Goal: Information Seeking & Learning: Learn about a topic

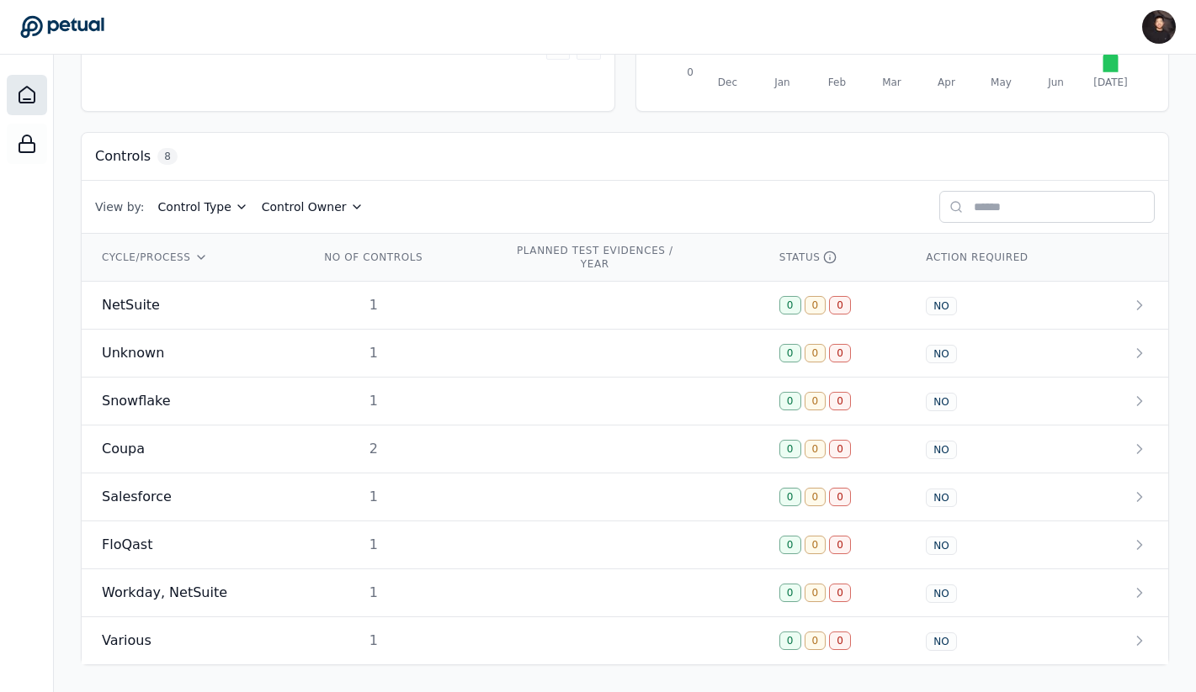
scroll to position [400, 0]
click at [255, 302] on div "NetSuite" at bounding box center [191, 305] width 178 height 20
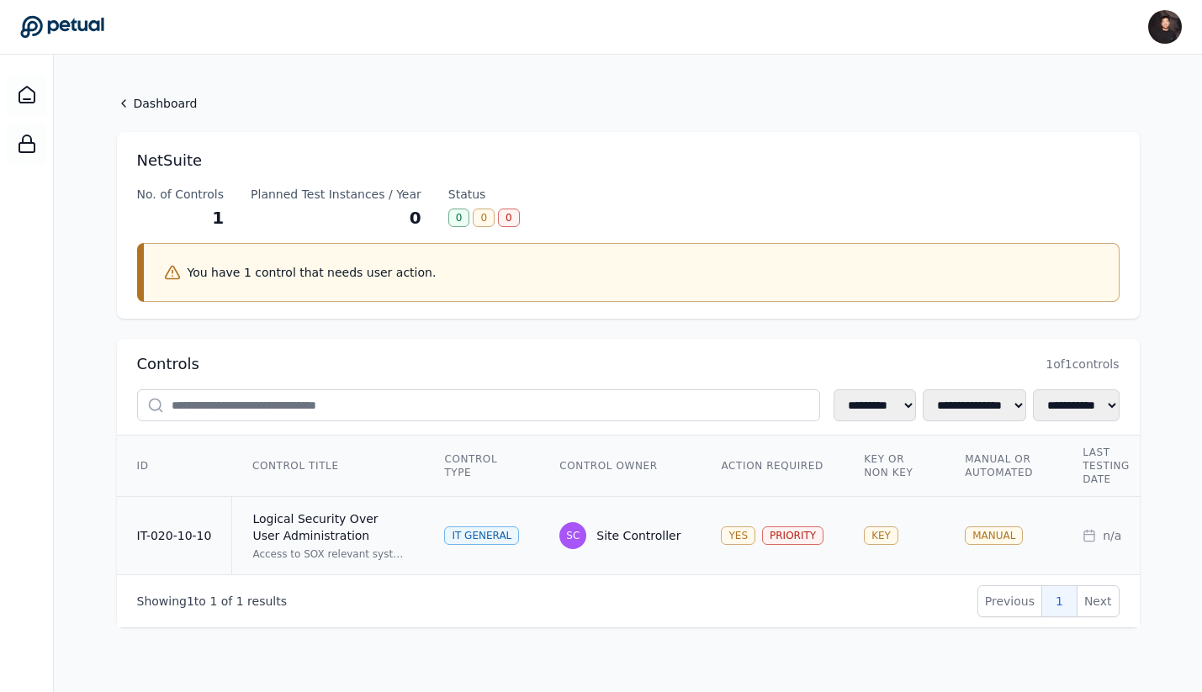
click at [299, 546] on td "Logical Security Over User Administration Access to SOX relevant systems/applic…" at bounding box center [328, 536] width 193 height 78
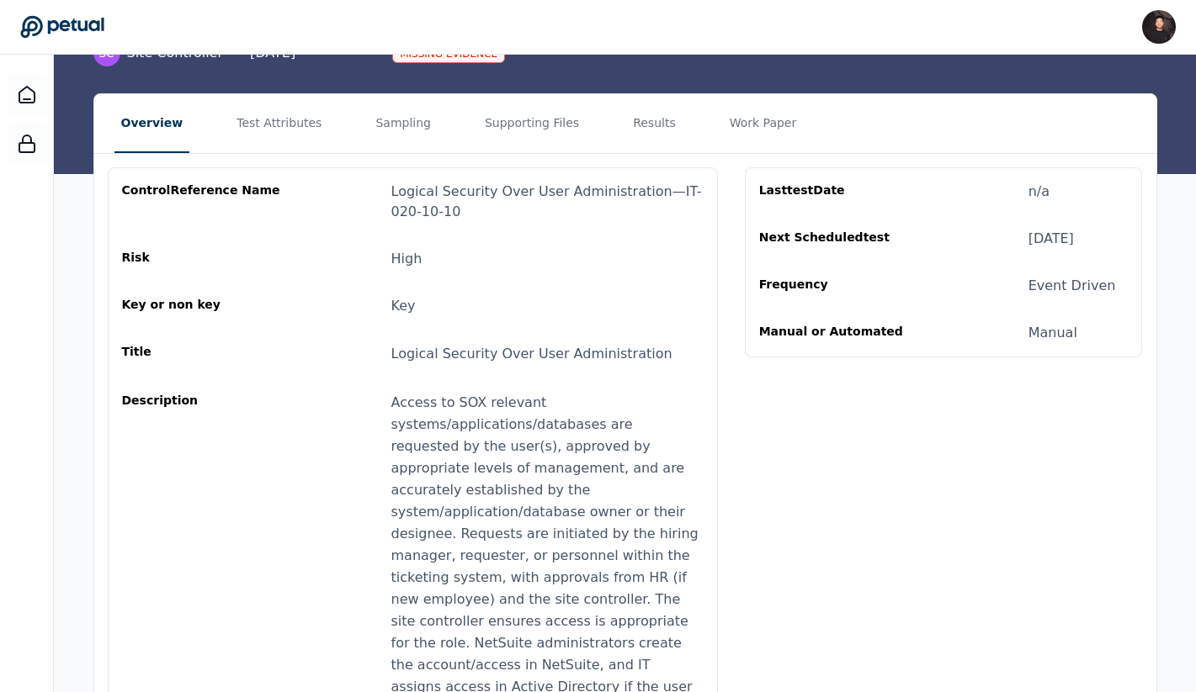
scroll to position [87, 0]
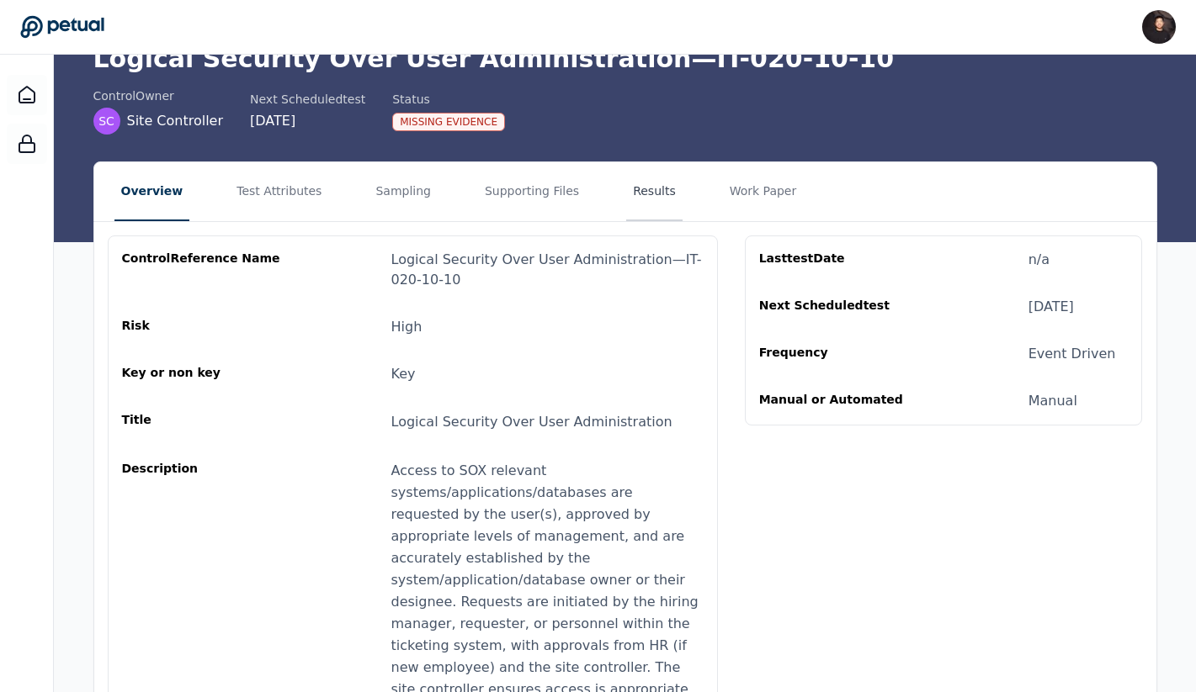
click at [627, 203] on button "Results" at bounding box center [654, 191] width 56 height 59
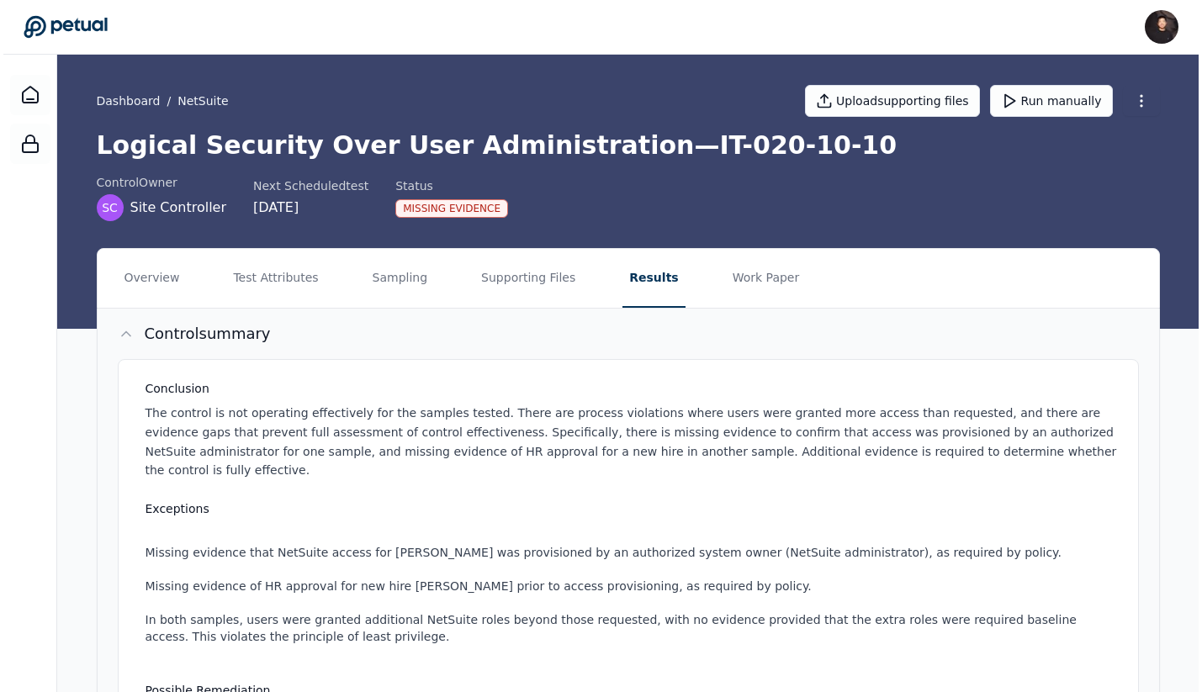
scroll to position [488, 0]
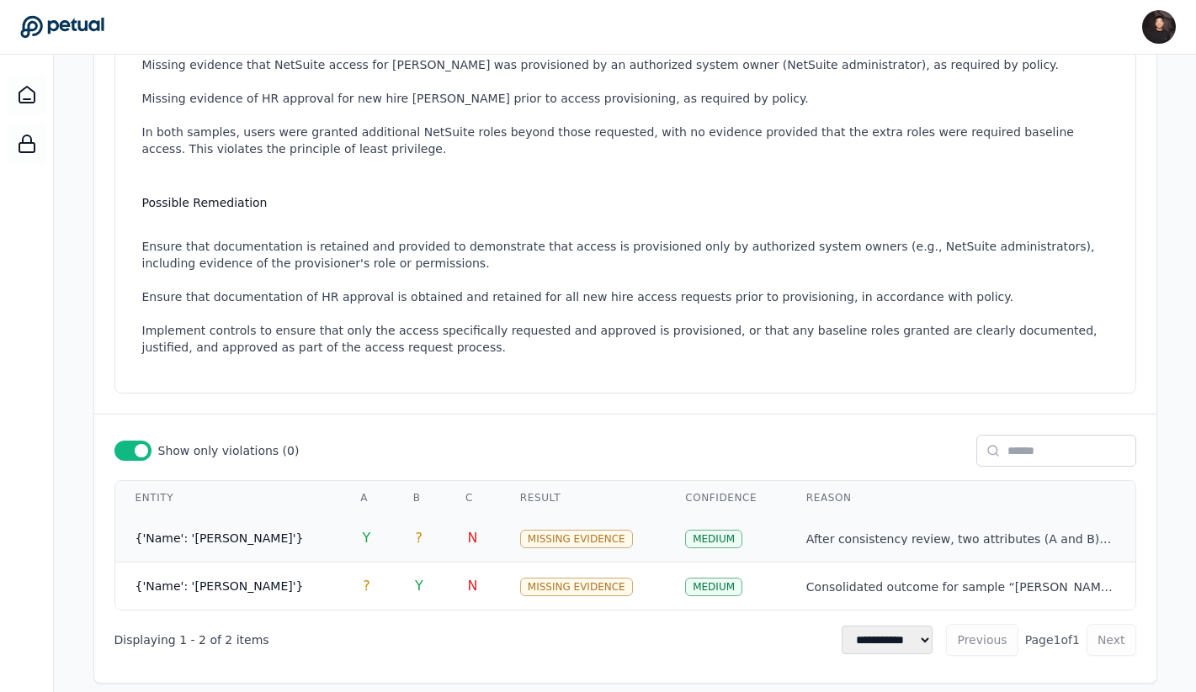
click at [325, 515] on td "{'Name': 'Dunbar, Ricky'}" at bounding box center [227, 539] width 225 height 48
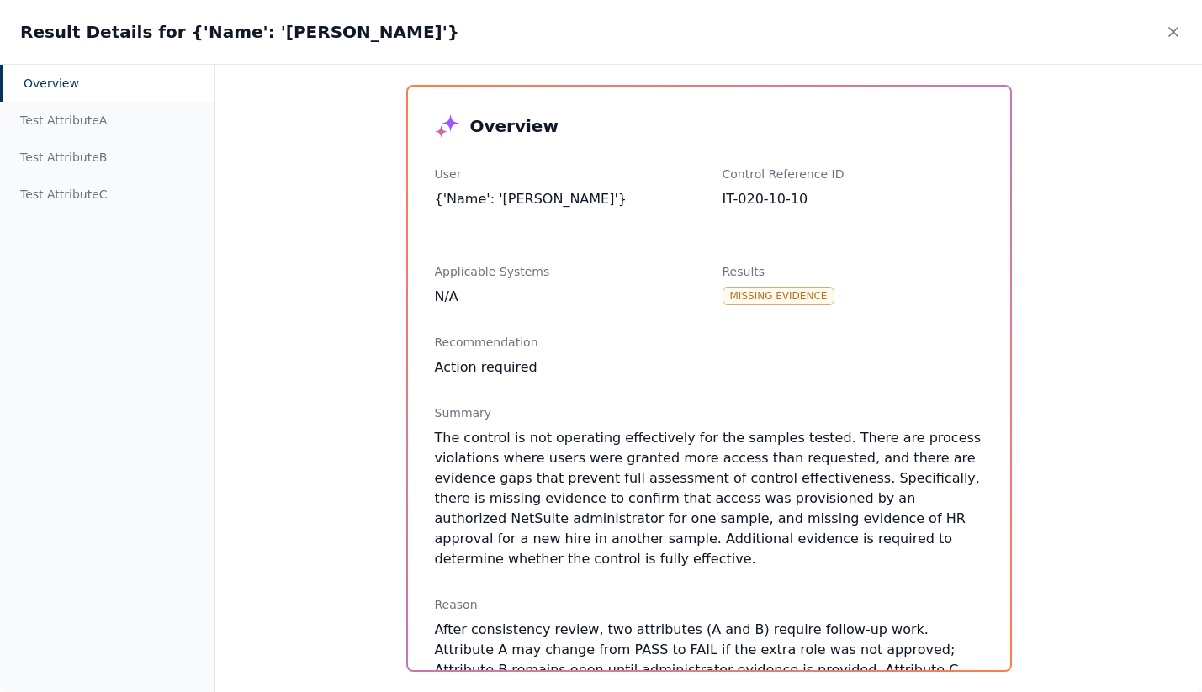
click at [1186, 39] on div "Result Details for {'Name': 'Dunbar, Ricky'}" at bounding box center [601, 32] width 1202 height 64
click at [1194, 30] on div "Result Details for {'Name': 'Dunbar, Ricky'}" at bounding box center [601, 32] width 1202 height 64
click at [1166, 31] on icon at bounding box center [1173, 32] width 17 height 17
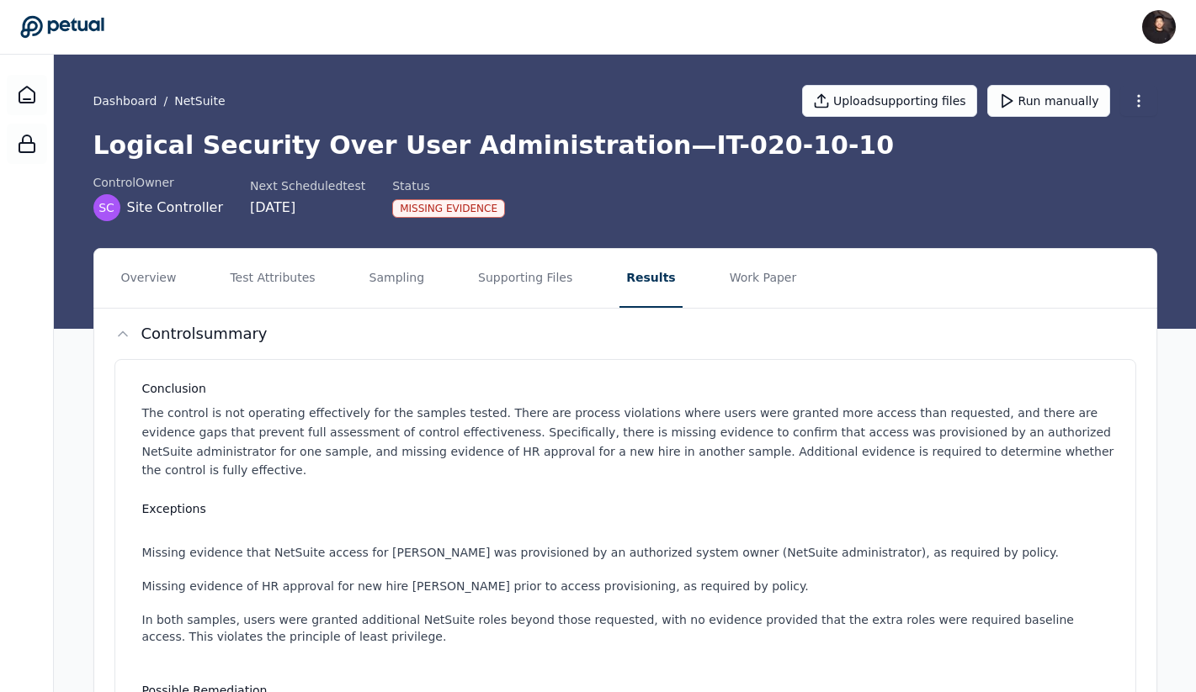
click at [63, 23] on icon at bounding box center [62, 27] width 84 height 24
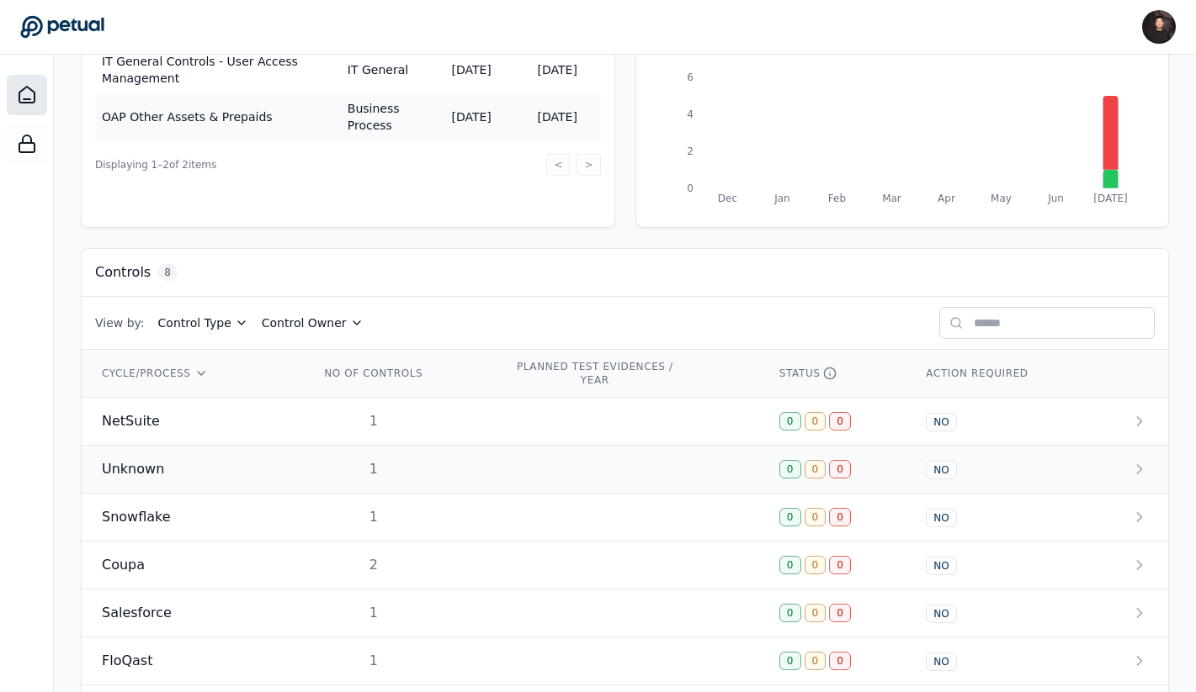
scroll to position [400, 0]
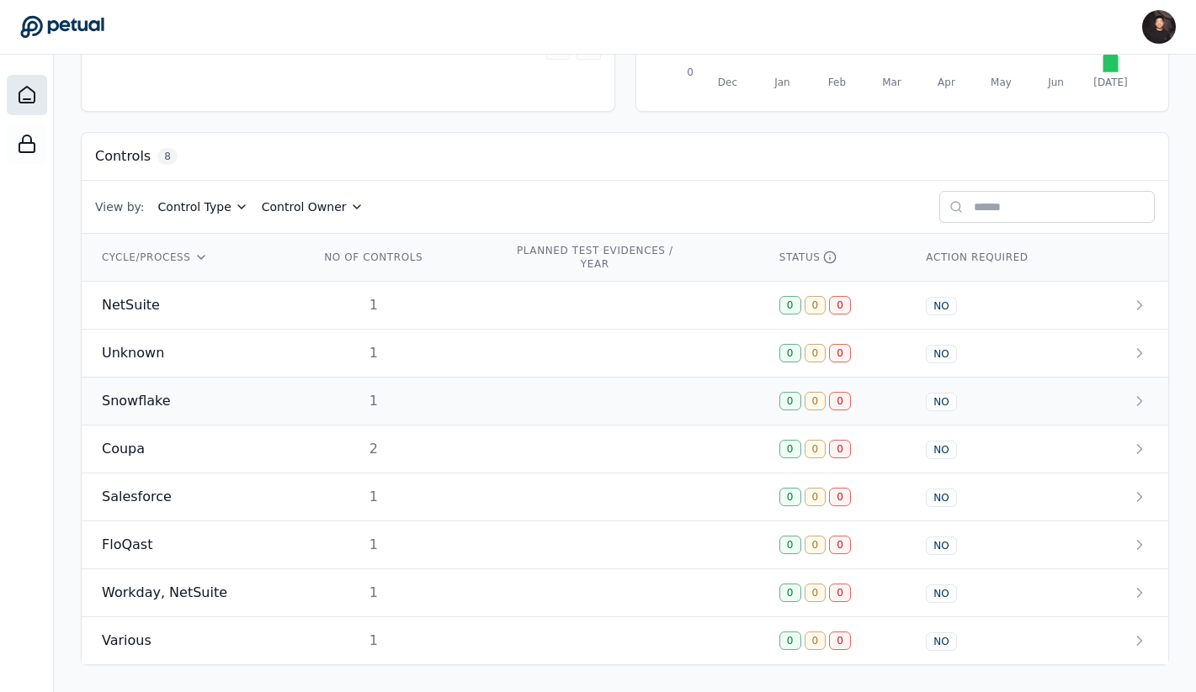
click at [150, 406] on span "Snowflake" at bounding box center [136, 401] width 69 height 20
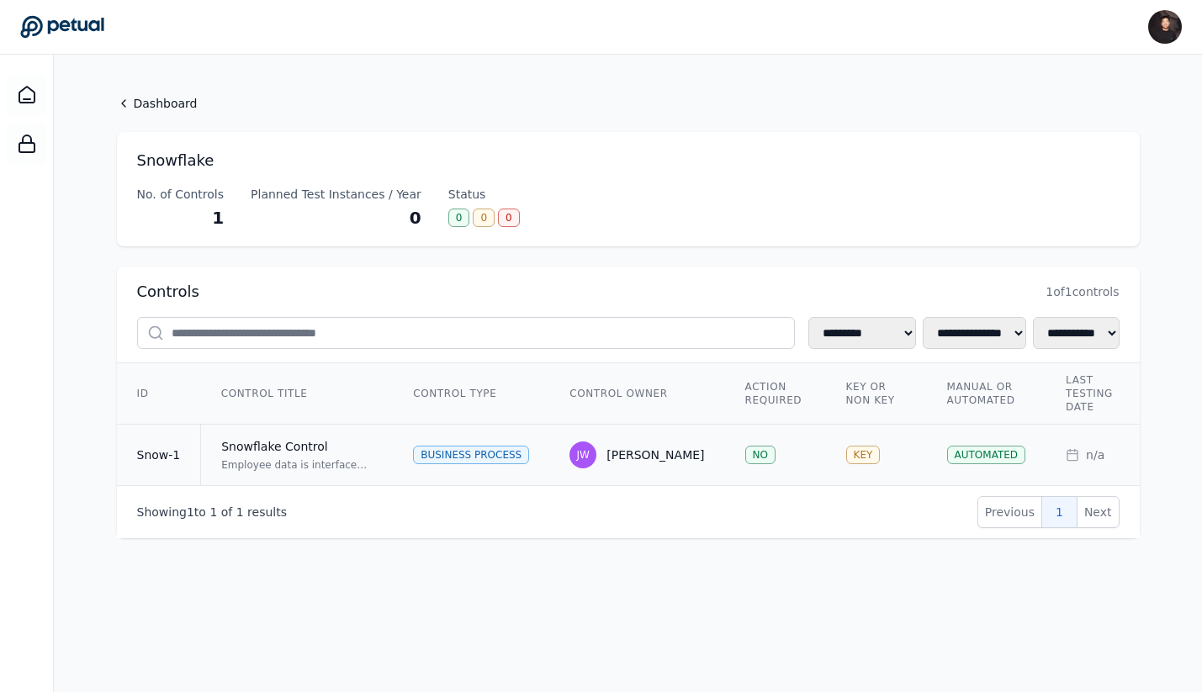
click at [277, 453] on div "Snowflake Control" at bounding box center [296, 446] width 151 height 17
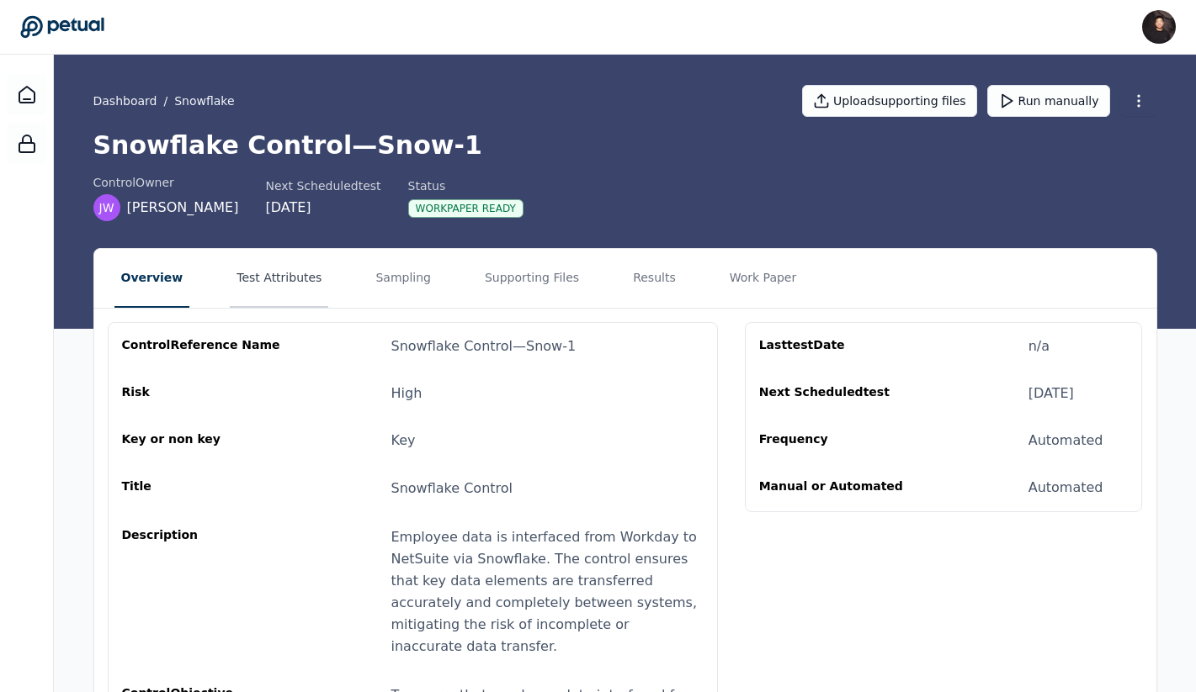
click at [274, 282] on button "Test Attributes" at bounding box center [279, 278] width 98 height 59
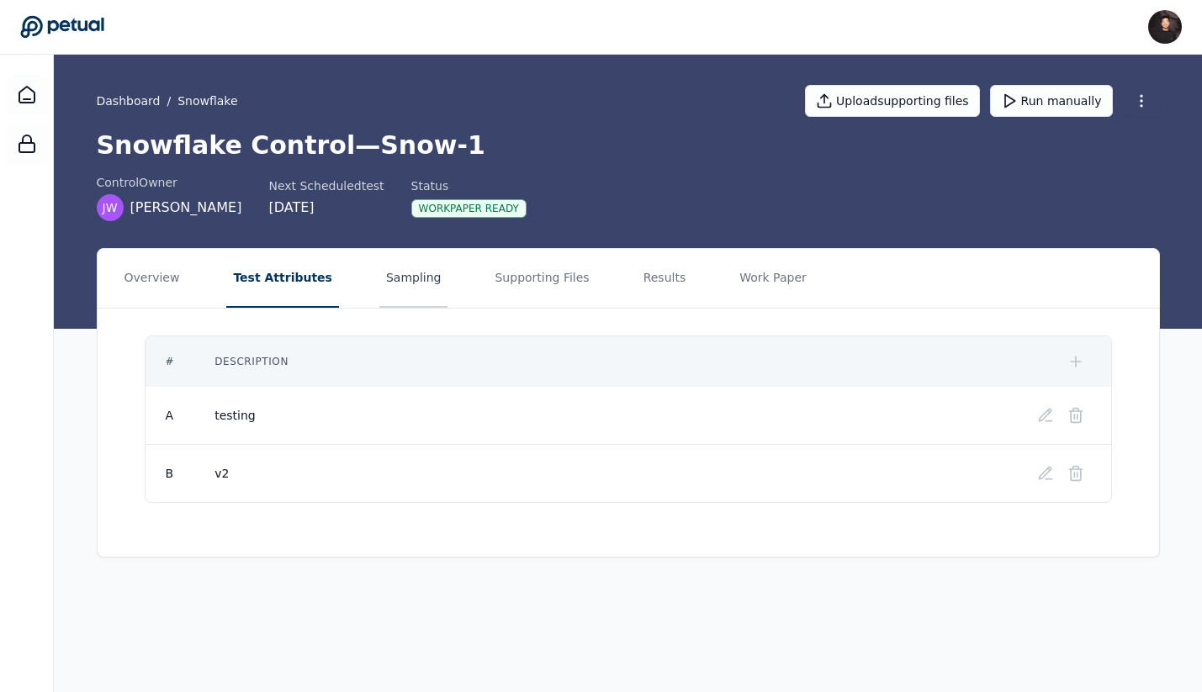
click at [379, 290] on button "Sampling" at bounding box center [413, 278] width 69 height 59
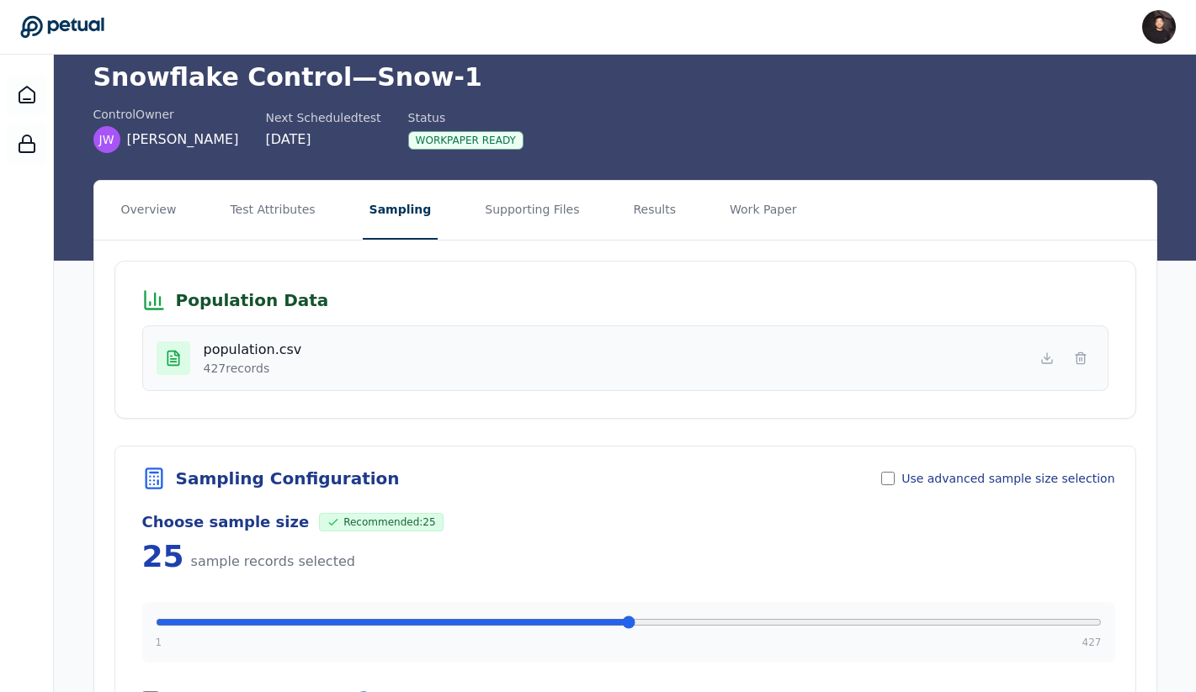
scroll to position [39, 0]
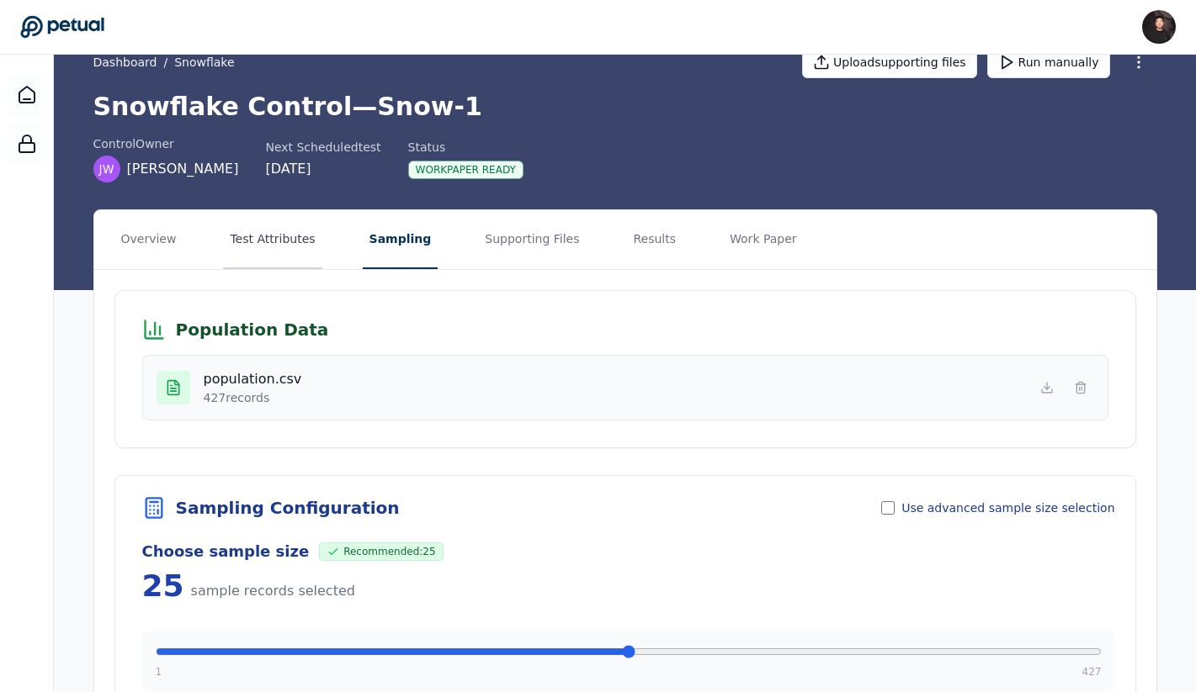
click at [281, 248] on button "Test Attributes" at bounding box center [272, 239] width 98 height 59
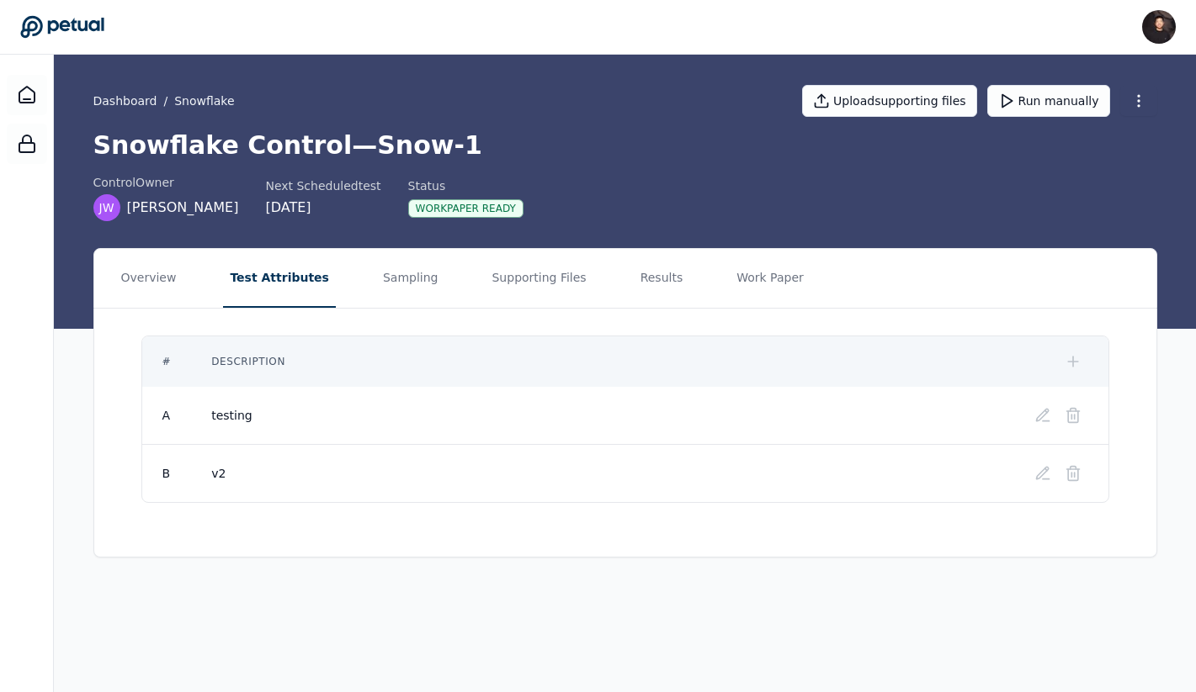
scroll to position [0, 0]
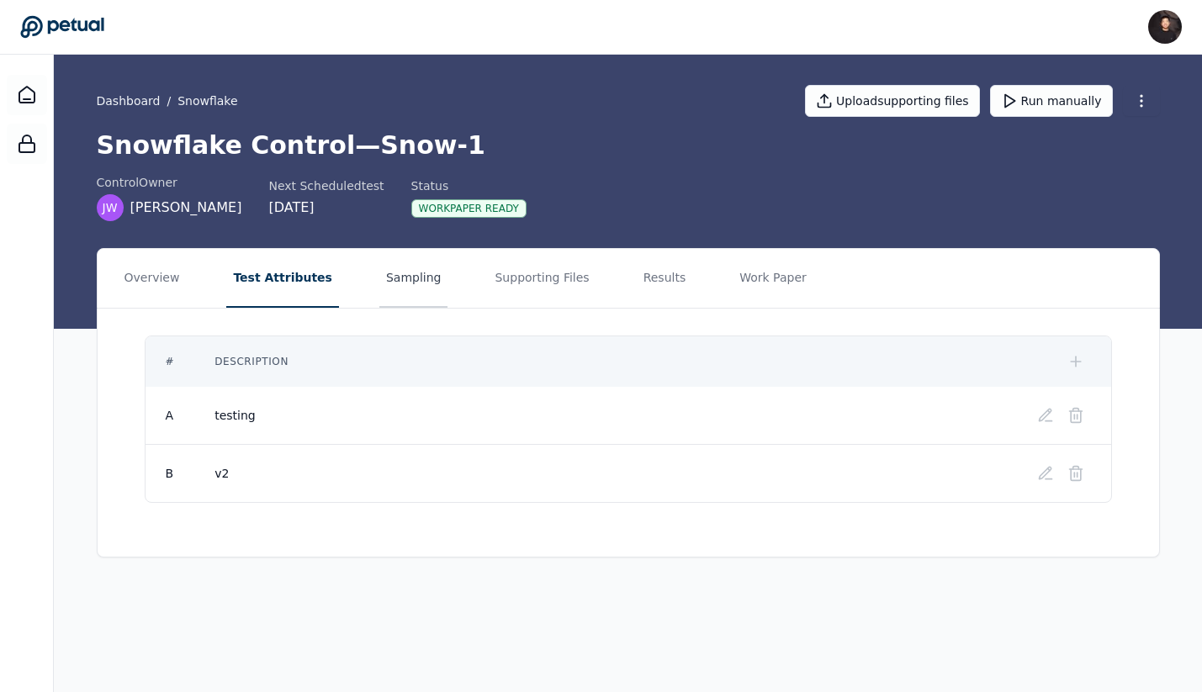
click at [391, 289] on button "Sampling" at bounding box center [413, 278] width 69 height 59
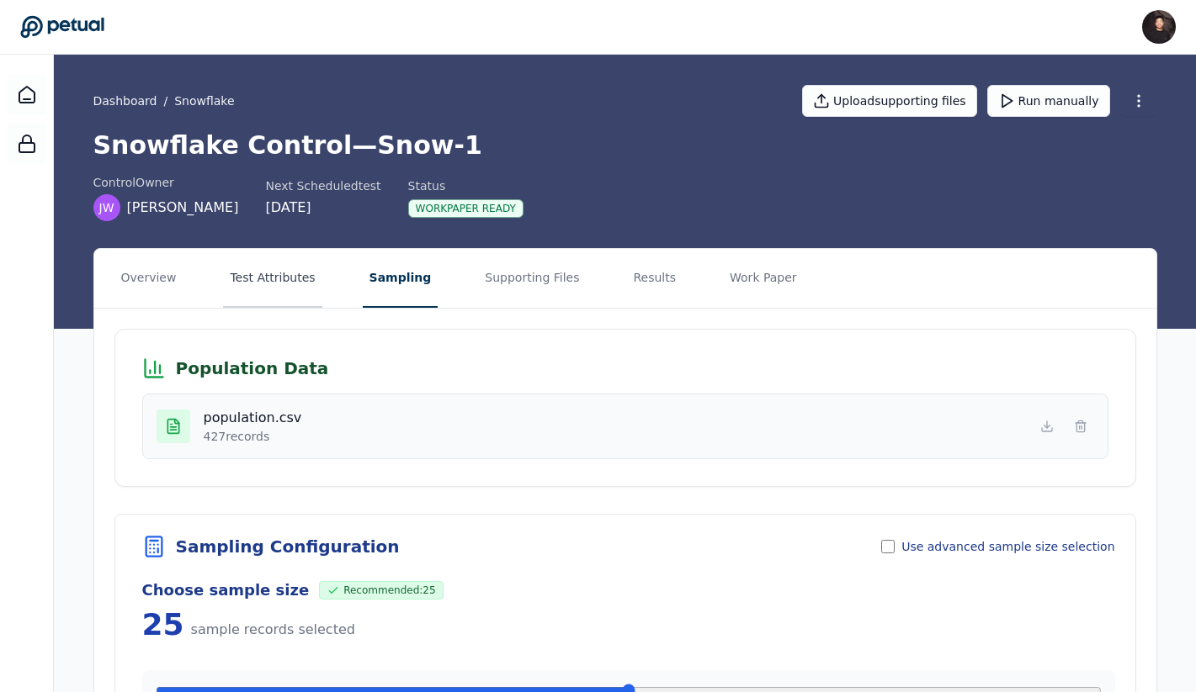
click at [292, 285] on button "Test Attributes" at bounding box center [272, 278] width 98 height 59
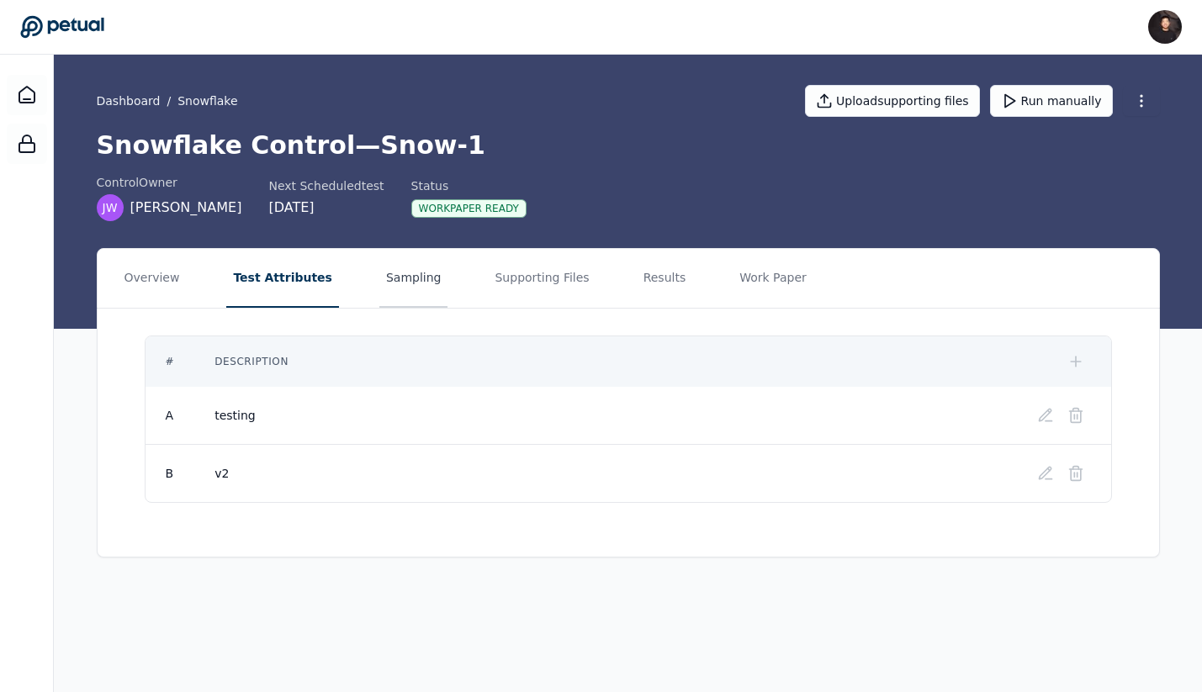
click at [407, 285] on button "Sampling" at bounding box center [413, 278] width 69 height 59
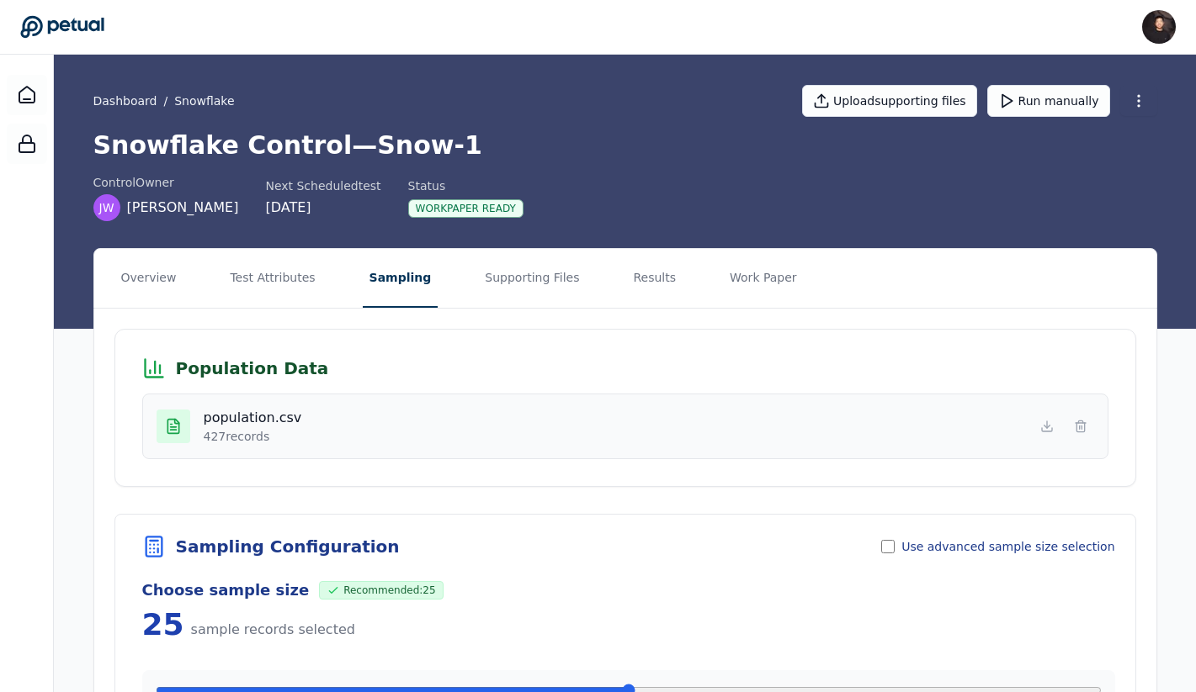
click at [390, 294] on button "Sampling" at bounding box center [401, 278] width 76 height 59
click at [626, 289] on button "Results" at bounding box center [654, 278] width 56 height 59
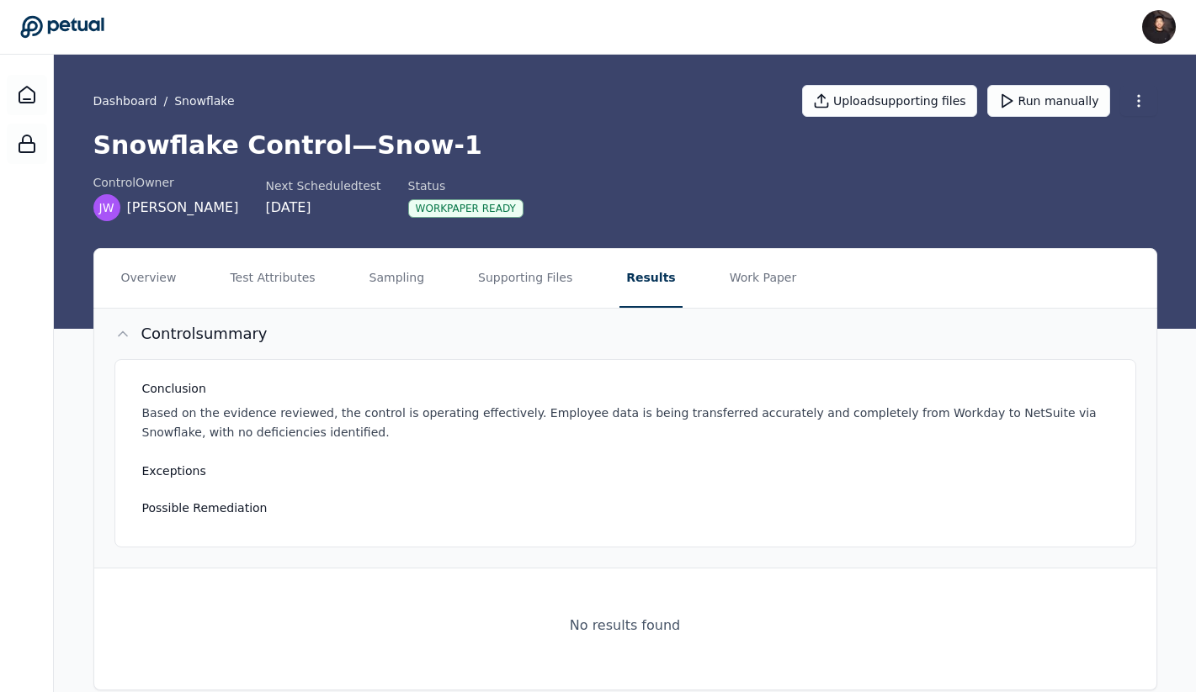
scroll to position [24, 0]
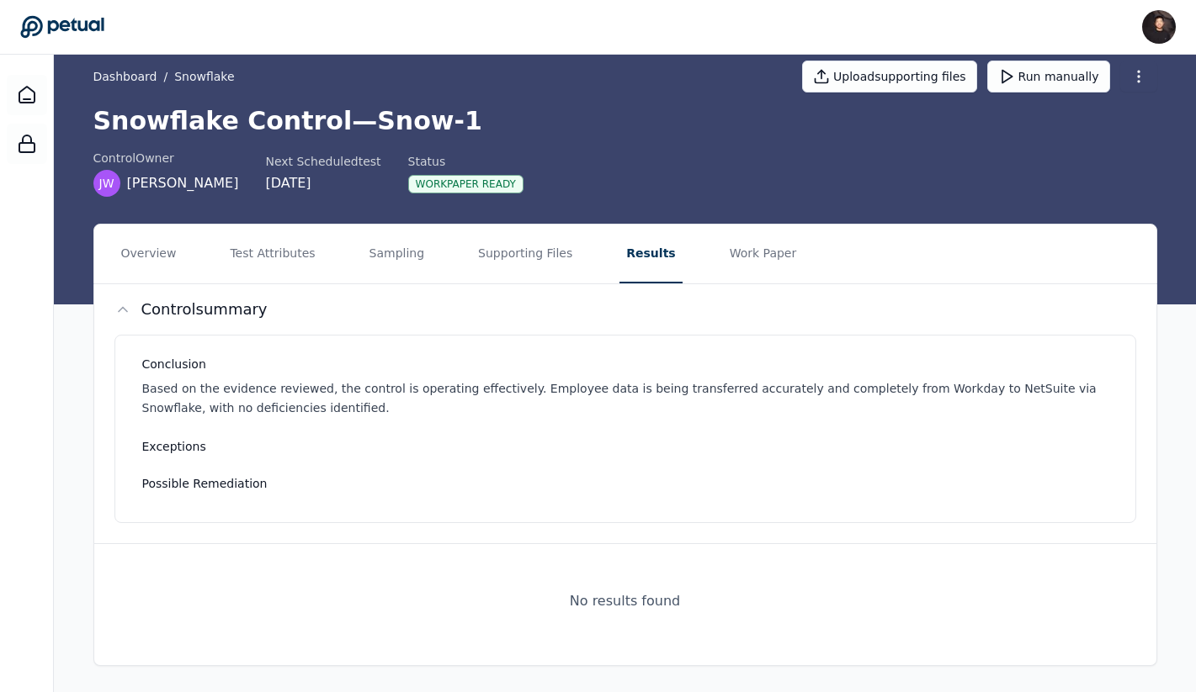
drag, startPoint x: 542, startPoint y: 583, endPoint x: 709, endPoint y: 586, distance: 167.5
click at [709, 586] on div "No results found" at bounding box center [625, 602] width 1062 height 74
click at [706, 593] on div "No results found" at bounding box center [625, 602] width 1062 height 74
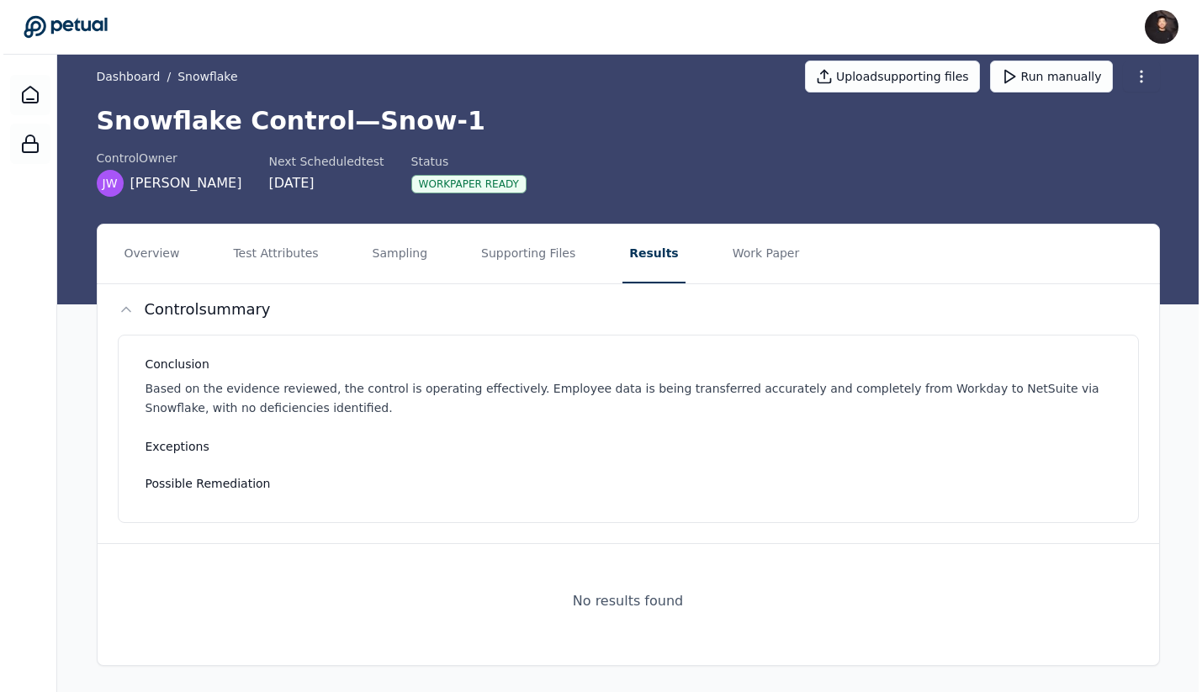
scroll to position [0, 0]
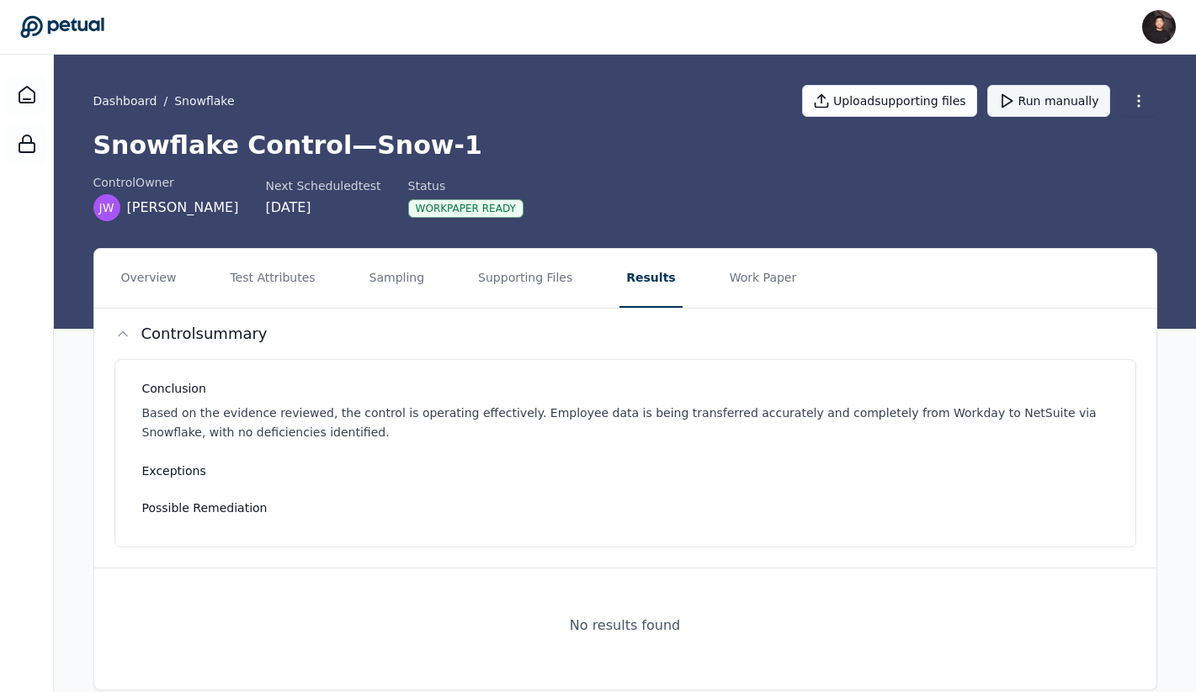
click at [1057, 104] on button "Run manually" at bounding box center [1048, 101] width 123 height 32
drag, startPoint x: 391, startPoint y: 182, endPoint x: 518, endPoint y: 220, distance: 132.8
click at [518, 220] on div "control Owner JW Joanna Wheeler Next Scheduled test 9/29/2025 Status In Progress" at bounding box center [625, 197] width 1064 height 47
click at [421, 214] on div "In Progress" at bounding box center [450, 208] width 84 height 19
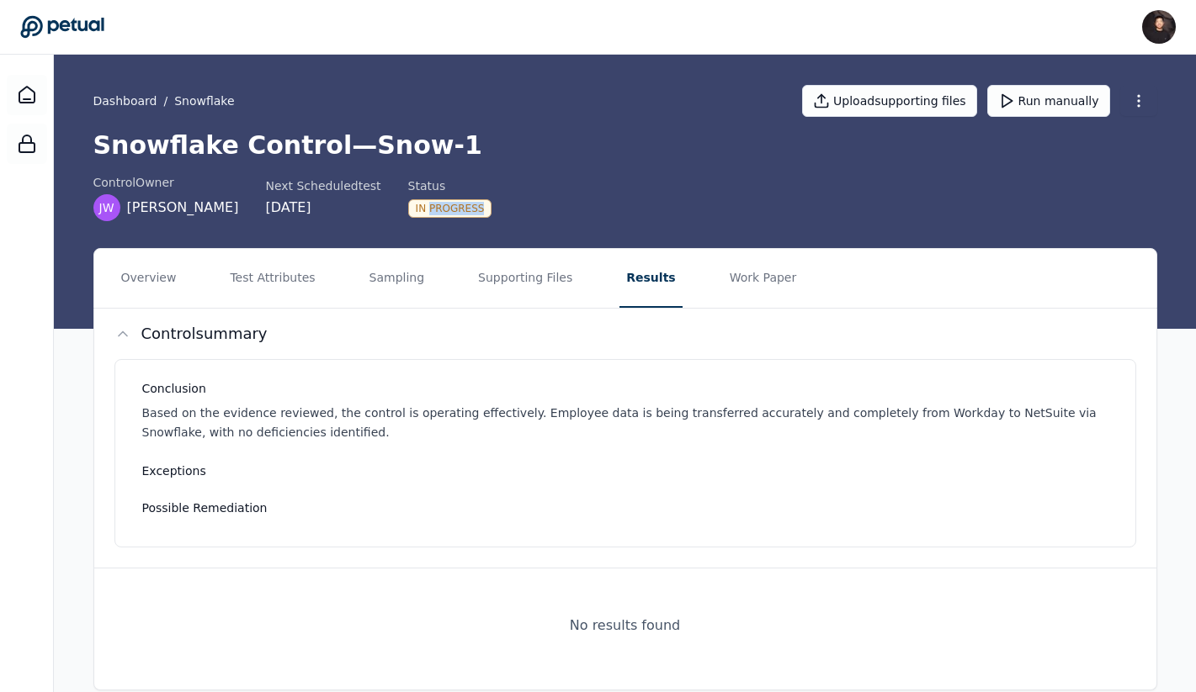
click at [421, 214] on div "In Progress" at bounding box center [450, 208] width 84 height 19
click at [524, 217] on div "control Owner JW Joanna Wheeler Next Scheduled test 9/29/2025 Status In Progress" at bounding box center [625, 197] width 1064 height 47
drag, startPoint x: 392, startPoint y: 208, endPoint x: 455, endPoint y: 208, distance: 63.1
click at [455, 208] on div "In Progress" at bounding box center [450, 208] width 84 height 20
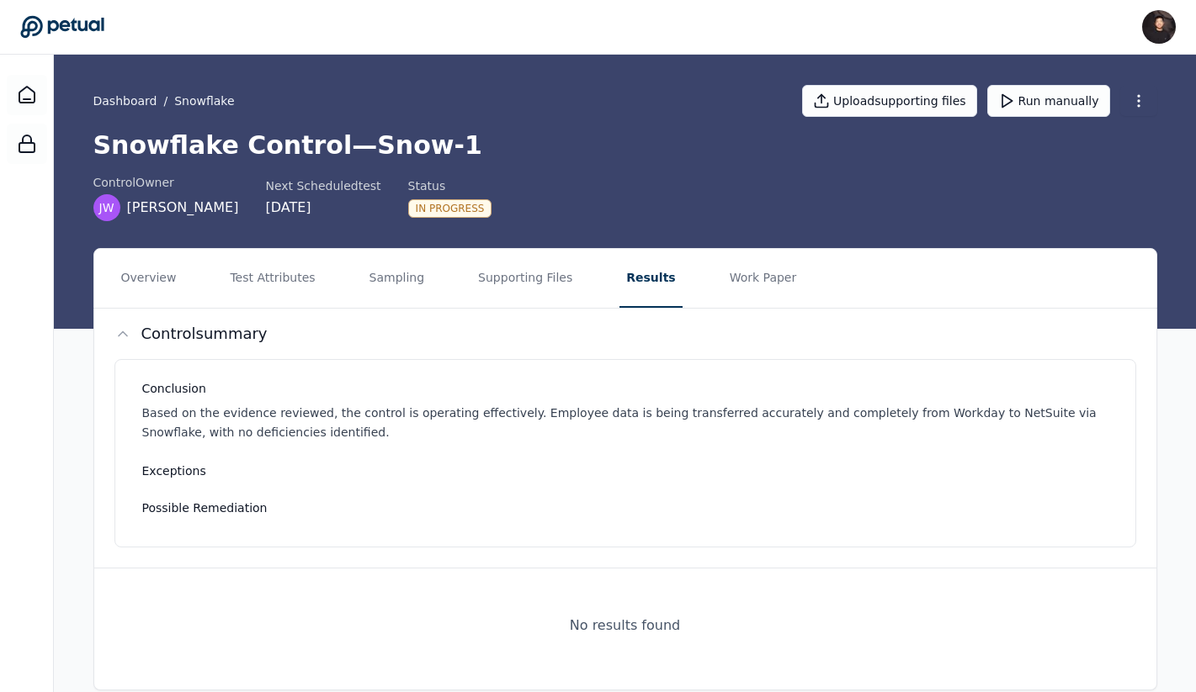
click at [507, 208] on div "control Owner JW Joanna Wheeler Next Scheduled test 9/29/2025 Status In Progress" at bounding box center [625, 197] width 1064 height 47
click at [471, 207] on div "In Progress" at bounding box center [450, 208] width 84 height 19
click at [627, 278] on button "Results" at bounding box center [650, 278] width 62 height 59
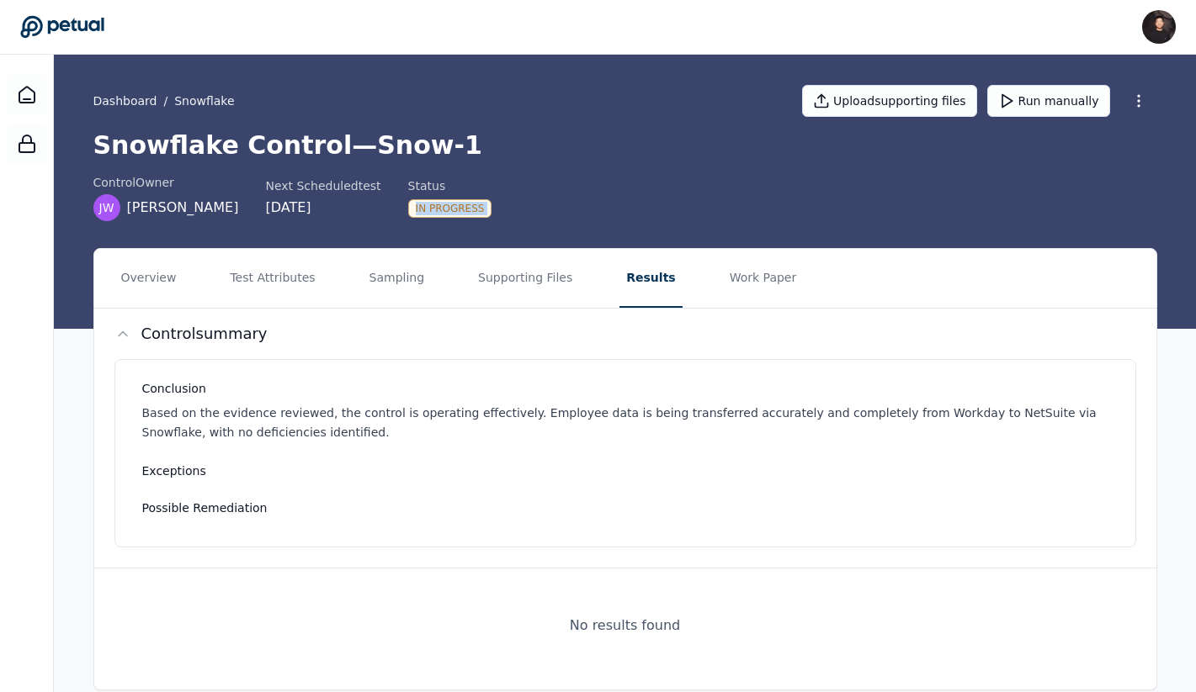
click at [627, 278] on button "Results" at bounding box center [650, 278] width 62 height 59
click at [1118, 106] on div "Upload supporting files Run manually" at bounding box center [979, 101] width 354 height 32
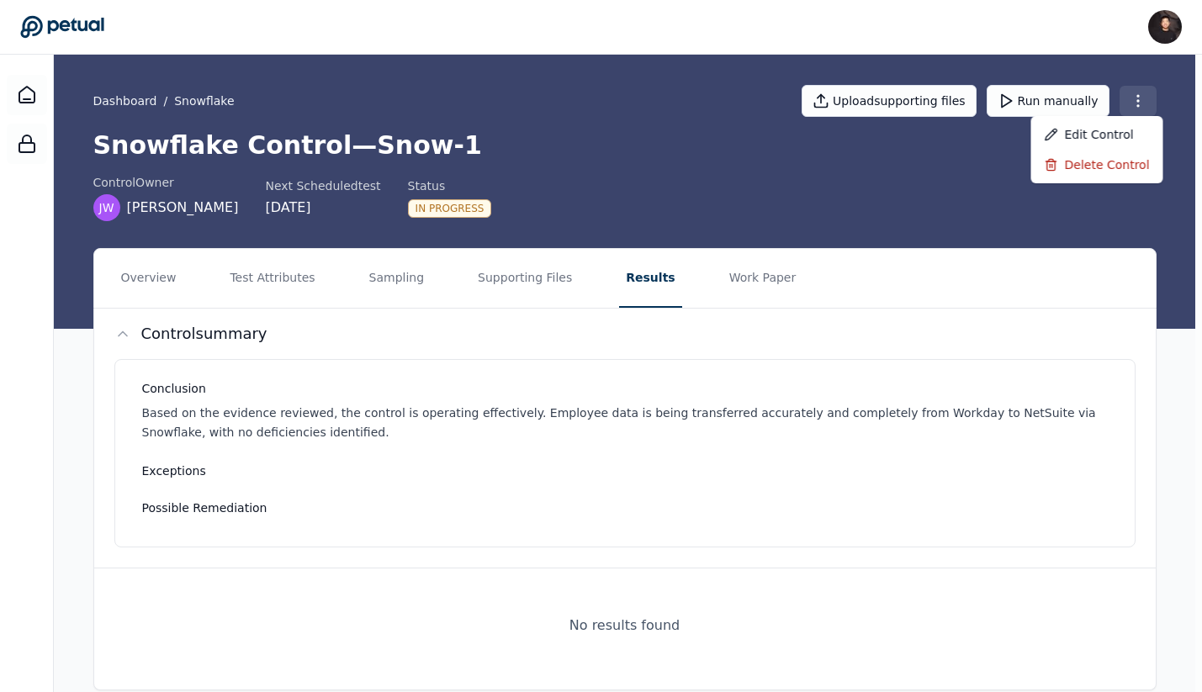
click at [1133, 103] on html "James Lee james@petual.ai Sign out Dashboard / Snowflake Upload supporting file…" at bounding box center [601, 359] width 1202 height 718
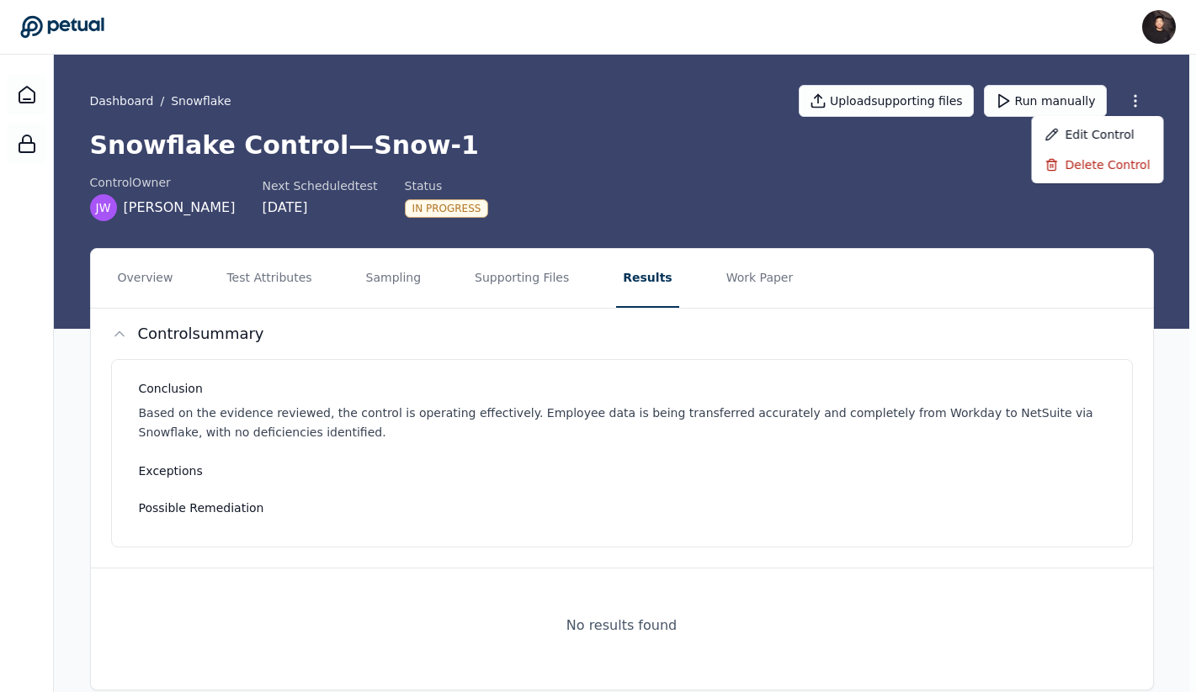
click at [1022, 49] on html "James Lee james@petual.ai Sign out Dashboard / Snowflake Upload supporting file…" at bounding box center [598, 359] width 1196 height 718
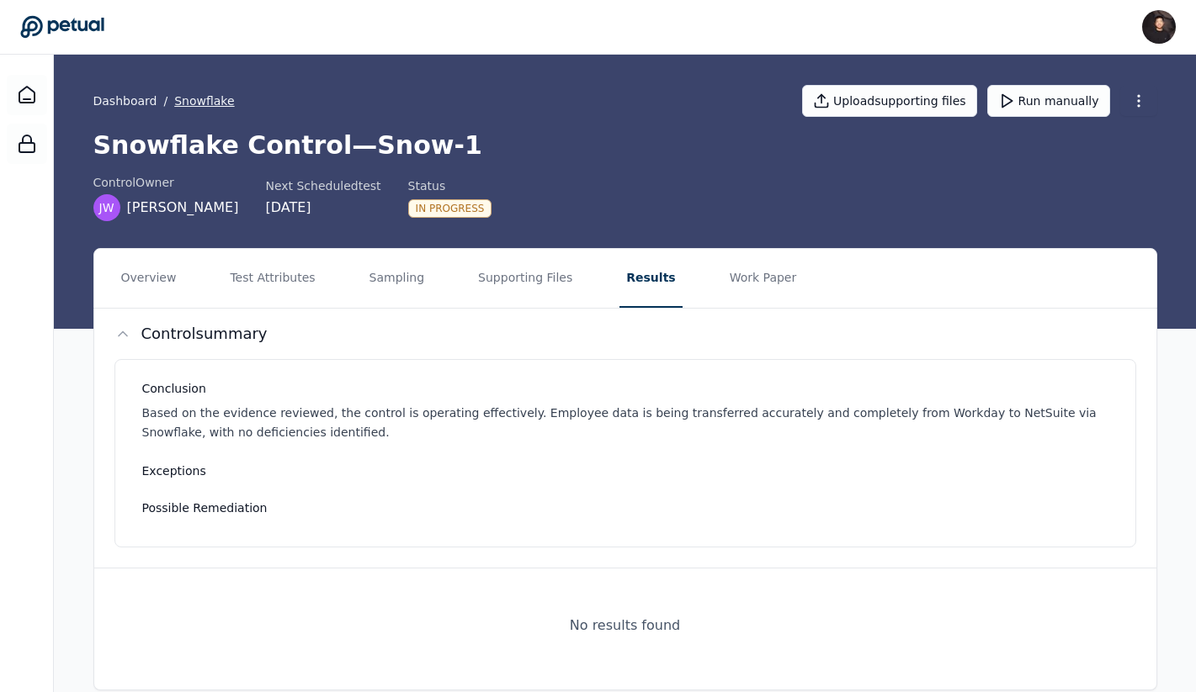
click at [189, 98] on button "Snowflake" at bounding box center [204, 101] width 60 height 17
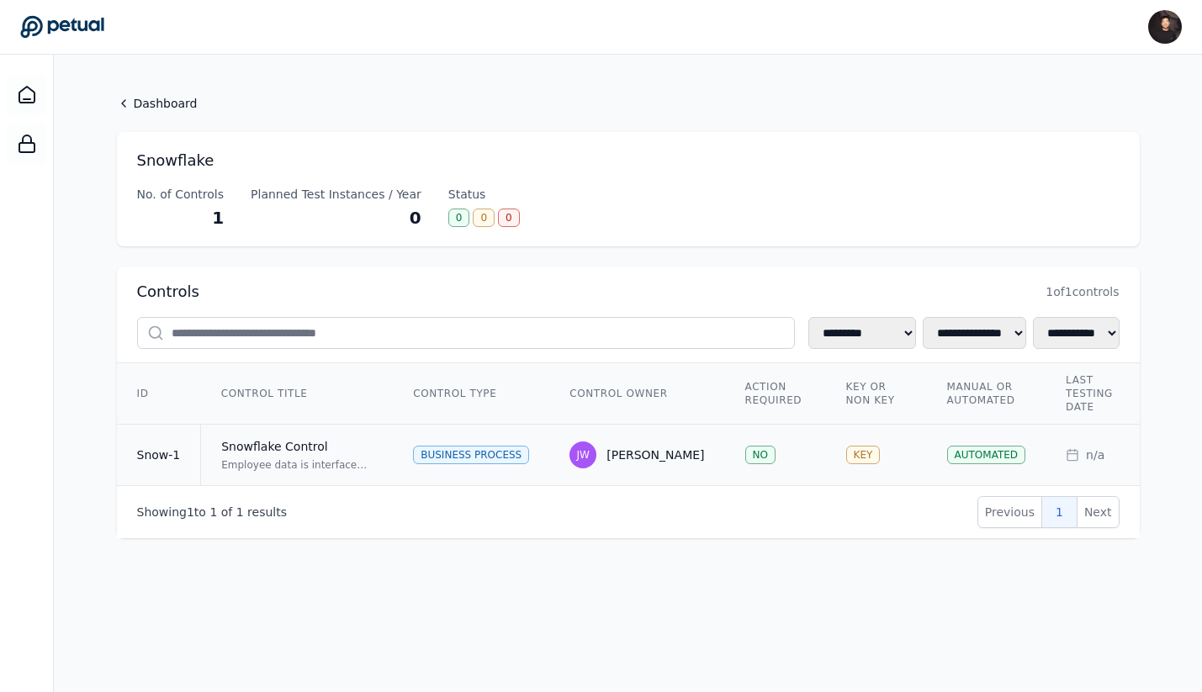
click at [680, 456] on div "[PERSON_NAME]" at bounding box center [656, 455] width 98 height 17
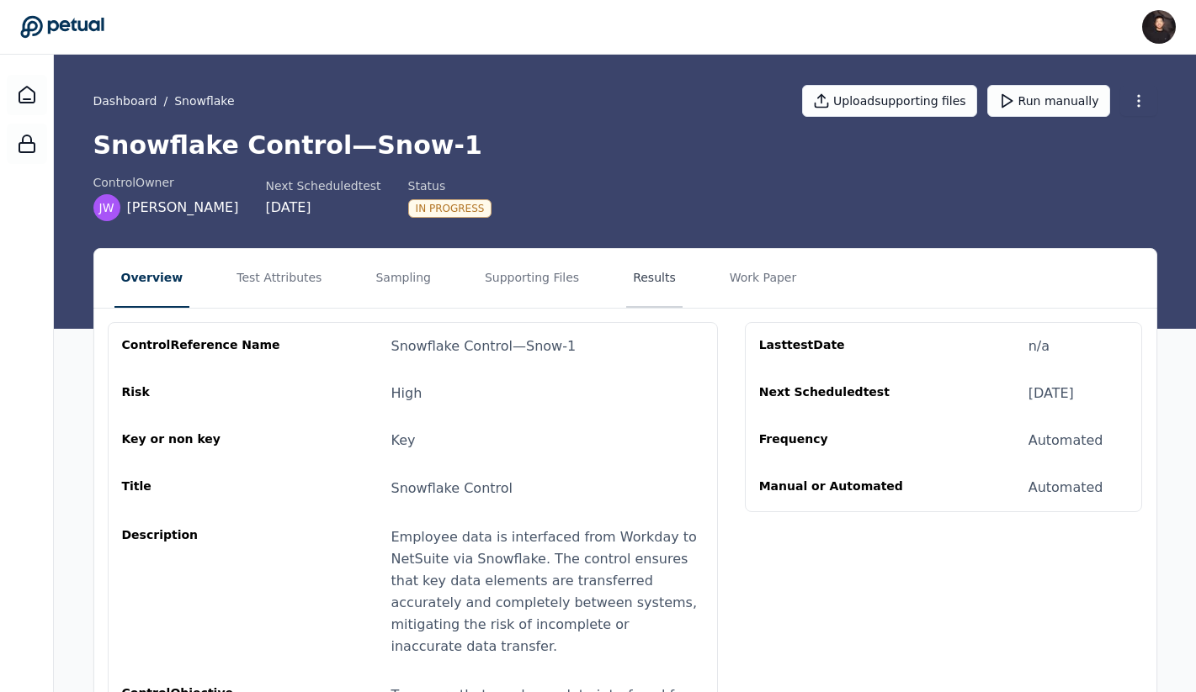
click at [626, 278] on button "Results" at bounding box center [654, 278] width 56 height 59
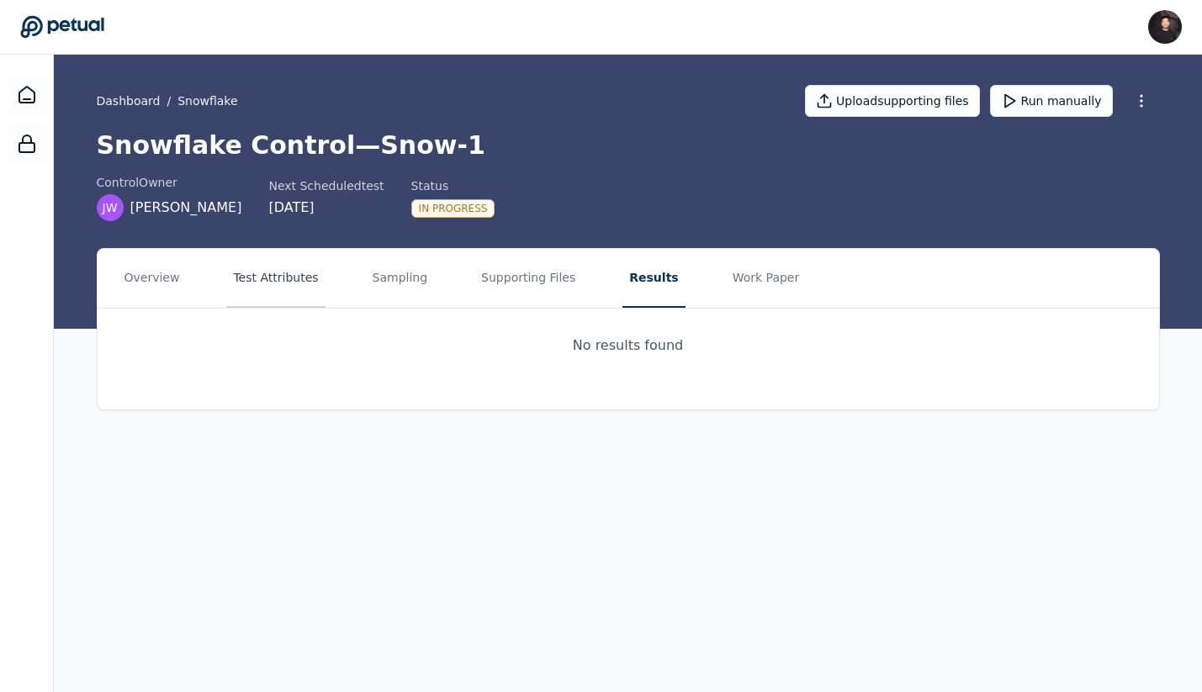
click at [263, 284] on button "Test Attributes" at bounding box center [275, 278] width 98 height 59
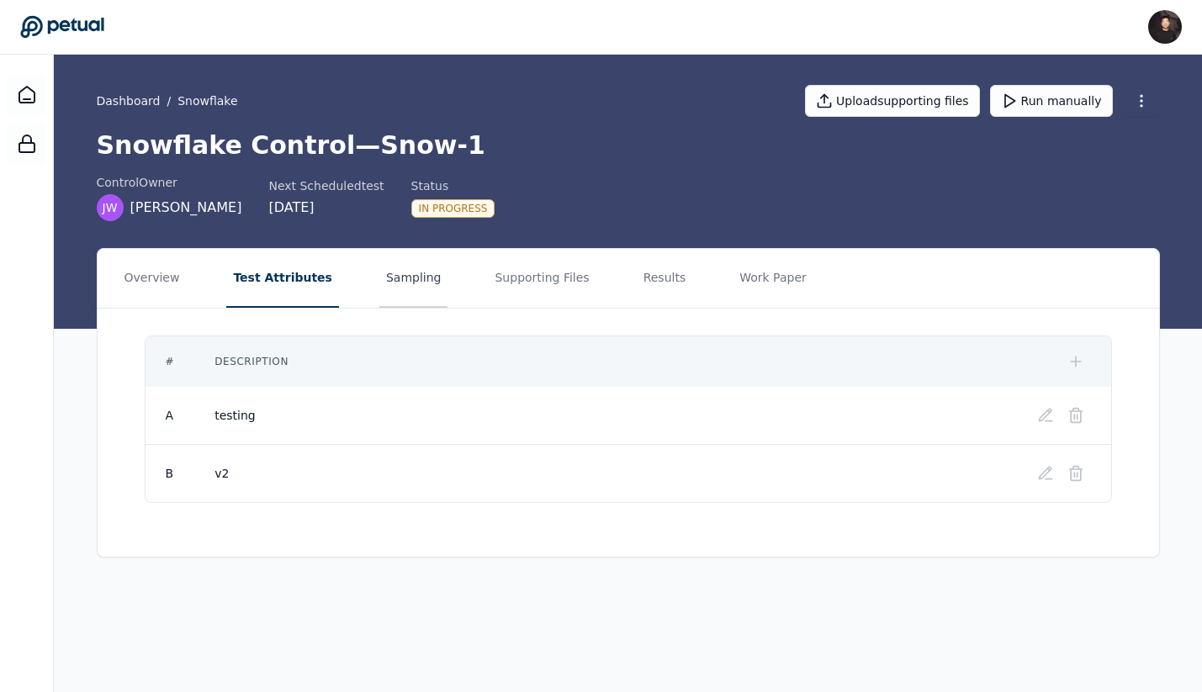
click at [406, 287] on button "Sampling" at bounding box center [413, 278] width 69 height 59
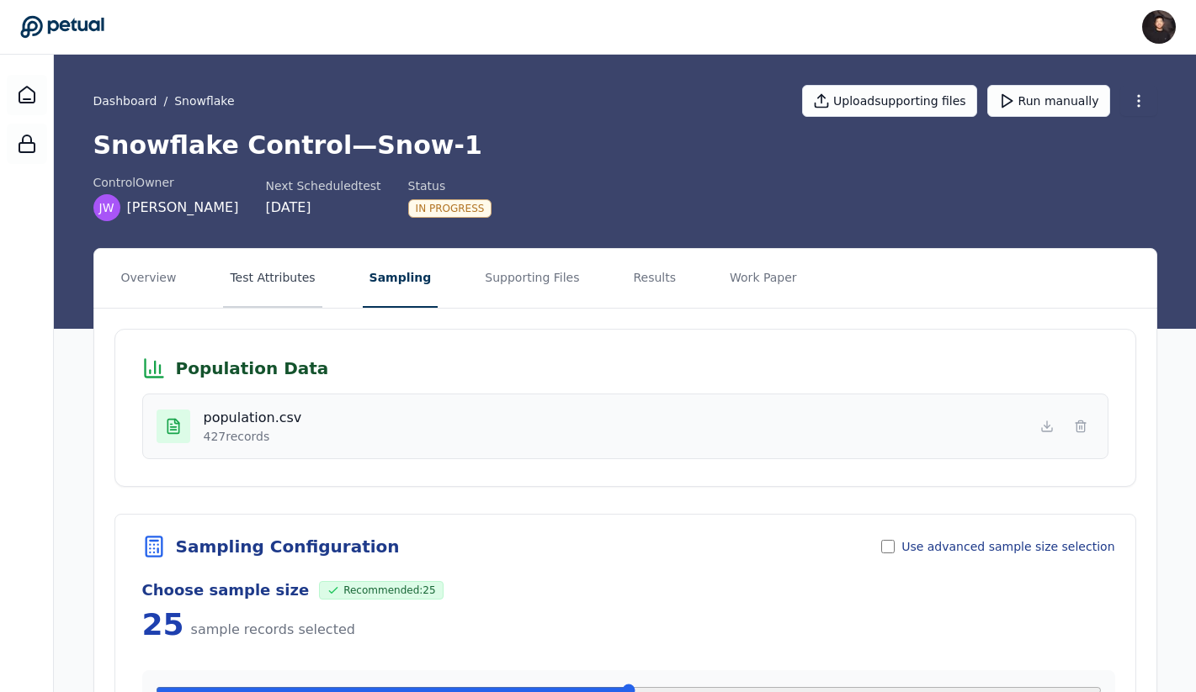
click at [268, 286] on button "Test Attributes" at bounding box center [272, 278] width 98 height 59
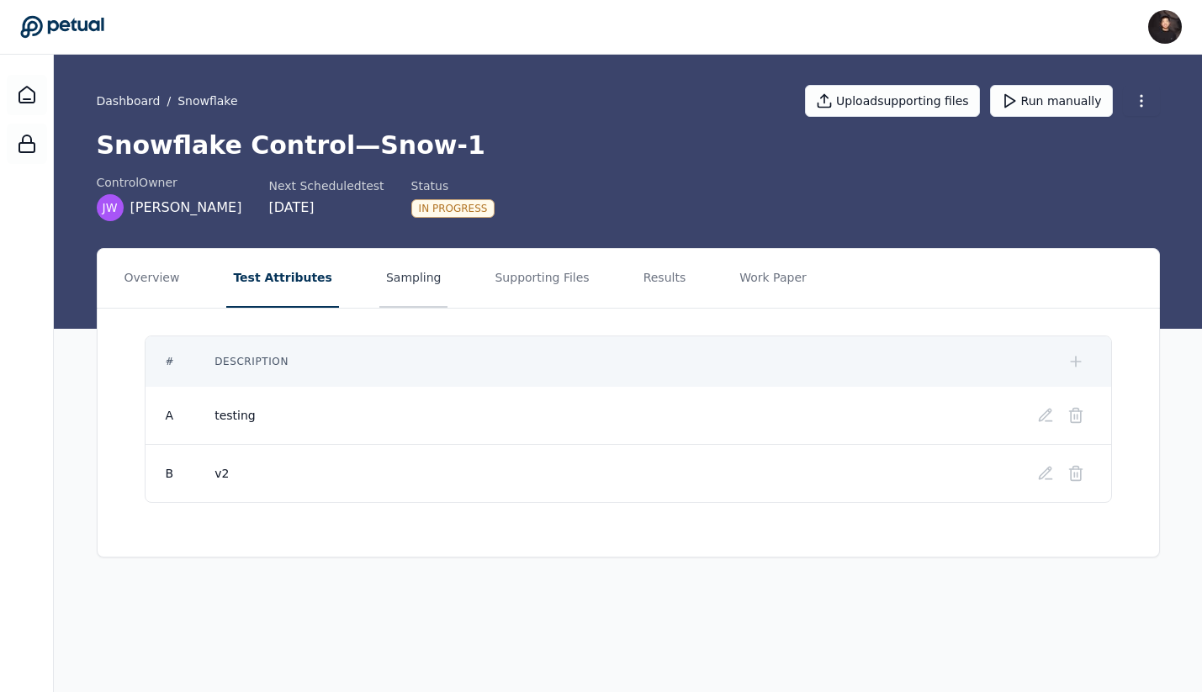
click at [379, 273] on button "Sampling" at bounding box center [413, 278] width 69 height 59
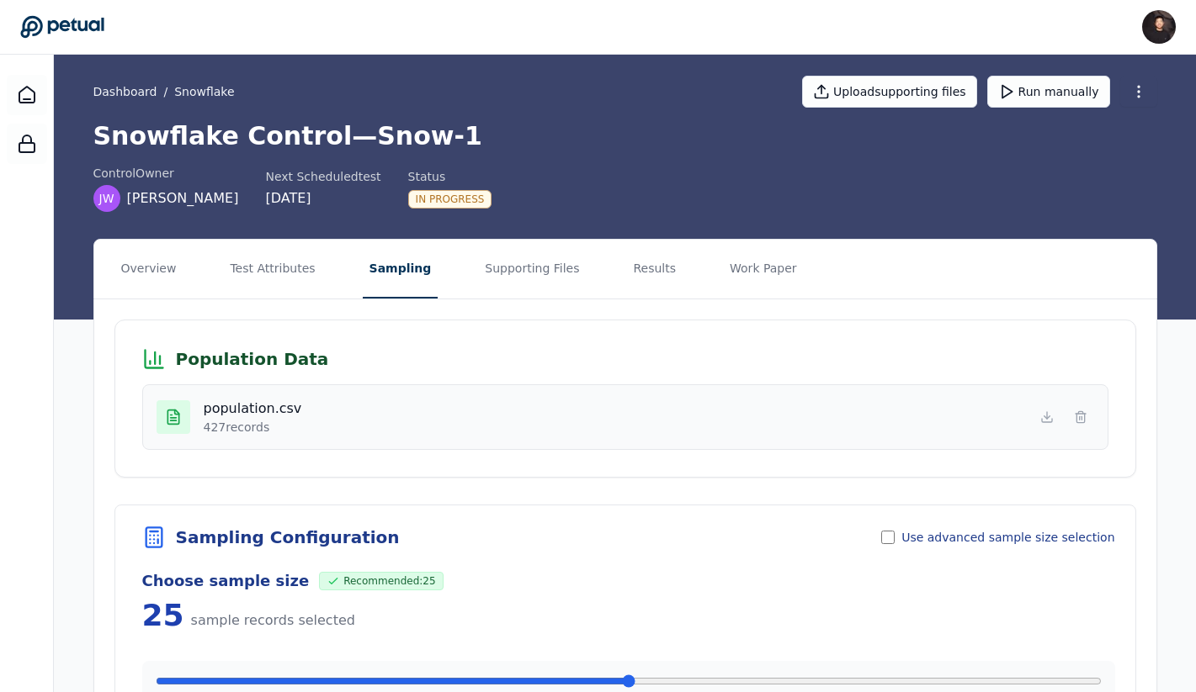
scroll to position [8, 0]
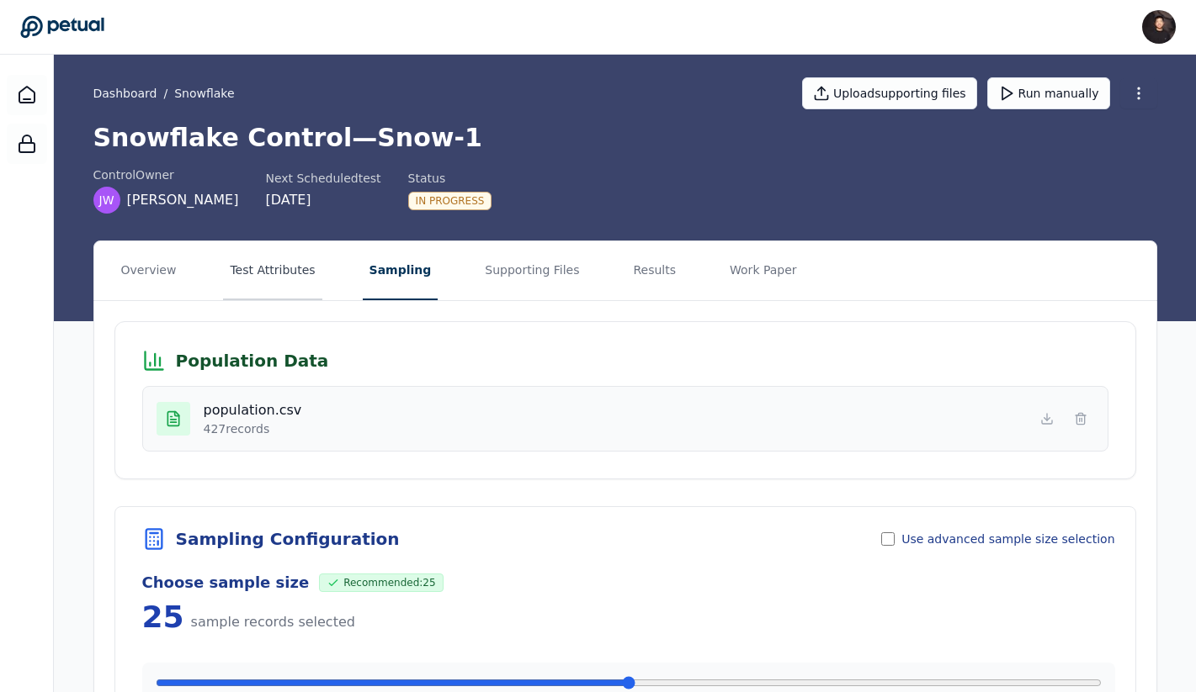
click at [289, 278] on button "Test Attributes" at bounding box center [272, 270] width 98 height 59
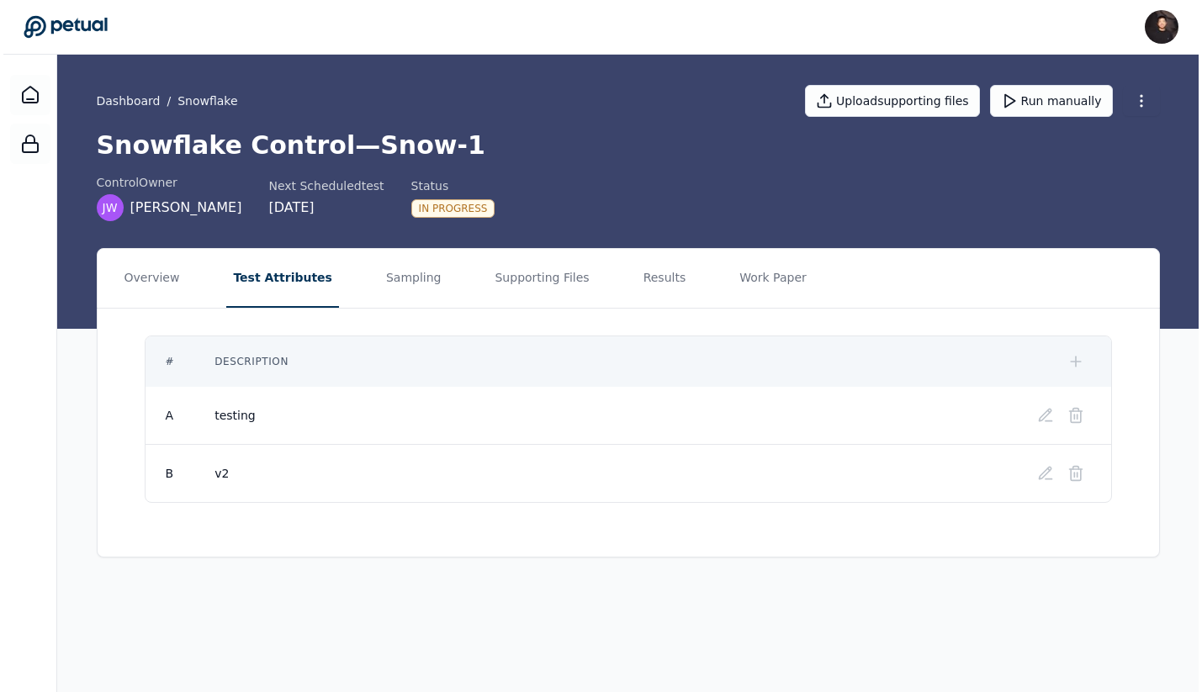
scroll to position [0, 0]
click at [132, 102] on link "Dashboard" at bounding box center [129, 101] width 64 height 17
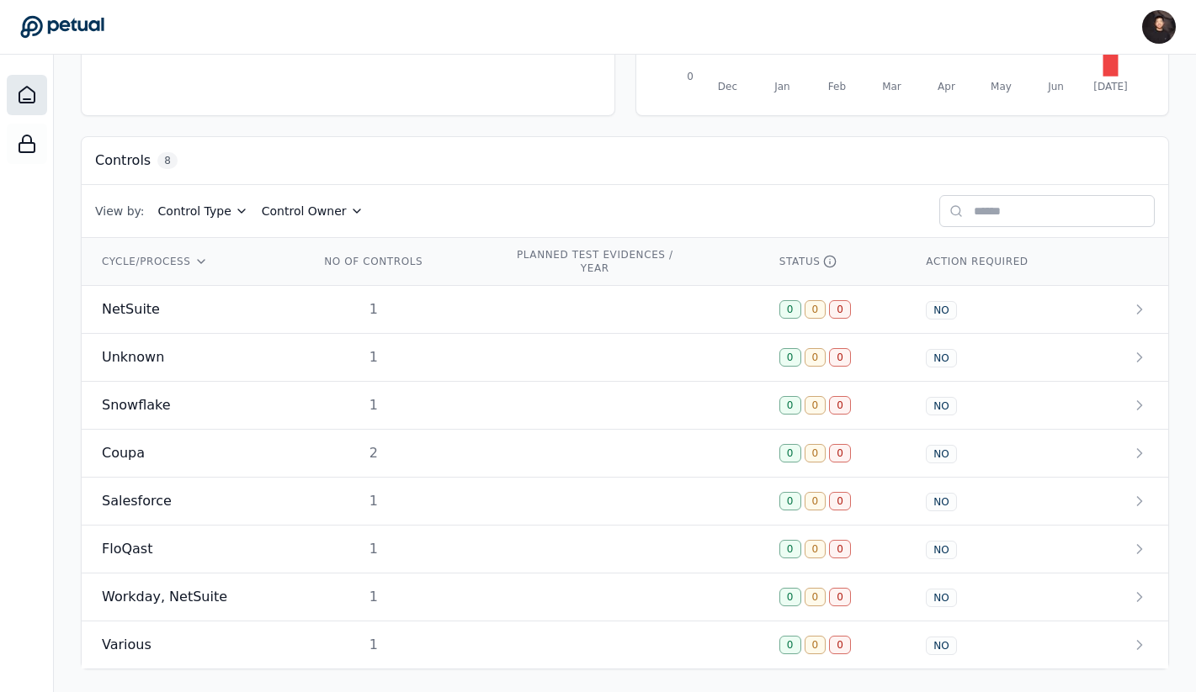
scroll to position [400, 0]
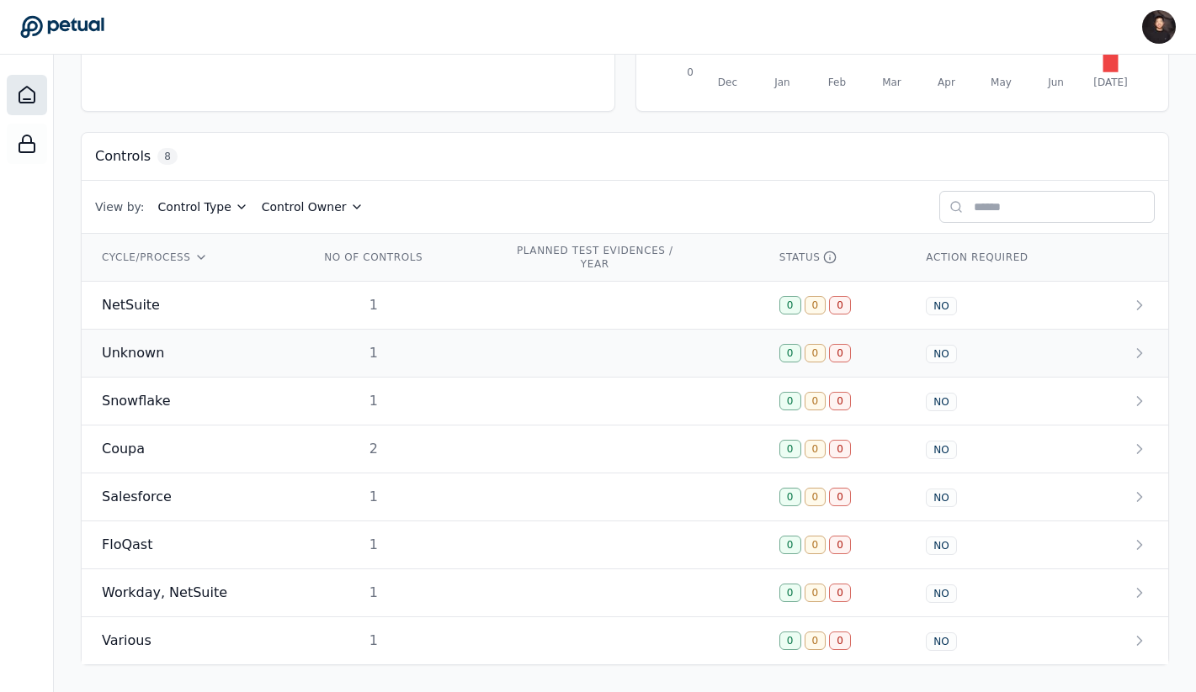
click at [137, 353] on span "Unknown" at bounding box center [133, 353] width 62 height 20
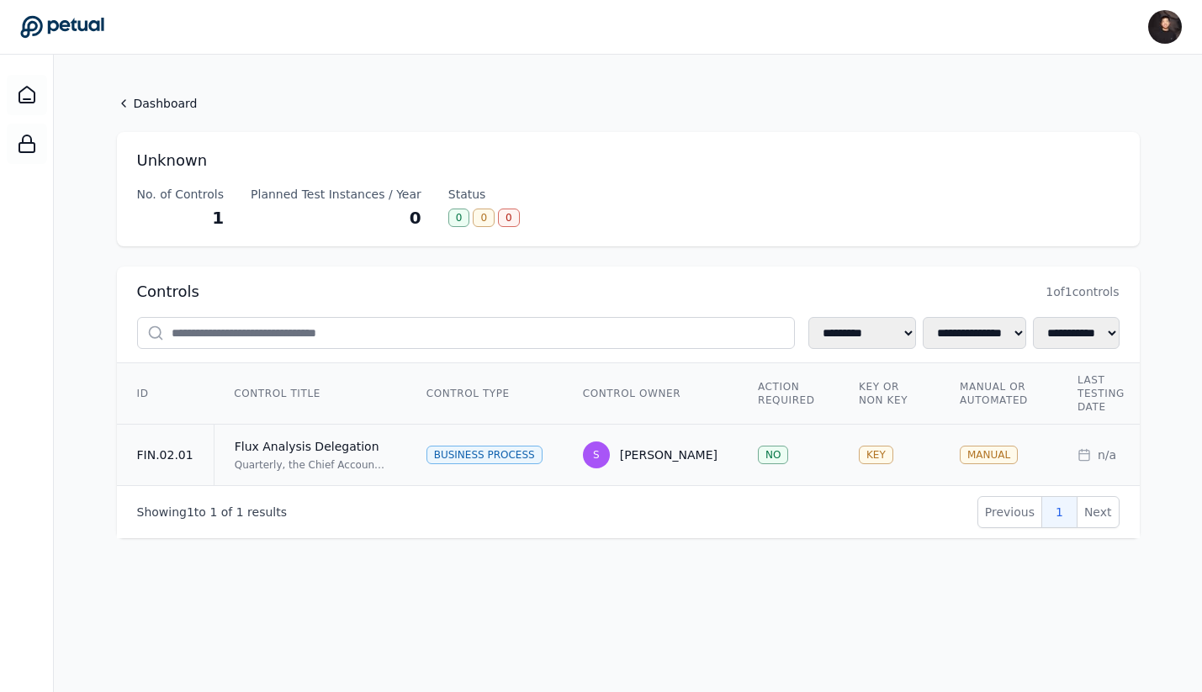
click at [355, 451] on div "Flux Analysis Delegation" at bounding box center [310, 446] width 151 height 17
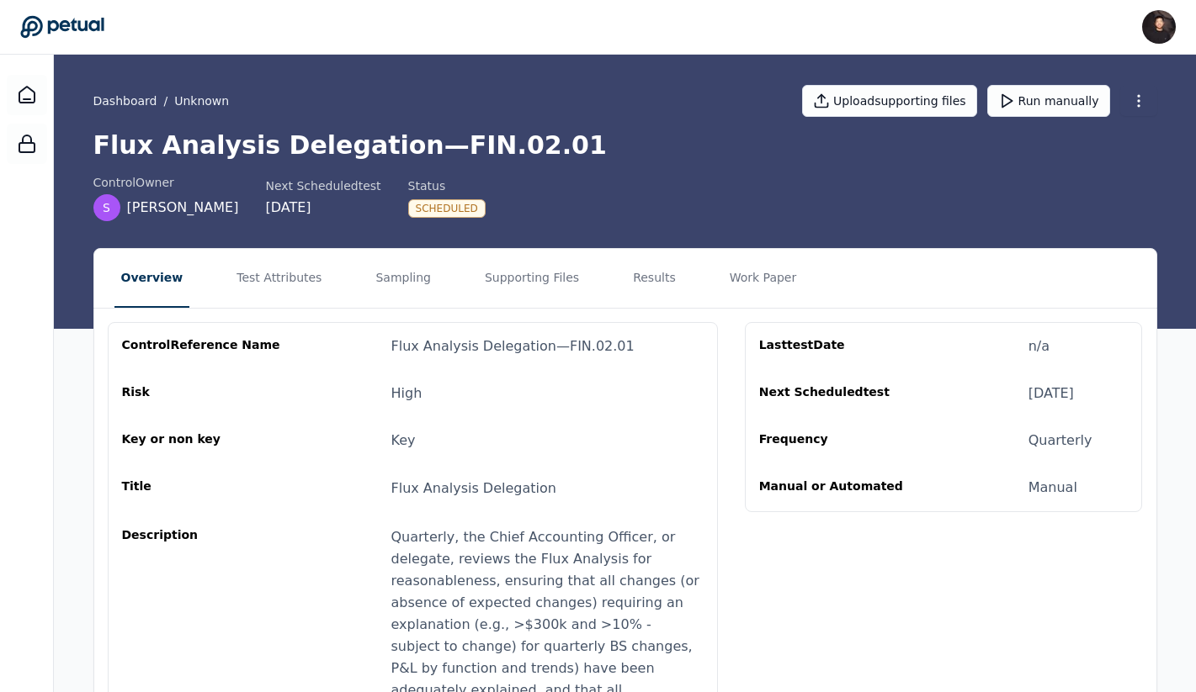
scroll to position [13, 0]
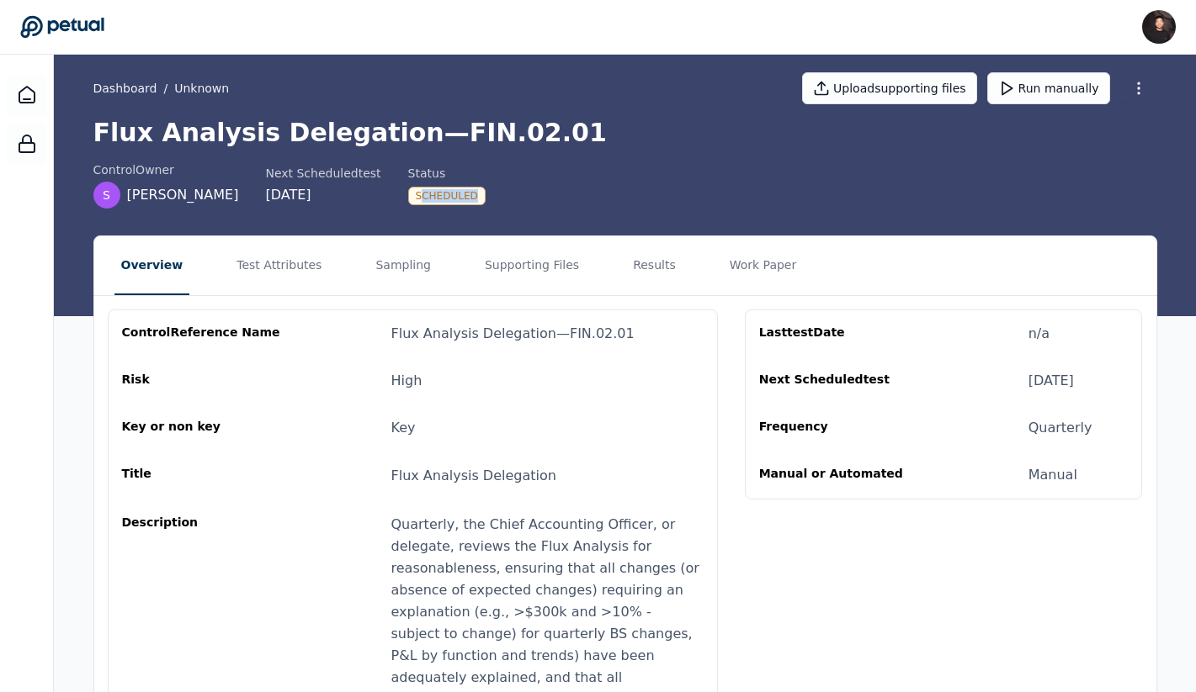
drag, startPoint x: 353, startPoint y: 197, endPoint x: 447, endPoint y: 197, distance: 94.2
click at [447, 197] on div "control Owner S Sumeet Next Scheduled test 9/29/2025 Status Scheduled" at bounding box center [625, 185] width 1064 height 47
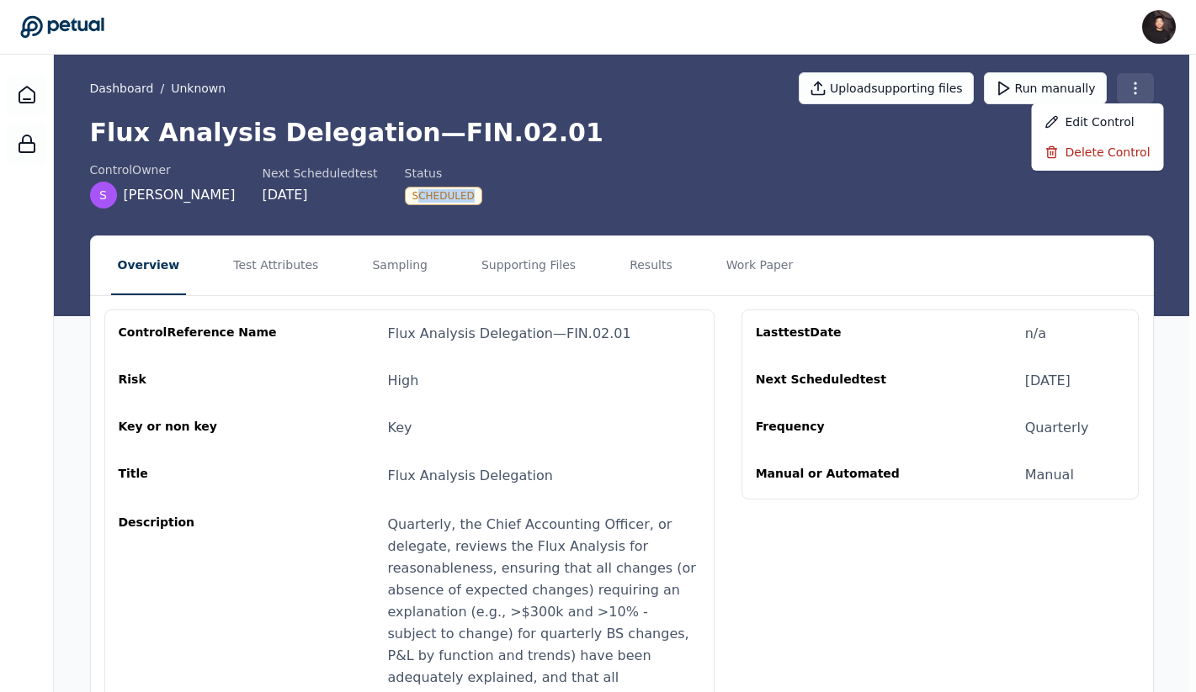
click at [1125, 76] on html "James Lee james@petual.ai Sign out Dashboard / Unknown Upload supporting files …" at bounding box center [598, 589] width 1196 height 1205
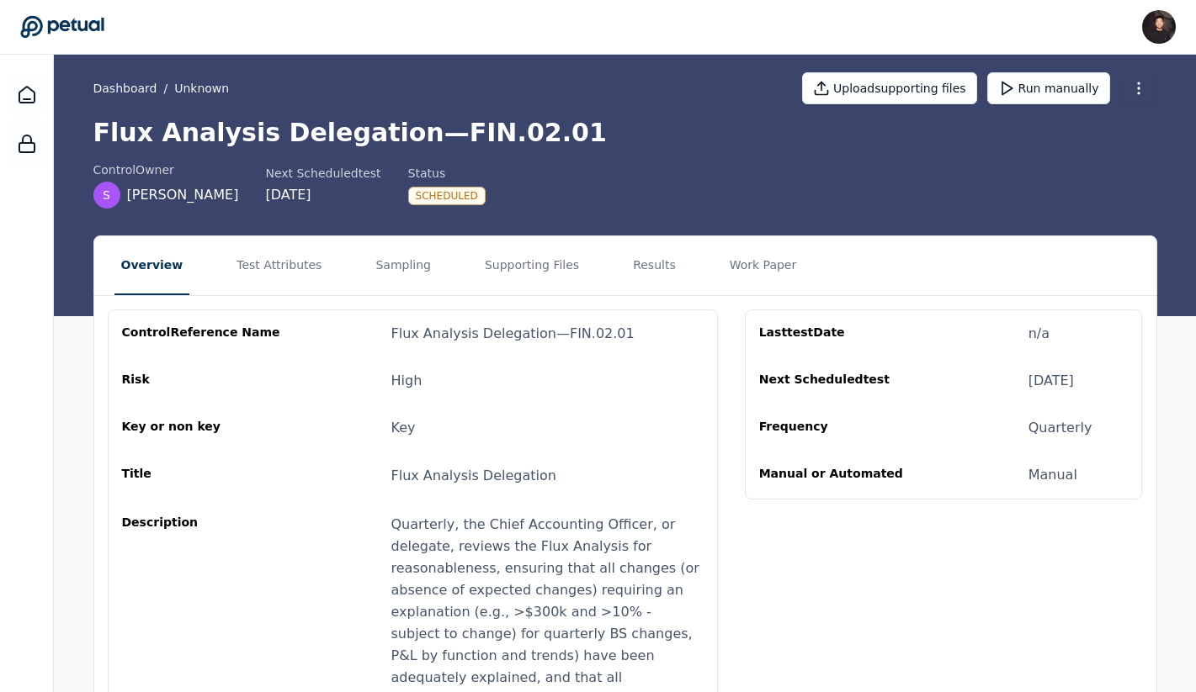
click at [1126, 81] on html "James Lee james@petual.ai Sign out Dashboard / Unknown Upload supporting files …" at bounding box center [598, 589] width 1196 height 1205
drag, startPoint x: 342, startPoint y: 194, endPoint x: 522, endPoint y: 194, distance: 180.1
click at [522, 194] on div "control Owner S Sumeet Next Scheduled test 9/29/2025 Status Scheduled" at bounding box center [625, 185] width 1064 height 47
click at [125, 88] on link "Dashboard" at bounding box center [125, 88] width 64 height 17
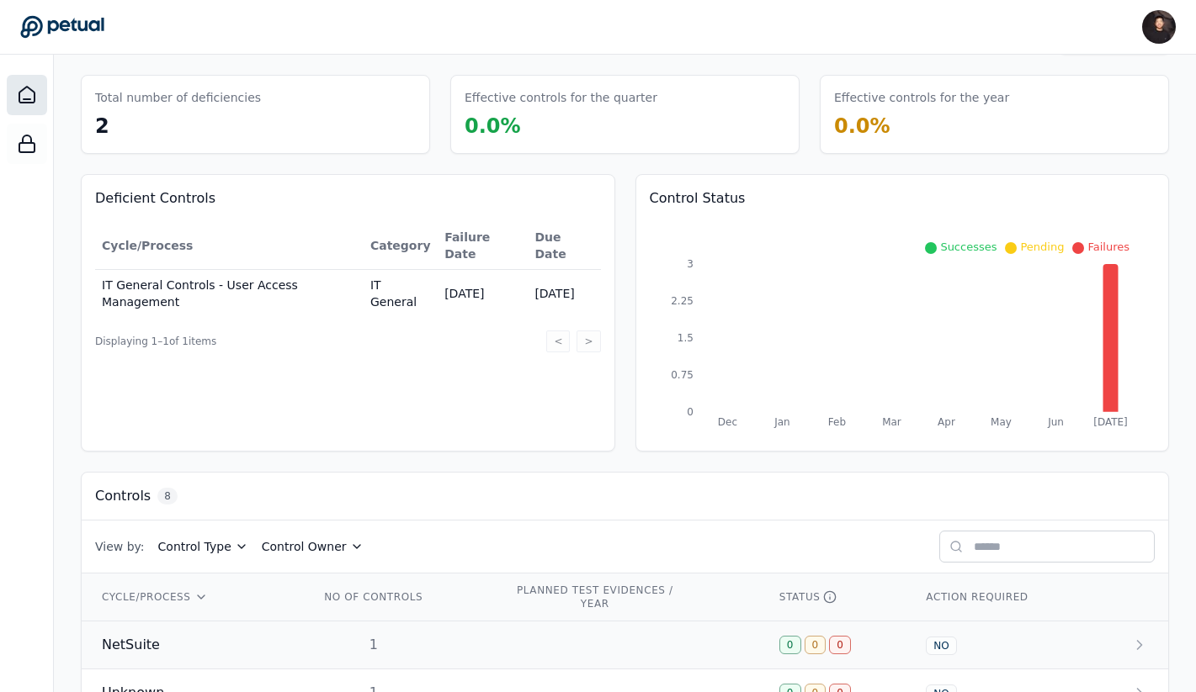
scroll to position [400, 0]
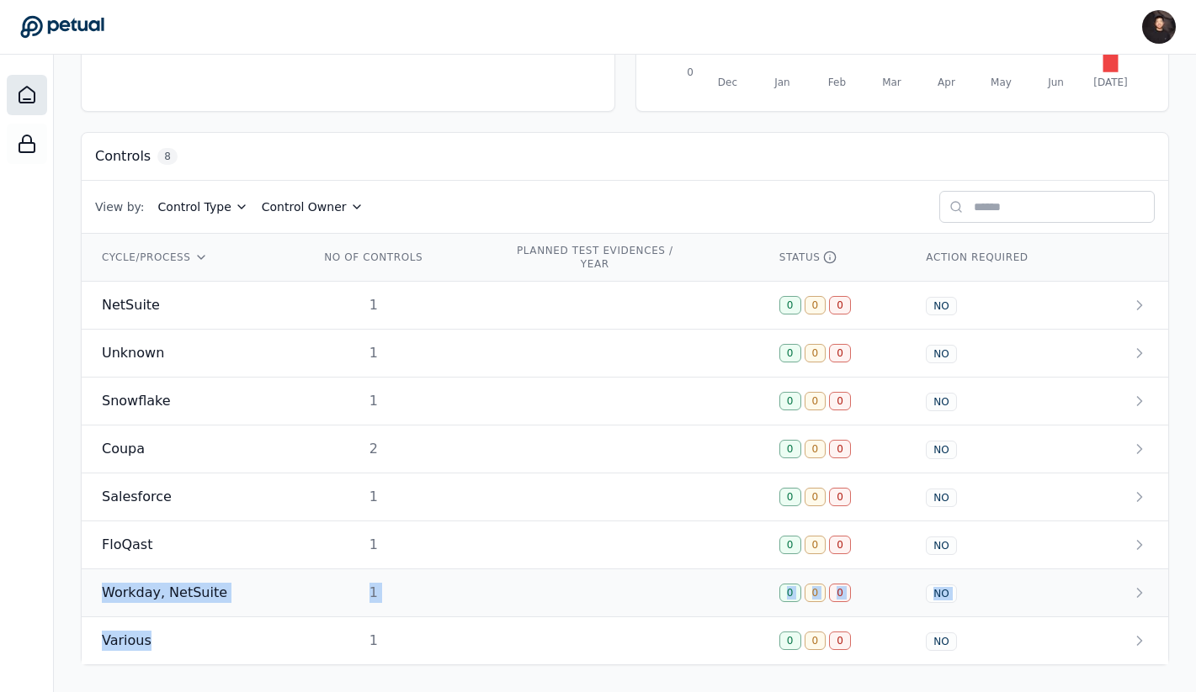
drag, startPoint x: 145, startPoint y: 646, endPoint x: 179, endPoint y: 576, distance: 78.6
click at [179, 576] on tbody "NetSuite 1 0 0 0 NO Unknown 1 0 0 0 NO Snowflake 1 0 0 0 NO Coupa 2 0 0 0 NO Sa…" at bounding box center [625, 474] width 1086 height 384
click at [167, 591] on span "Workday, NetSuite" at bounding box center [164, 593] width 125 height 20
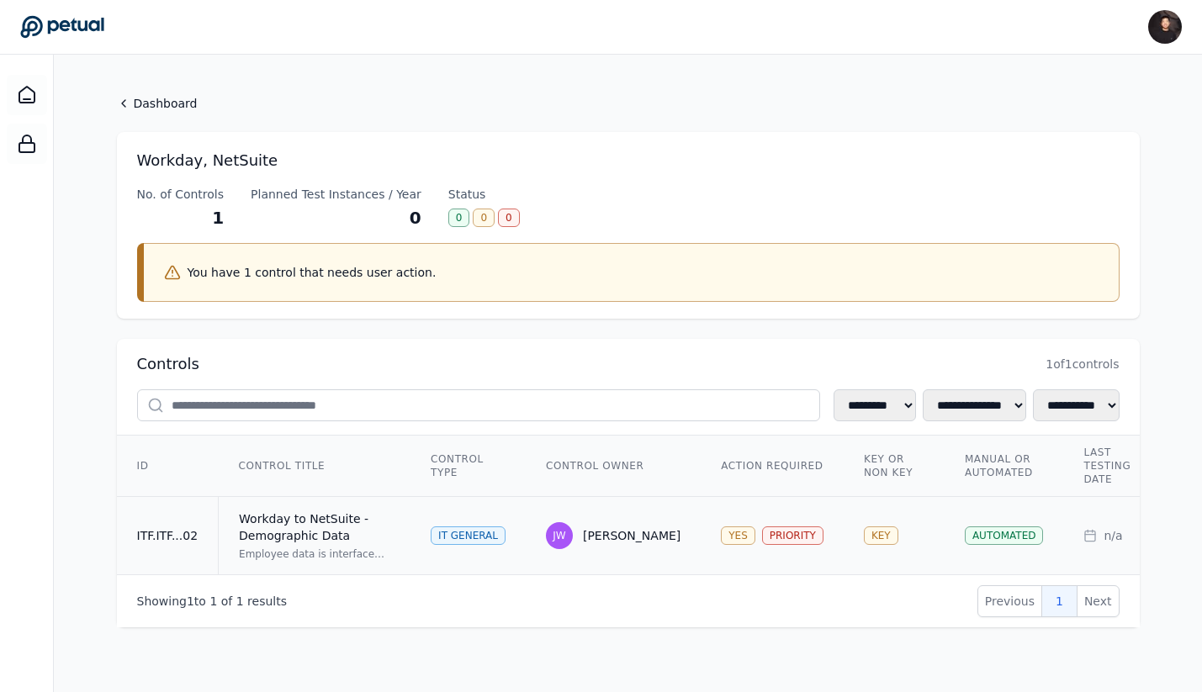
click at [282, 565] on td "Workday to NetSuite - Demographic Data Employee data is interfaced from Workday…" at bounding box center [315, 536] width 193 height 78
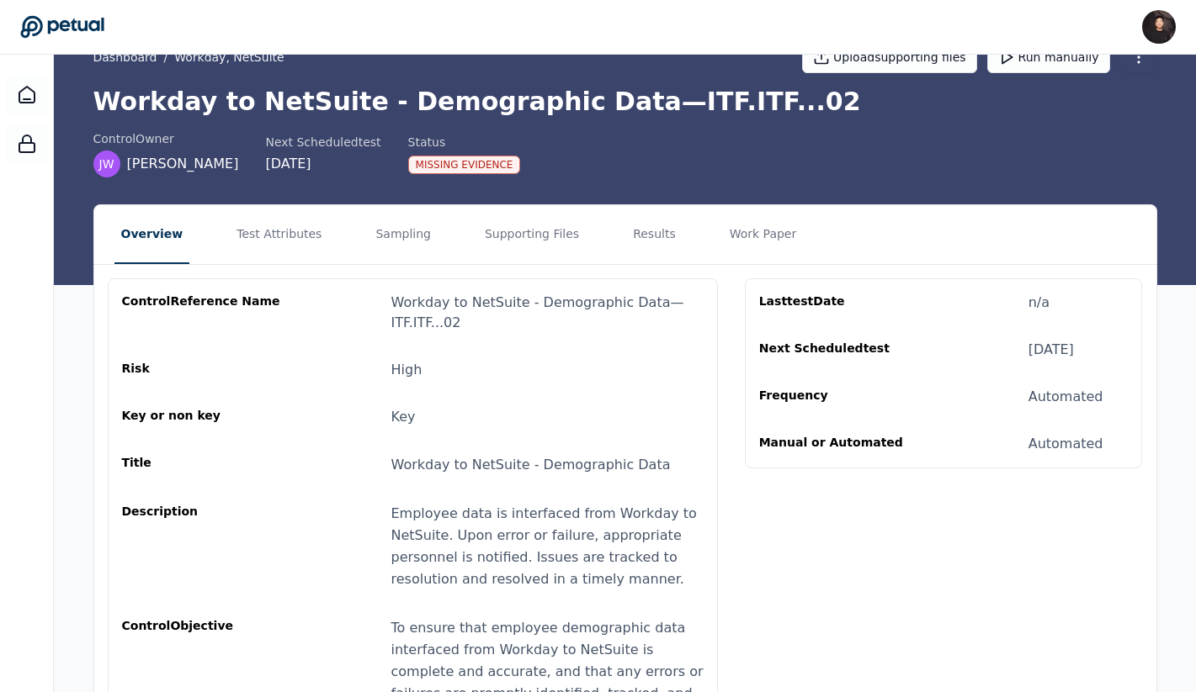
scroll to position [15, 0]
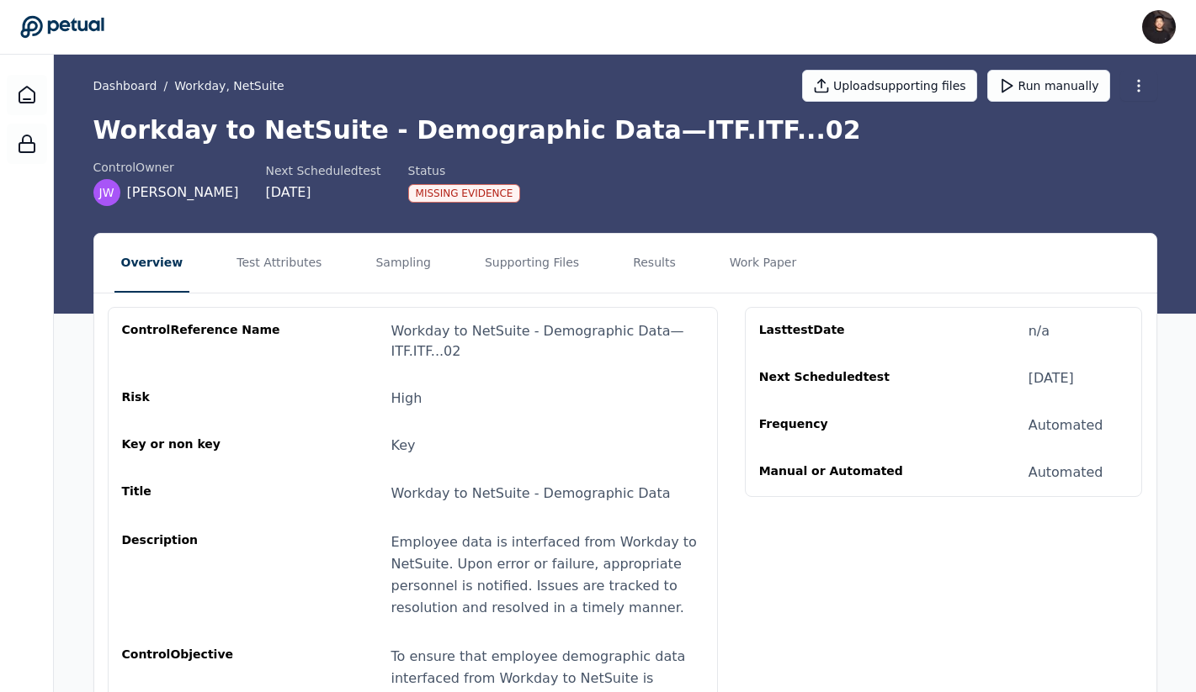
click at [595, 264] on nav "Overview Test Attributes Sampling Supporting Files Results Work Paper" at bounding box center [625, 263] width 1062 height 59
click at [279, 251] on button "Test Attributes" at bounding box center [279, 263] width 98 height 59
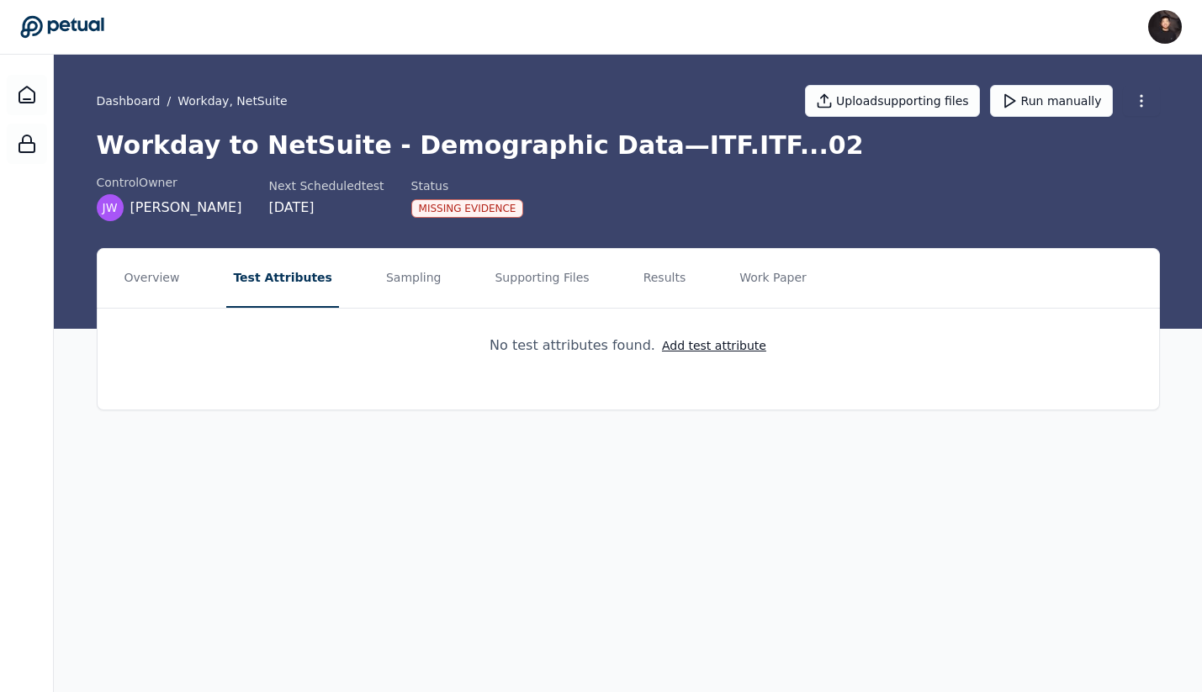
click at [446, 284] on nav "Overview Test Attributes Sampling Supporting Files Results Work Paper" at bounding box center [629, 278] width 1062 height 59
click at [412, 280] on button "Sampling" at bounding box center [413, 278] width 69 height 59
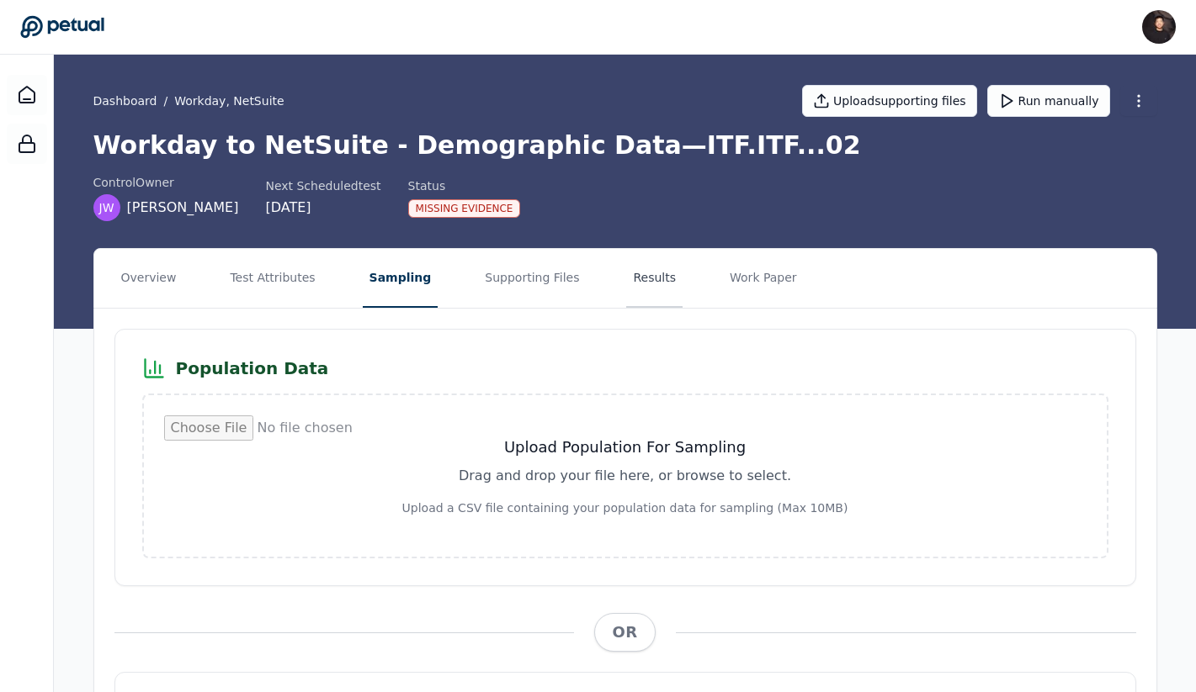
click at [626, 279] on button "Results" at bounding box center [654, 278] width 56 height 59
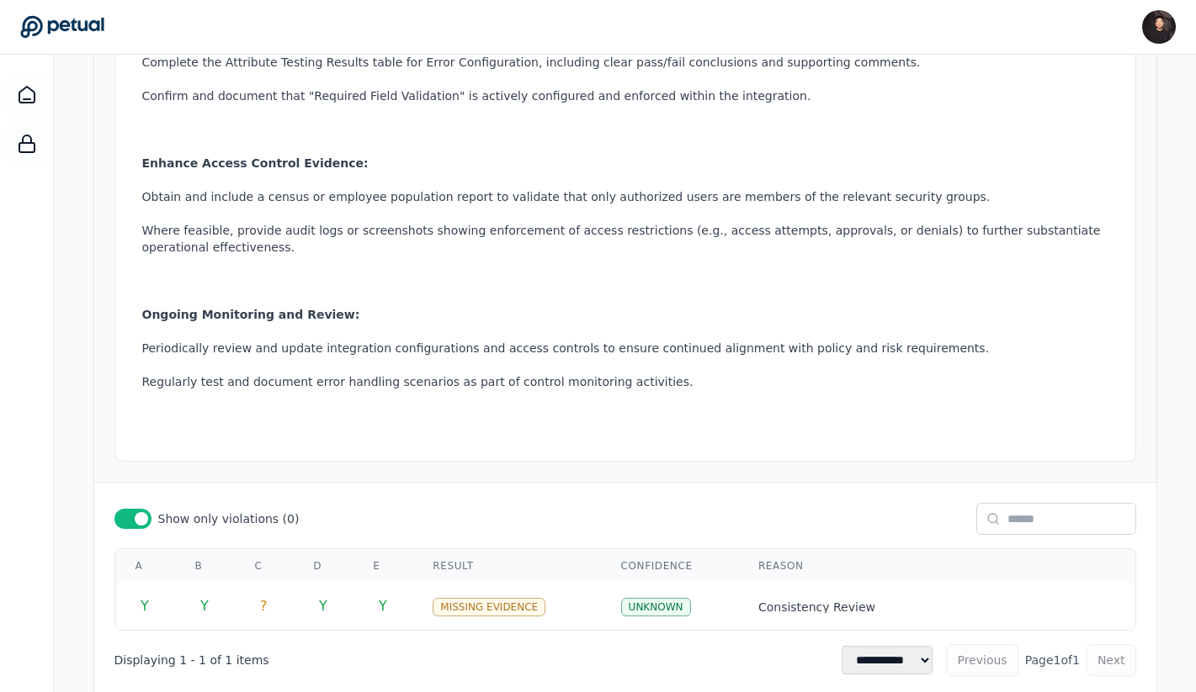
scroll to position [983, 0]
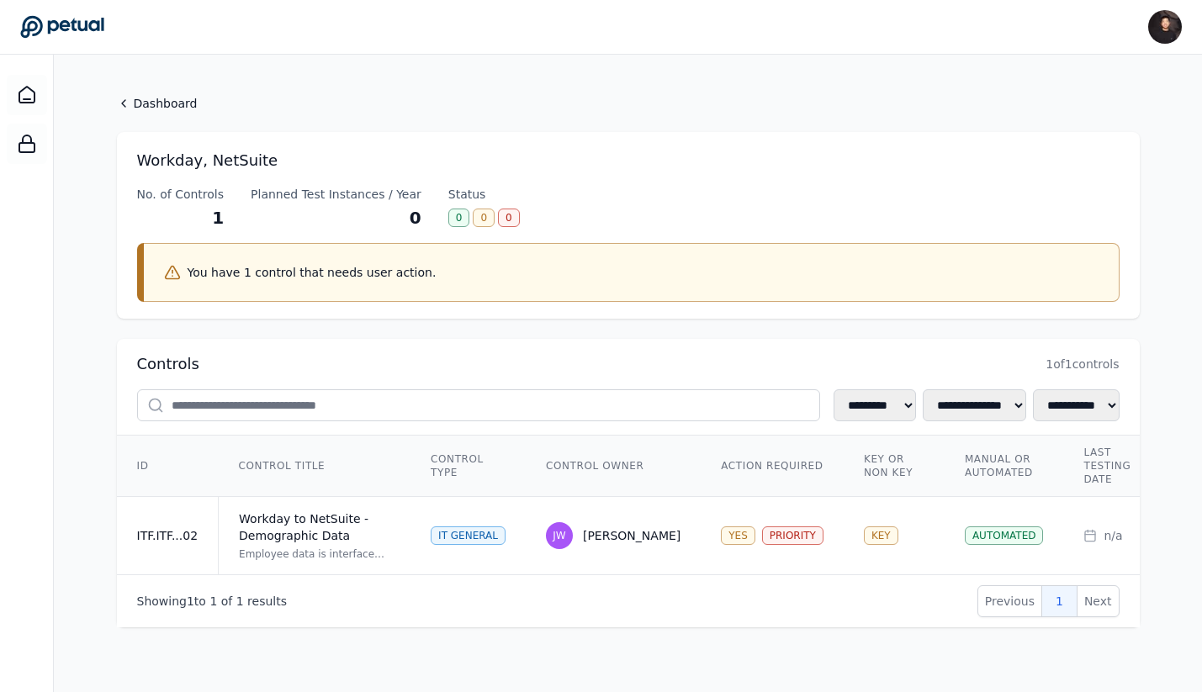
scroll to position [0, 461]
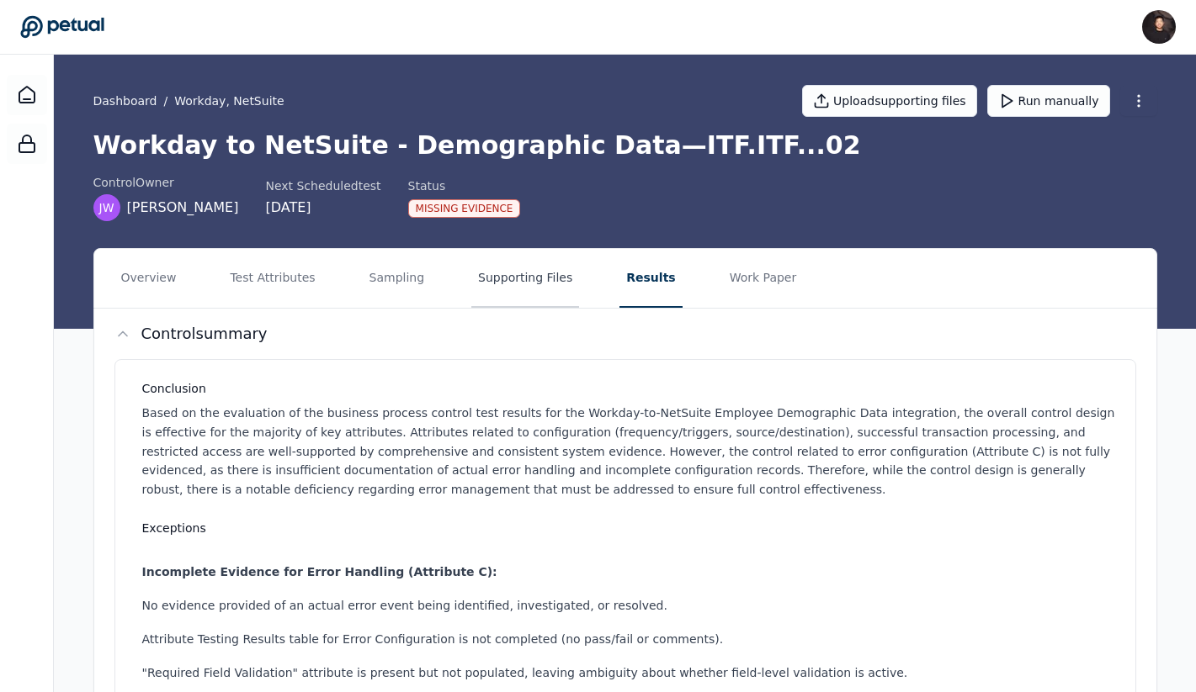
click at [518, 287] on button "Supporting Files" at bounding box center [525, 278] width 108 height 59
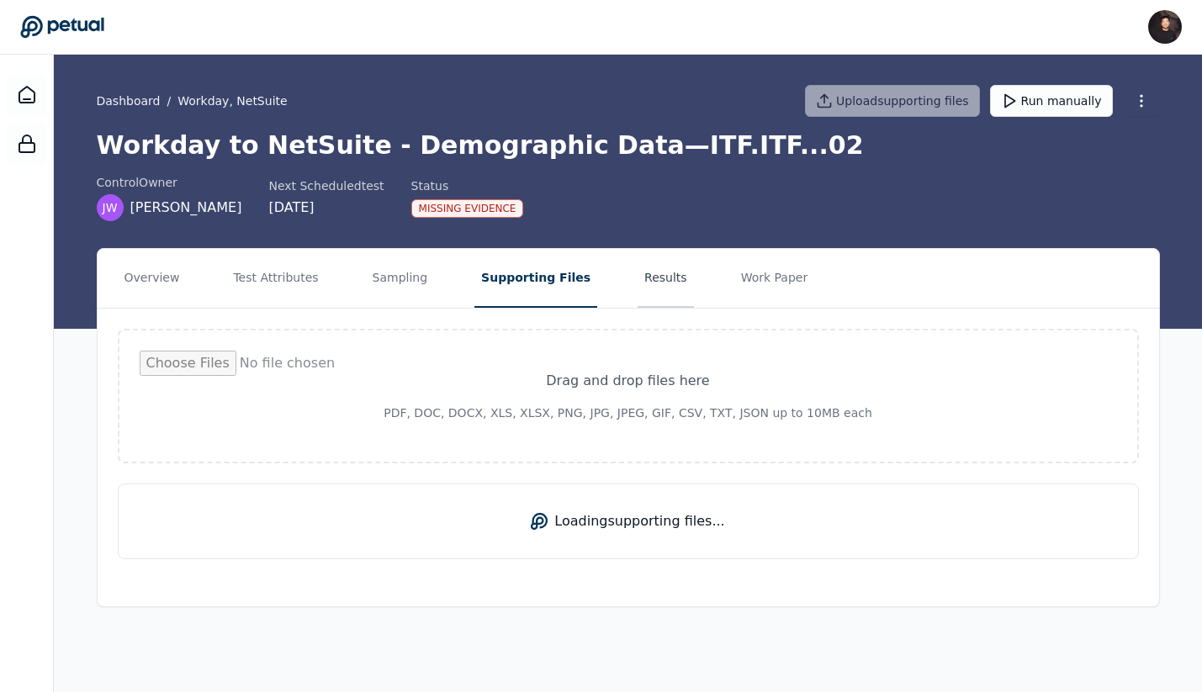
click at [638, 279] on button "Results" at bounding box center [666, 278] width 56 height 59
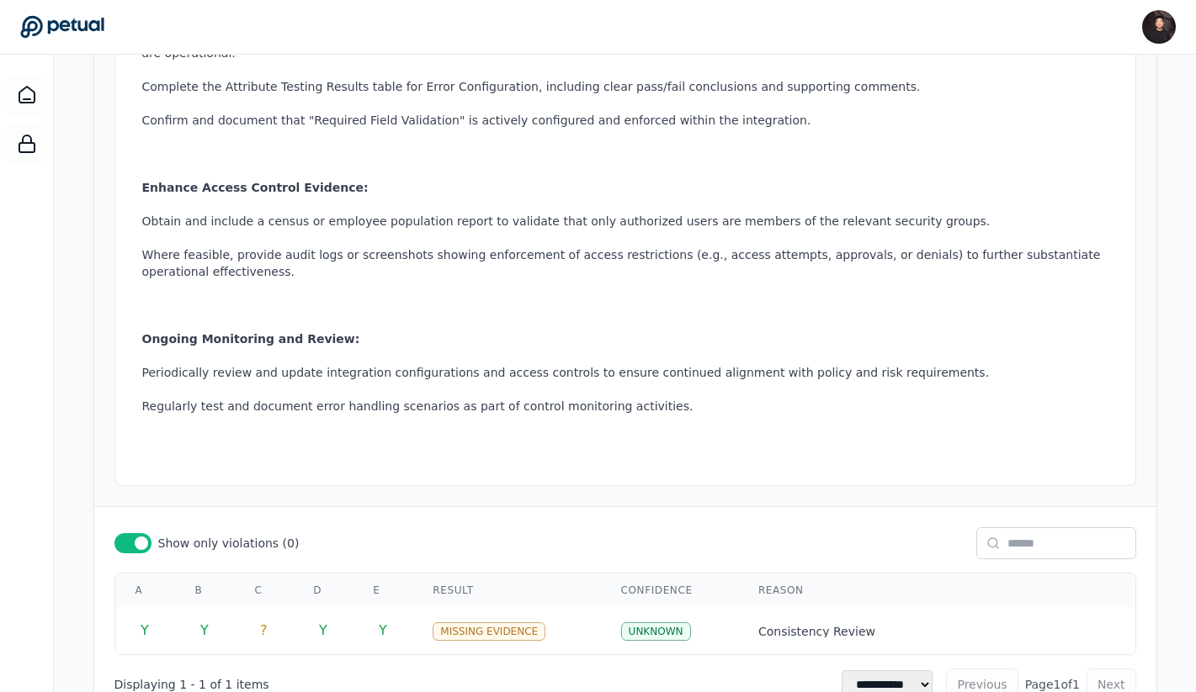
scroll to position [983, 0]
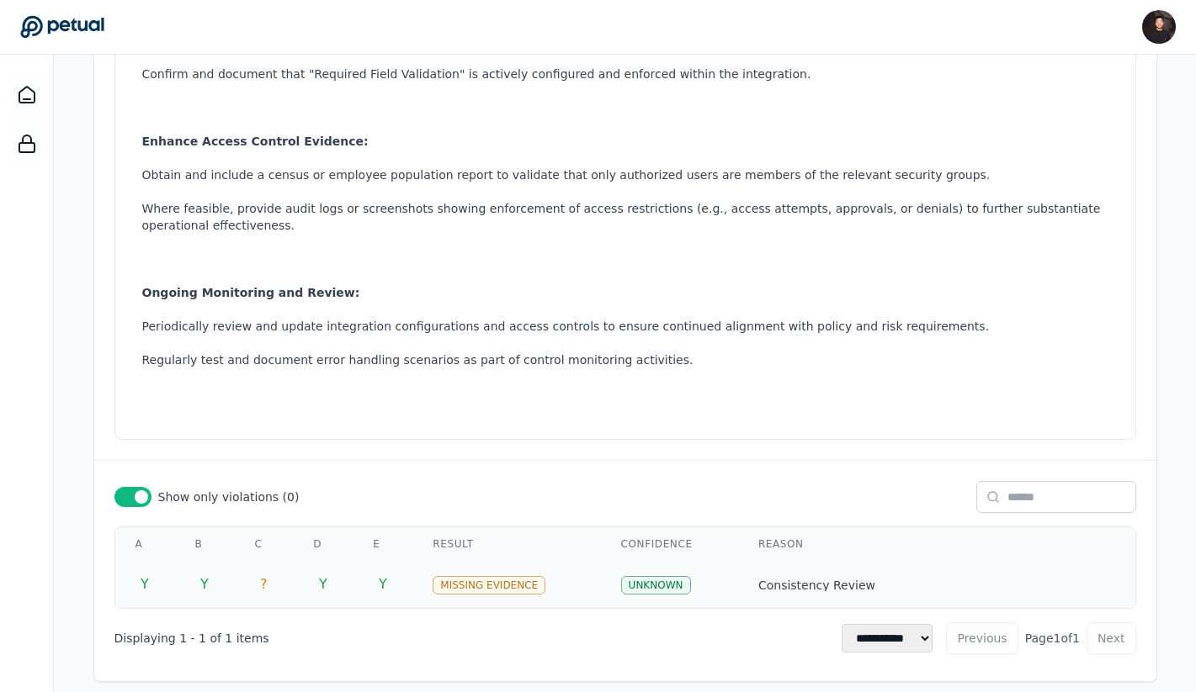
click at [156, 561] on td "Y" at bounding box center [145, 584] width 60 height 47
click at [151, 573] on td "Y" at bounding box center [145, 584] width 60 height 47
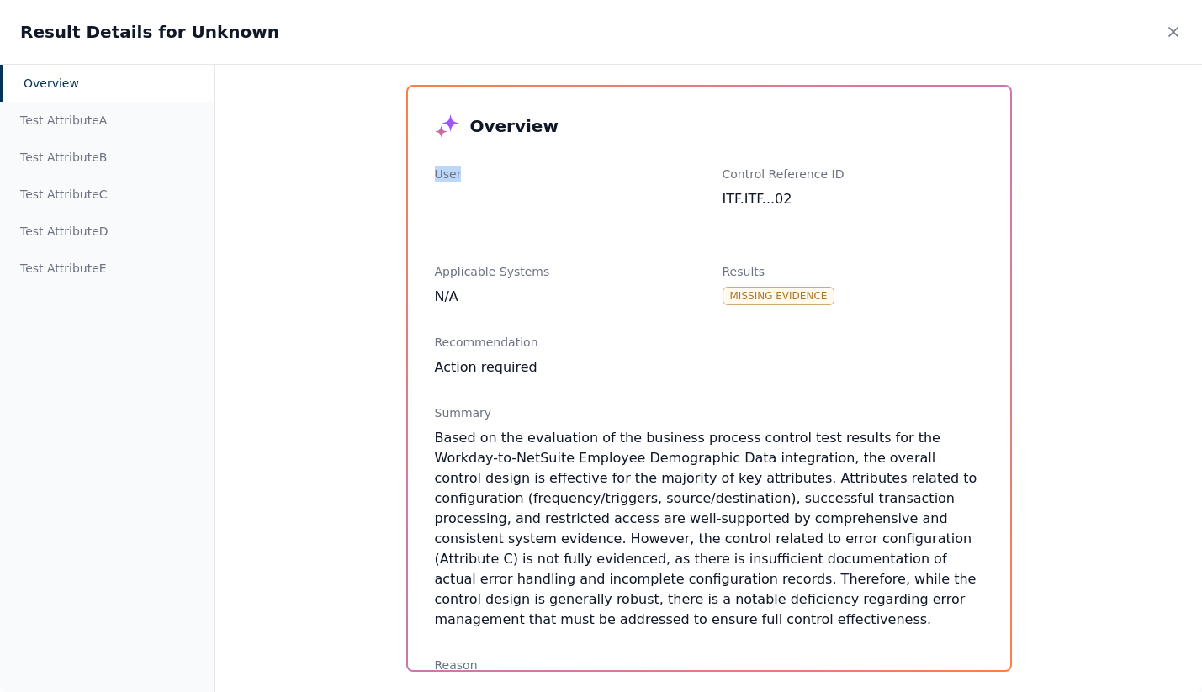
drag, startPoint x: 423, startPoint y: 178, endPoint x: 549, endPoint y: 231, distance: 137.2
click at [550, 231] on div "Overview User Control Reference ID ITF.ITF...02 Applicable Systems N/A Results …" at bounding box center [709, 379] width 602 height 584
click at [19, 114] on div "Test Attribute A" at bounding box center [107, 120] width 215 height 37
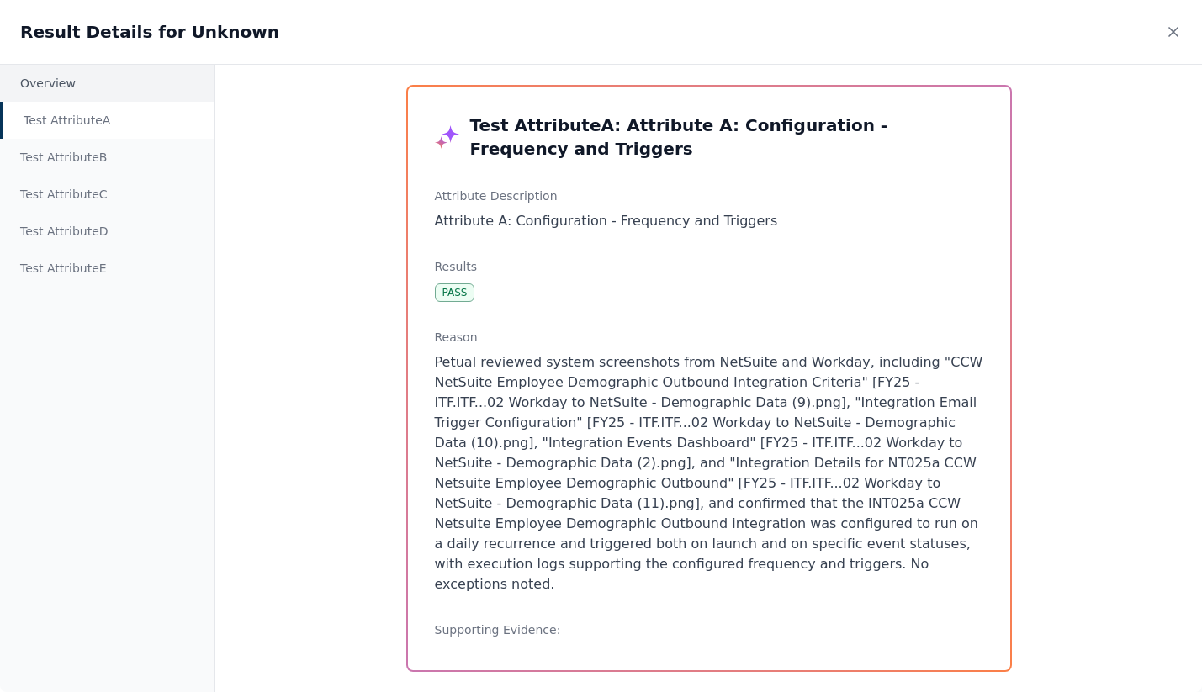
click at [78, 92] on div "Overview" at bounding box center [107, 83] width 215 height 37
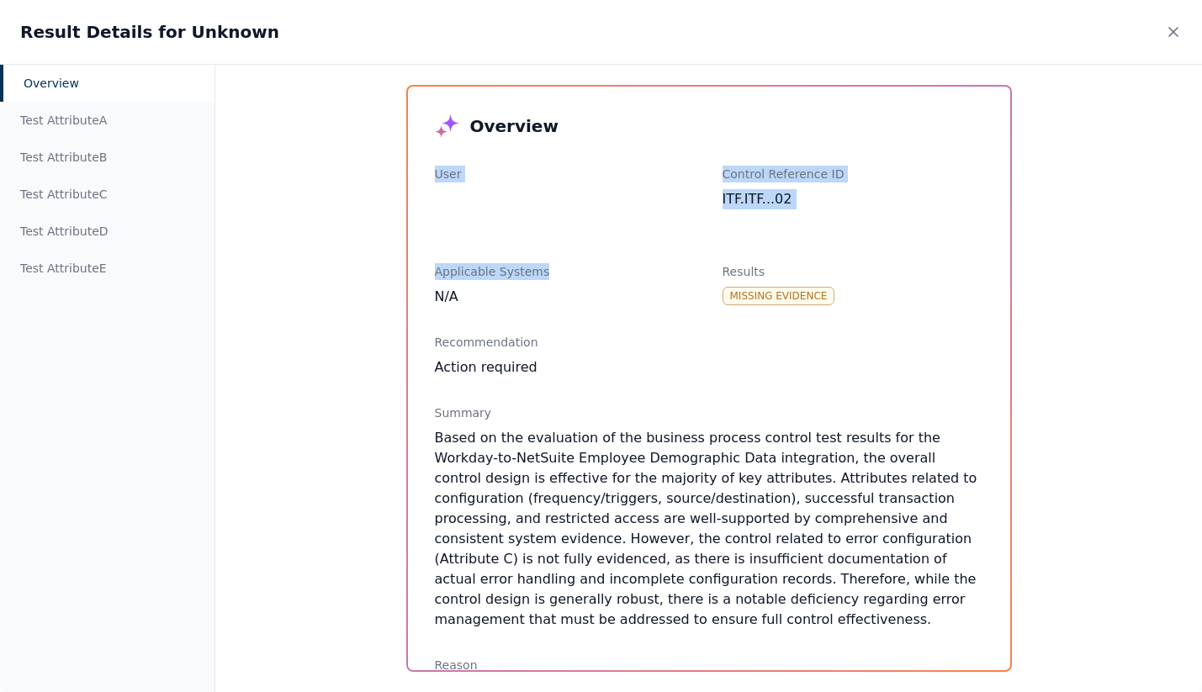
drag, startPoint x: 421, startPoint y: 168, endPoint x: 624, endPoint y: 278, distance: 231.5
click at [624, 278] on div "Overview User Control Reference ID ITF.ITF...02 Applicable Systems N/A Results …" at bounding box center [709, 379] width 602 height 584
click at [1164, 32] on div "Result Details for Unknown" at bounding box center [601, 32] width 1202 height 64
click at [1154, 34] on div "Result Details for Unknown" at bounding box center [601, 32] width 1202 height 64
click at [1174, 30] on icon at bounding box center [1174, 32] width 8 height 8
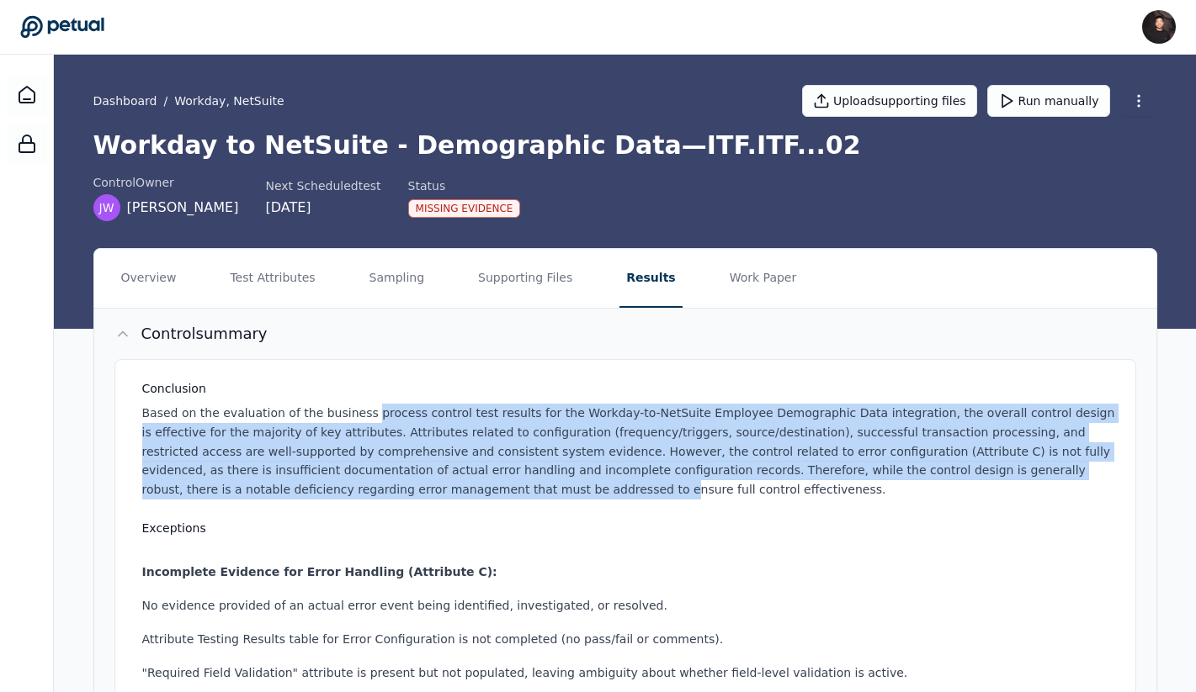
drag, startPoint x: 362, startPoint y: 410, endPoint x: 370, endPoint y: 488, distance: 78.7
click at [370, 488] on p "Based on the evaluation of the business process control test results for the Wo…" at bounding box center [628, 452] width 973 height 96
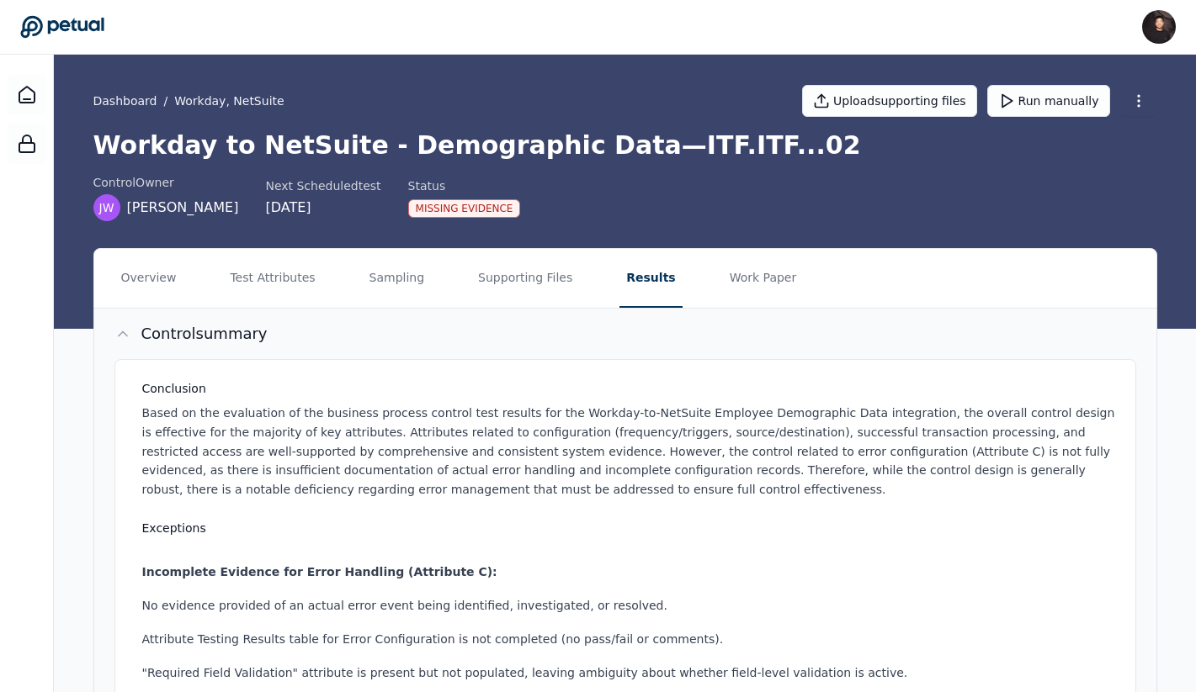
click at [370, 488] on p "Based on the evaluation of the business process control test results for the Wo…" at bounding box center [628, 452] width 973 height 96
click at [605, 332] on button "Control summary" at bounding box center [625, 334] width 1062 height 50
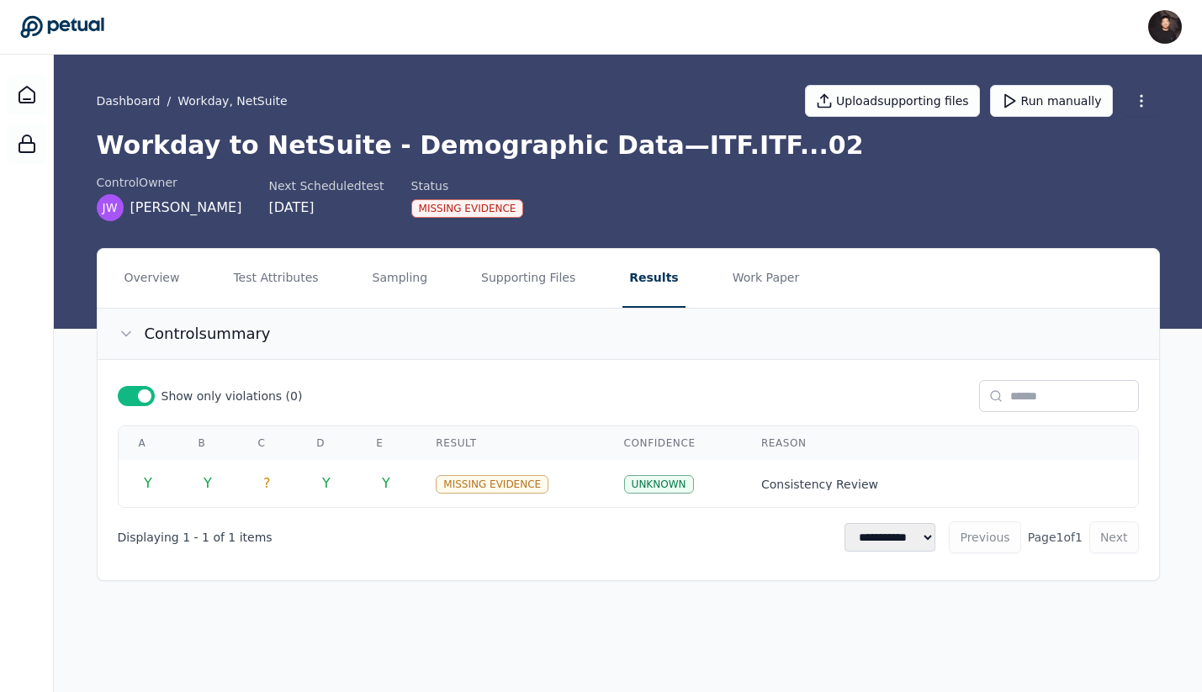
click at [605, 332] on button "Control summary" at bounding box center [629, 334] width 1062 height 50
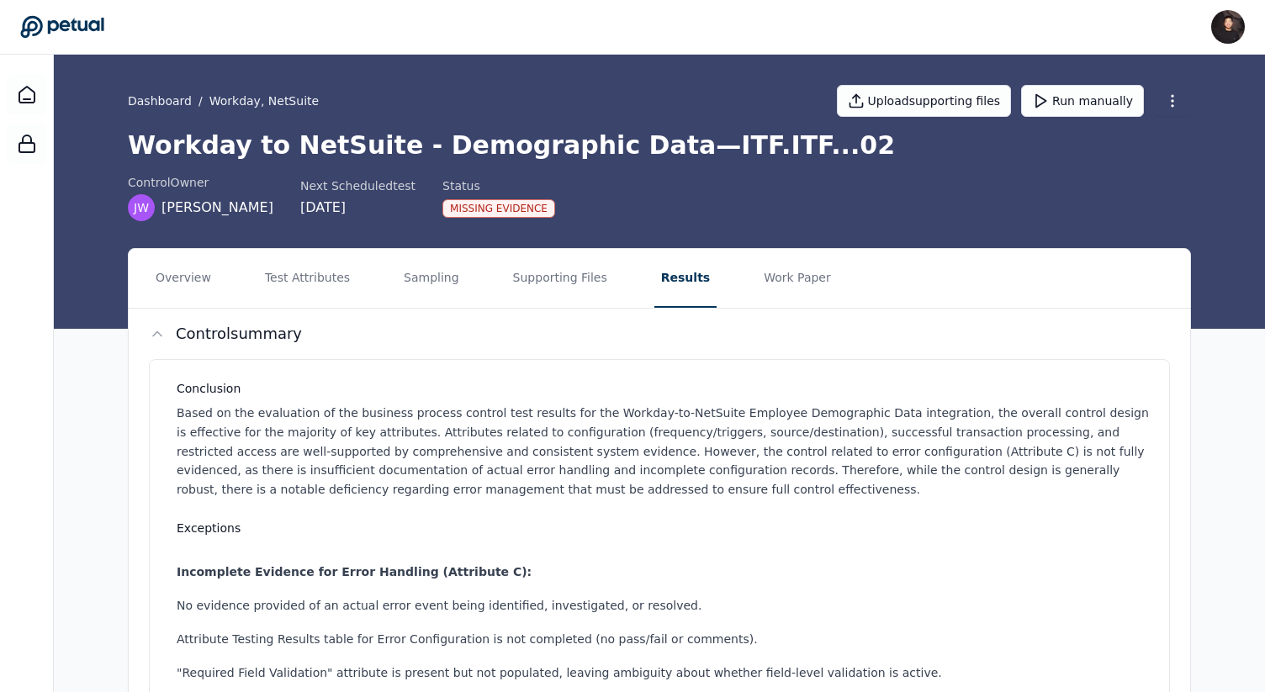
click at [389, 280] on nav "Overview Test Attributes Sampling Supporting Files Results Work Paper" at bounding box center [660, 278] width 1062 height 59
click at [408, 280] on button "Sampling" at bounding box center [431, 278] width 69 height 59
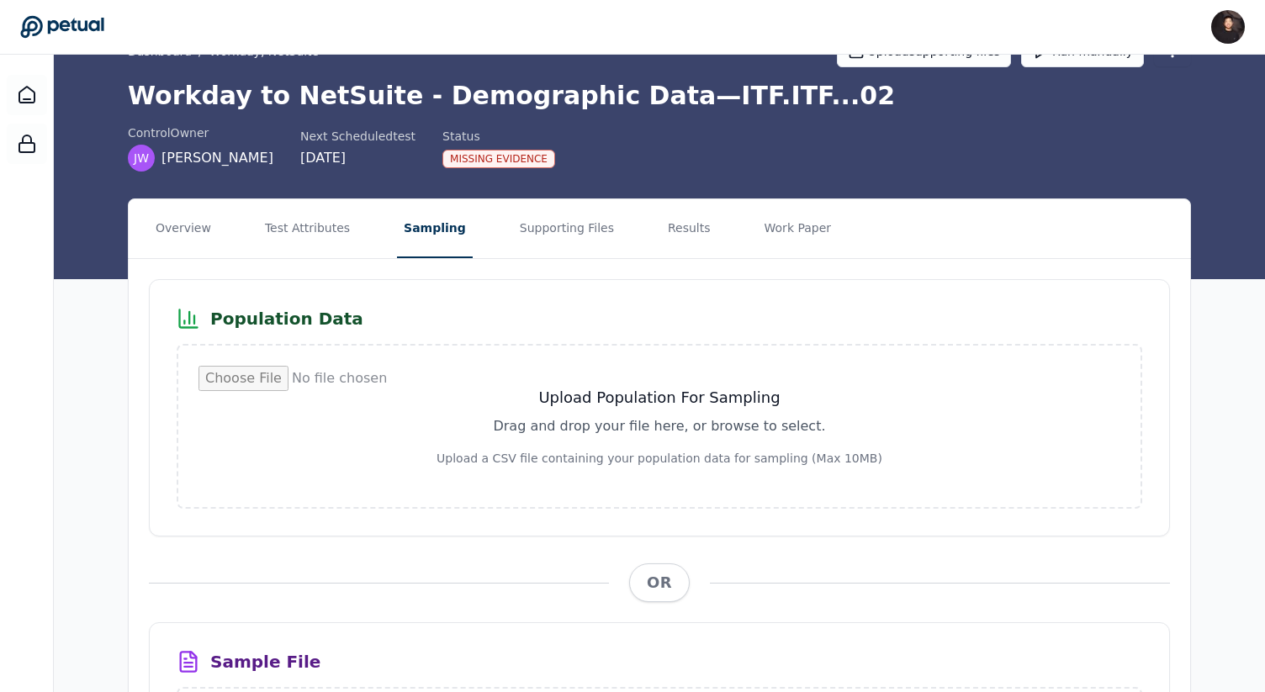
scroll to position [37, 0]
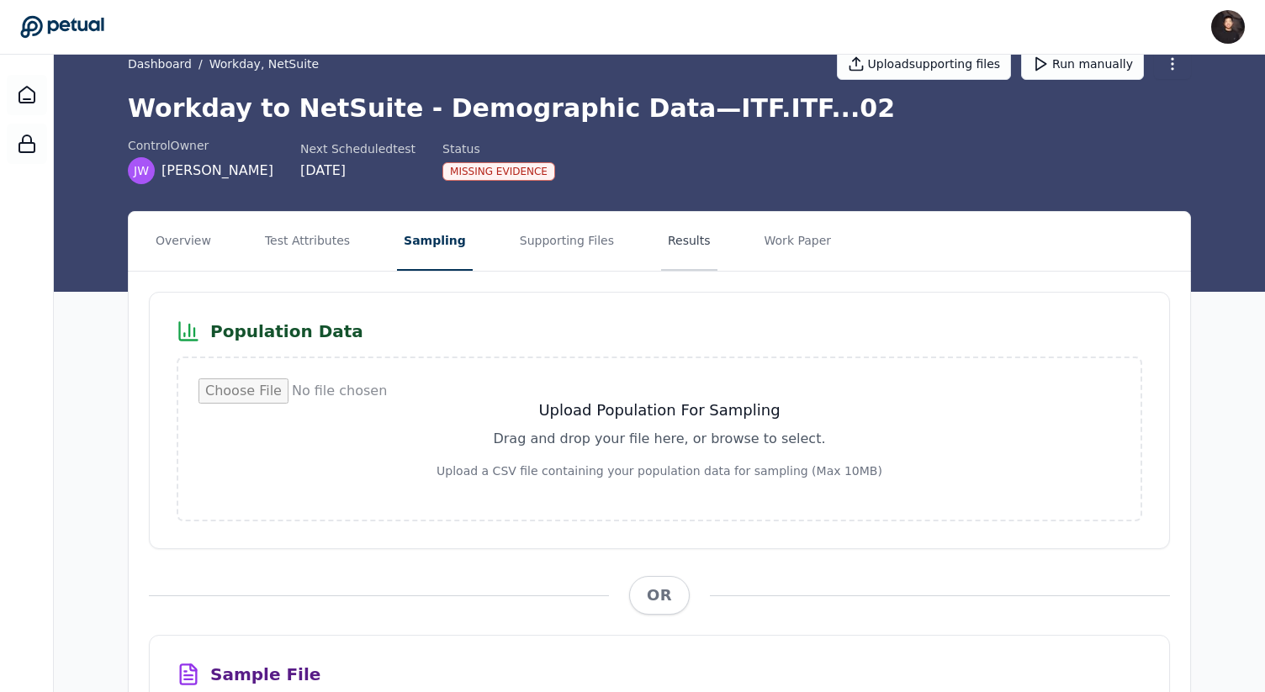
click at [661, 249] on button "Results" at bounding box center [689, 241] width 56 height 59
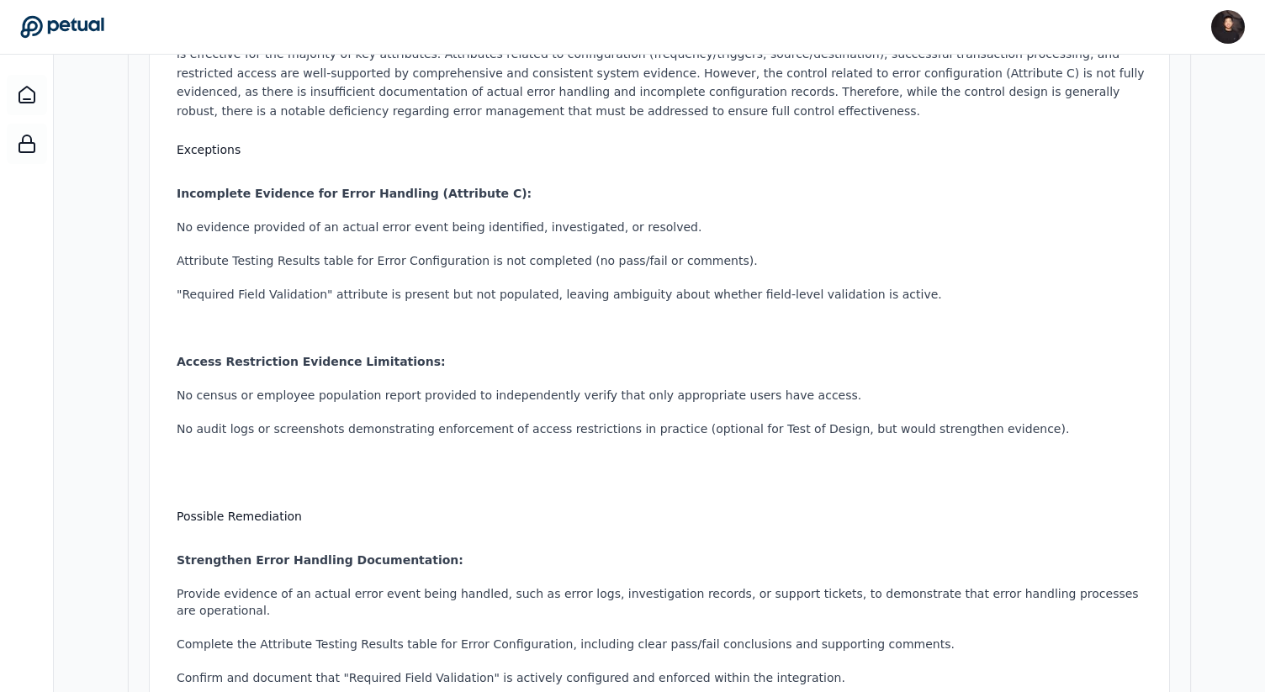
scroll to position [983, 0]
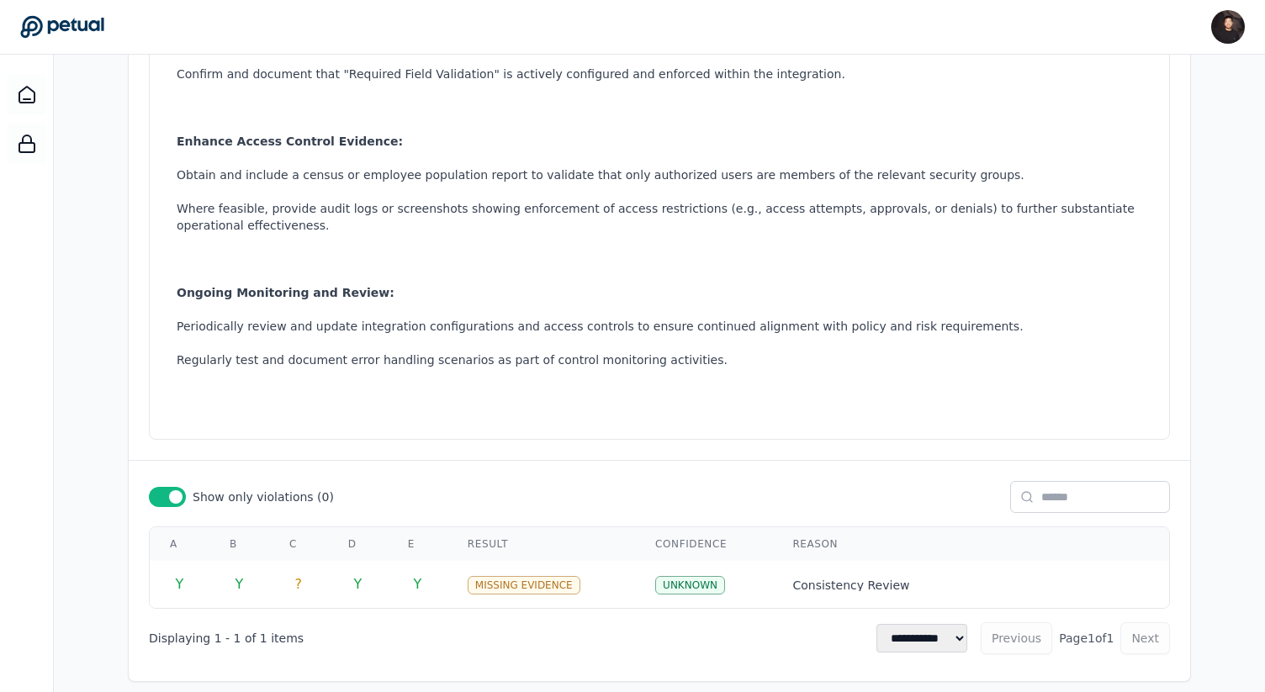
click at [172, 491] on span at bounding box center [175, 497] width 13 height 13
click at [172, 487] on div at bounding box center [167, 497] width 37 height 20
click at [172, 491] on span at bounding box center [175, 497] width 13 height 13
click at [172, 487] on div at bounding box center [167, 497] width 37 height 20
click at [172, 491] on span at bounding box center [175, 497] width 13 height 13
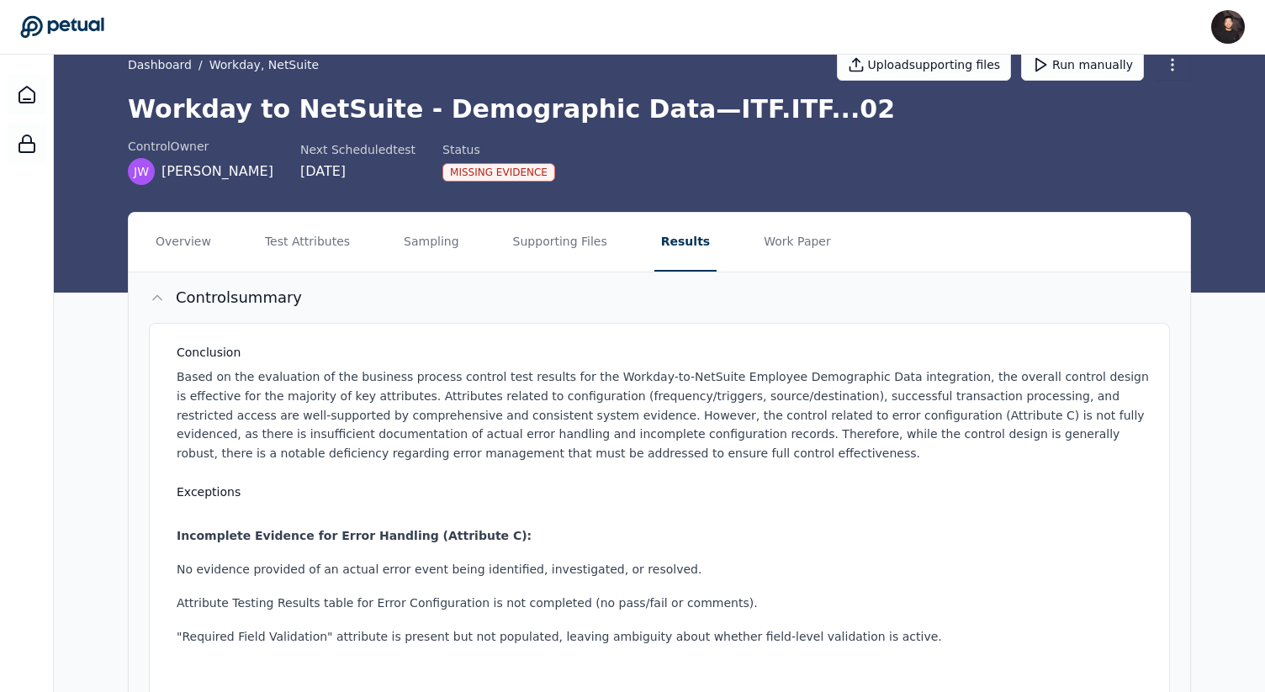
scroll to position [0, 0]
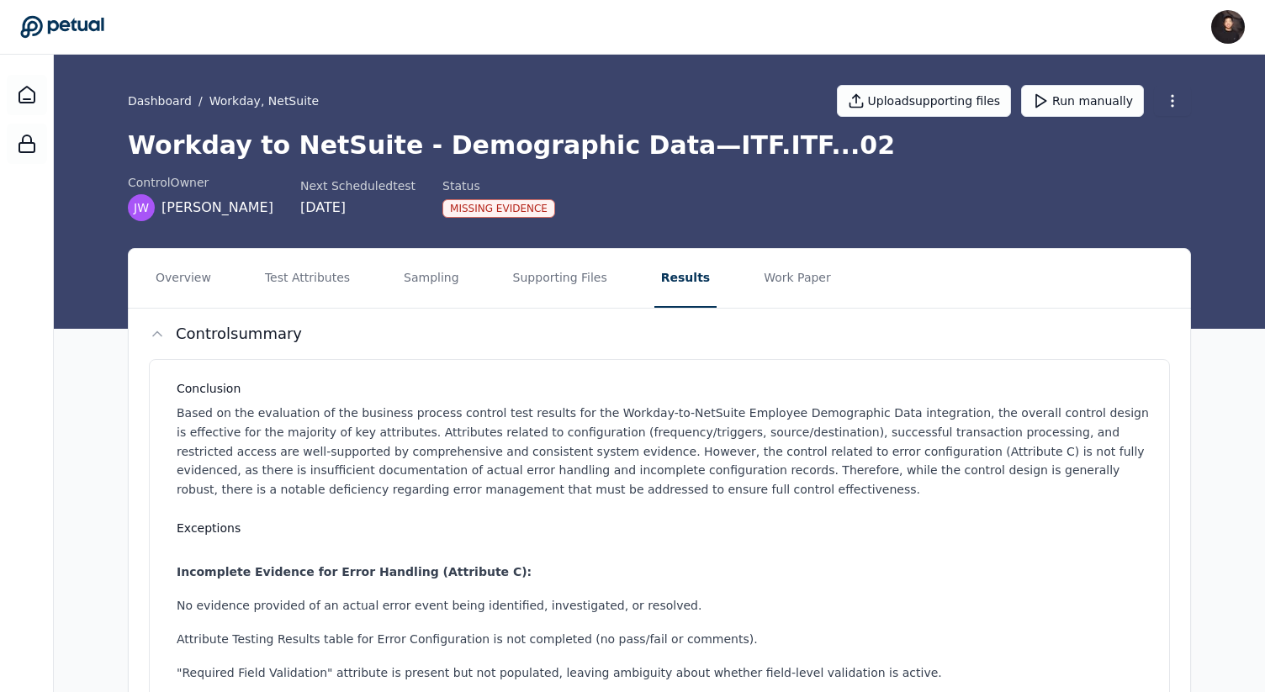
drag, startPoint x: 236, startPoint y: 109, endPoint x: 655, endPoint y: 180, distance: 425.1
click at [655, 180] on div "Dashboard / Workday, NetSuite Upload supporting files Run manually Workday to N…" at bounding box center [659, 138] width 1077 height 167
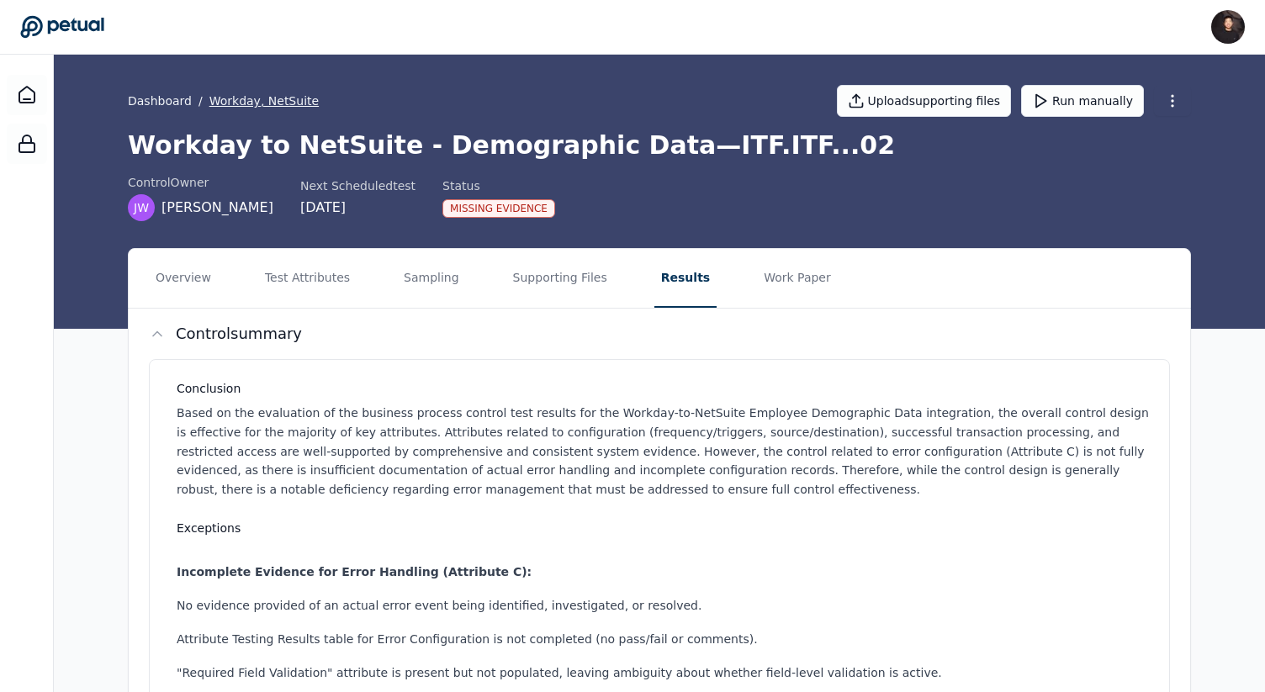
click at [293, 98] on button "Workday, NetSuite" at bounding box center [264, 101] width 109 height 17
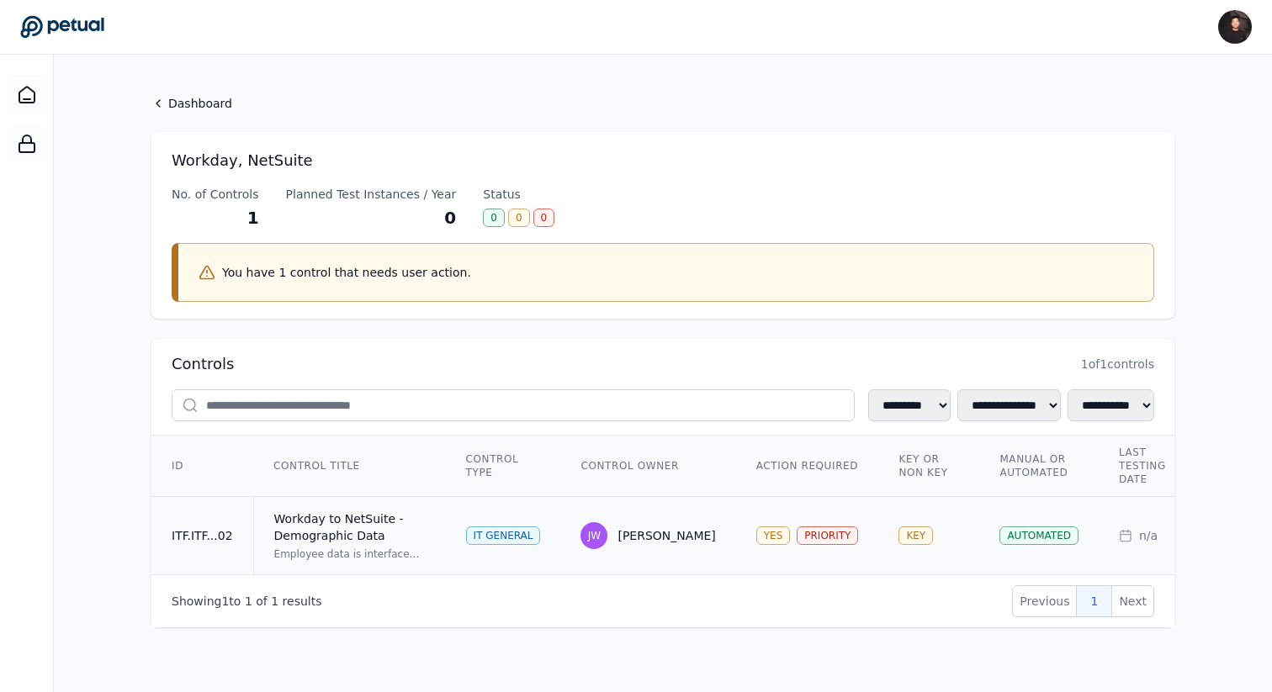
click at [307, 570] on td "Workday to NetSuite - Demographic Data Employee data is interfaced from Workday…" at bounding box center [349, 536] width 193 height 78
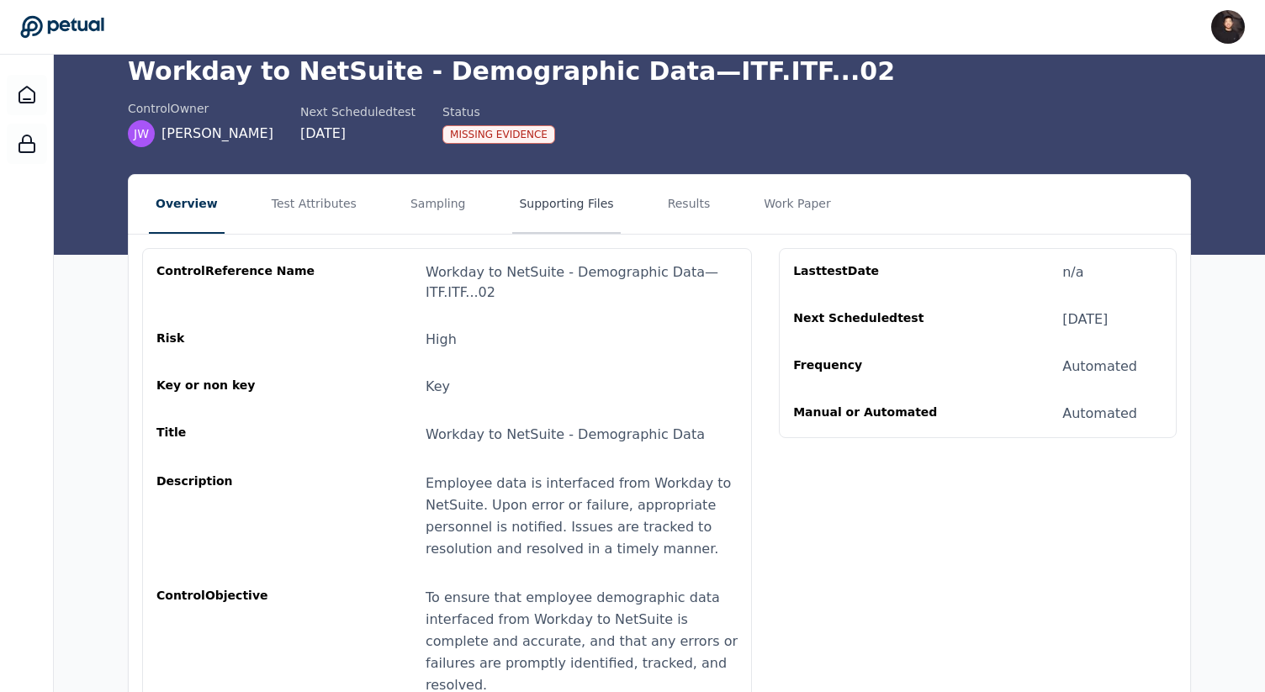
scroll to position [109, 0]
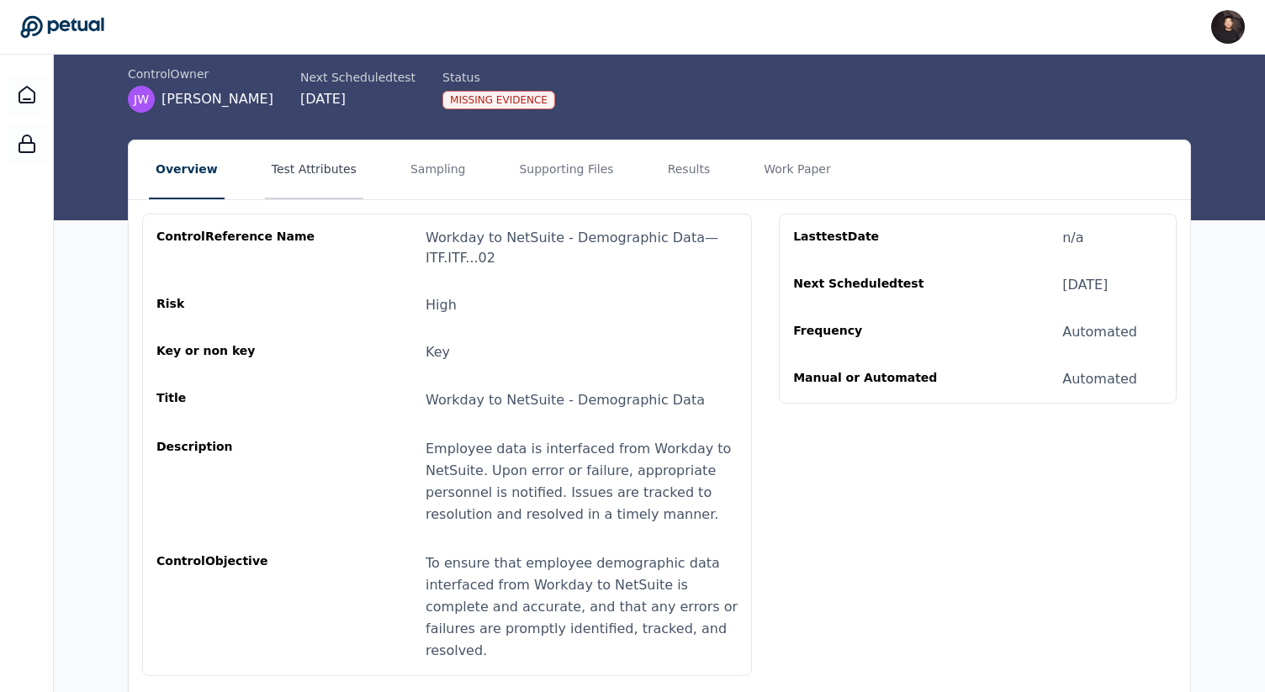
click at [310, 184] on button "Test Attributes" at bounding box center [314, 170] width 98 height 59
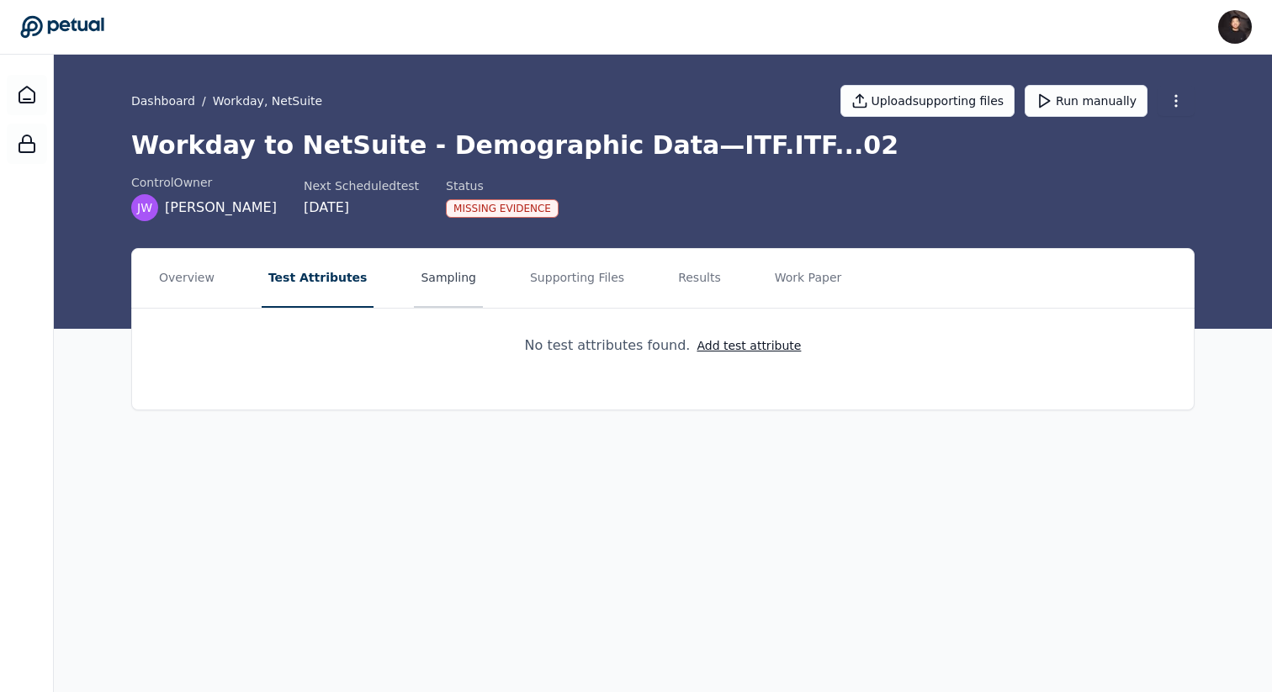
click at [447, 273] on button "Sampling" at bounding box center [448, 278] width 69 height 59
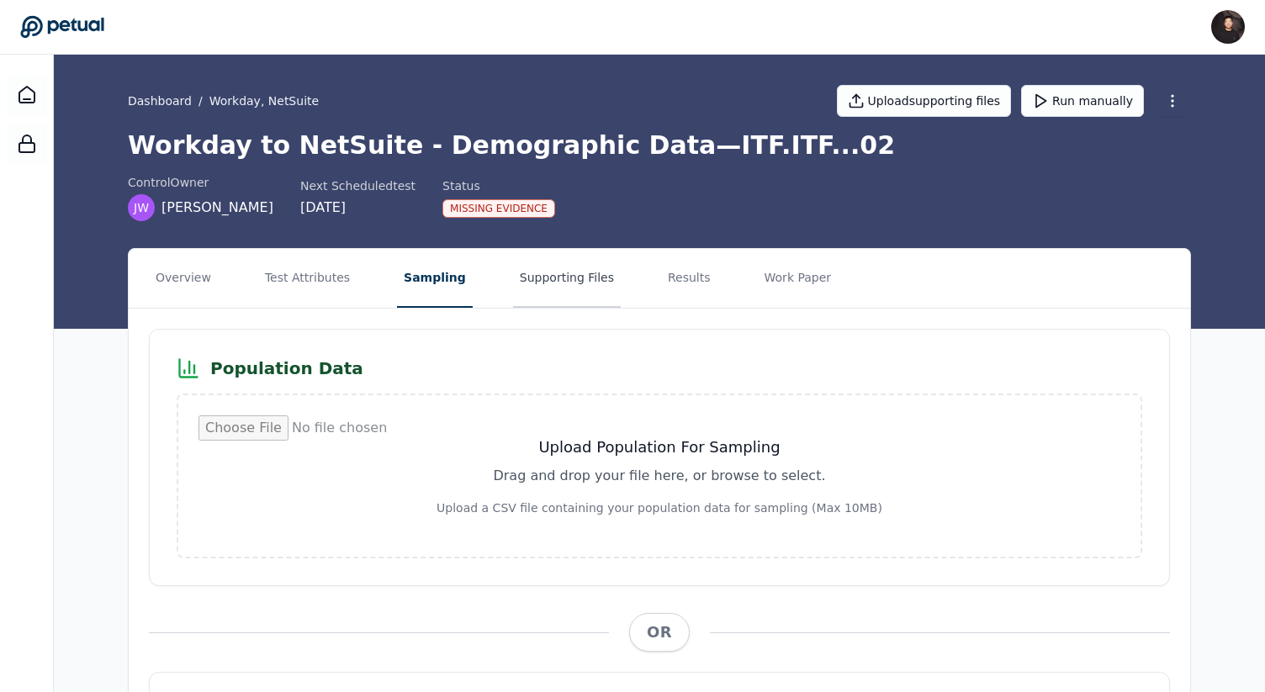
click at [554, 305] on button "Supporting Files" at bounding box center [567, 278] width 108 height 59
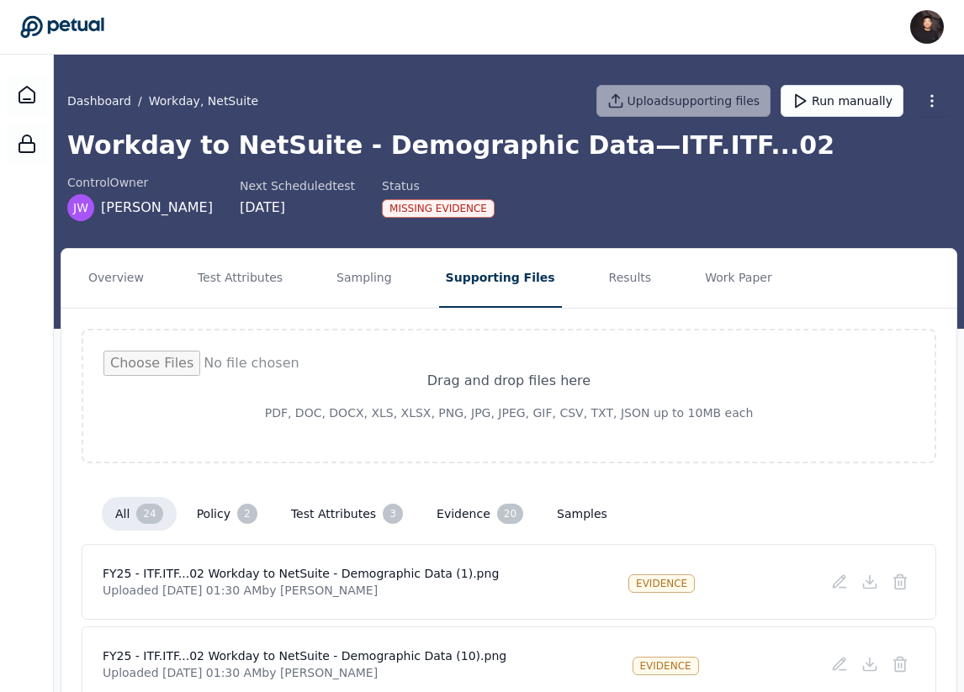
click at [651, 268] on nav "Overview Test Attributes Sampling Supporting Files Results Work Paper" at bounding box center [508, 278] width 895 height 59
click at [113, 98] on link "Dashboard" at bounding box center [99, 101] width 64 height 17
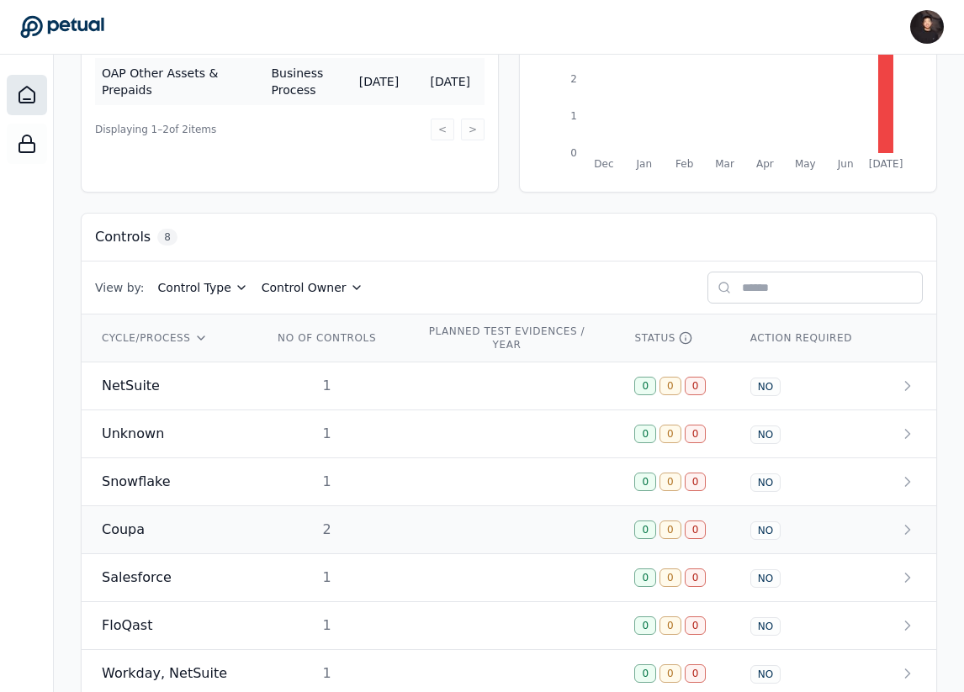
scroll to position [400, 0]
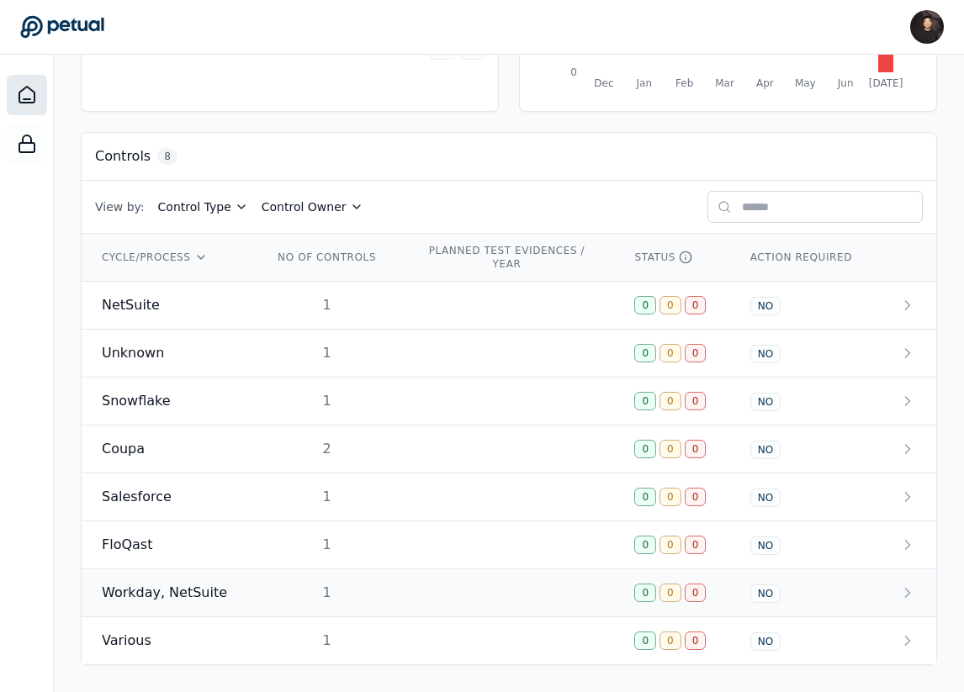
click at [212, 592] on span "Workday, NetSuite" at bounding box center [164, 593] width 125 height 20
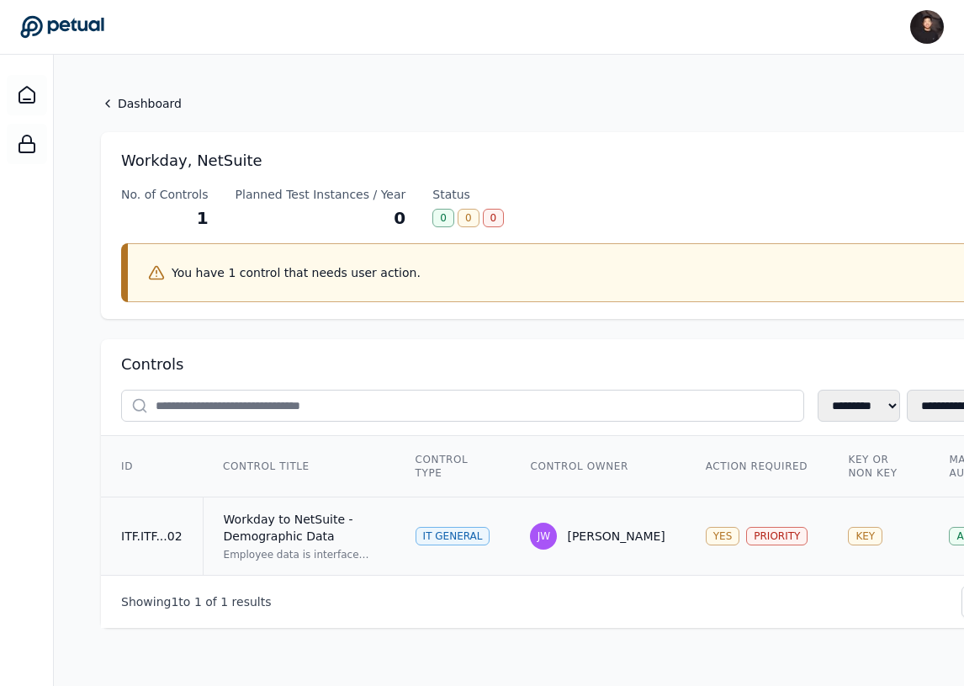
click at [313, 522] on div "Workday to NetSuite - Demographic Data" at bounding box center [299, 528] width 151 height 34
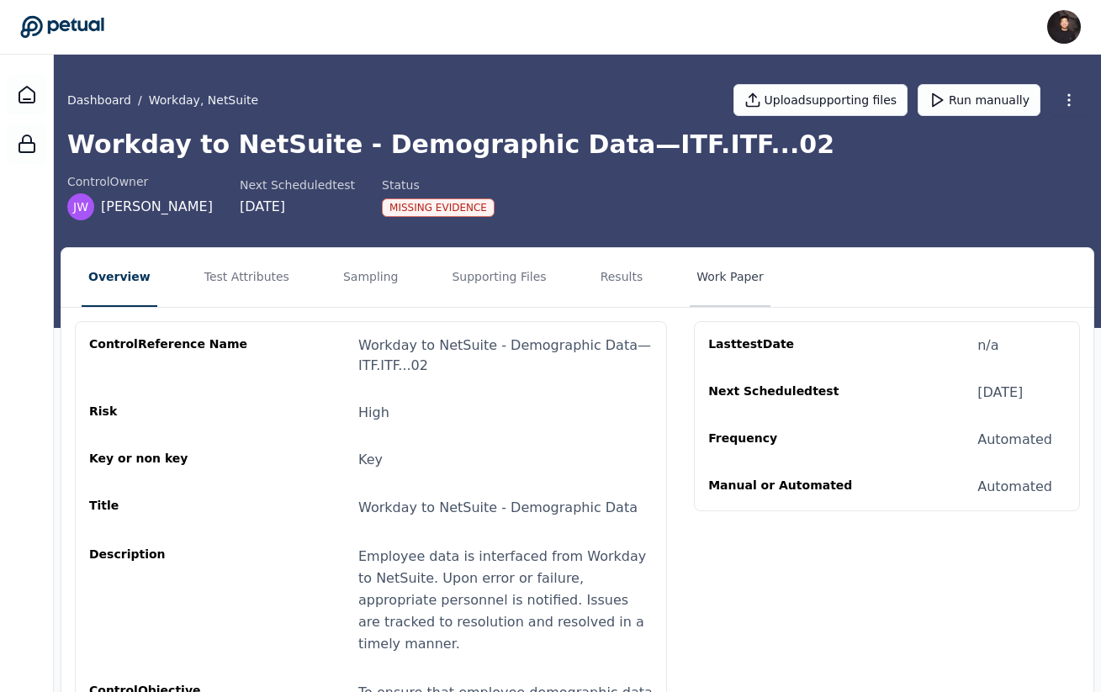
scroll to position [2, 0]
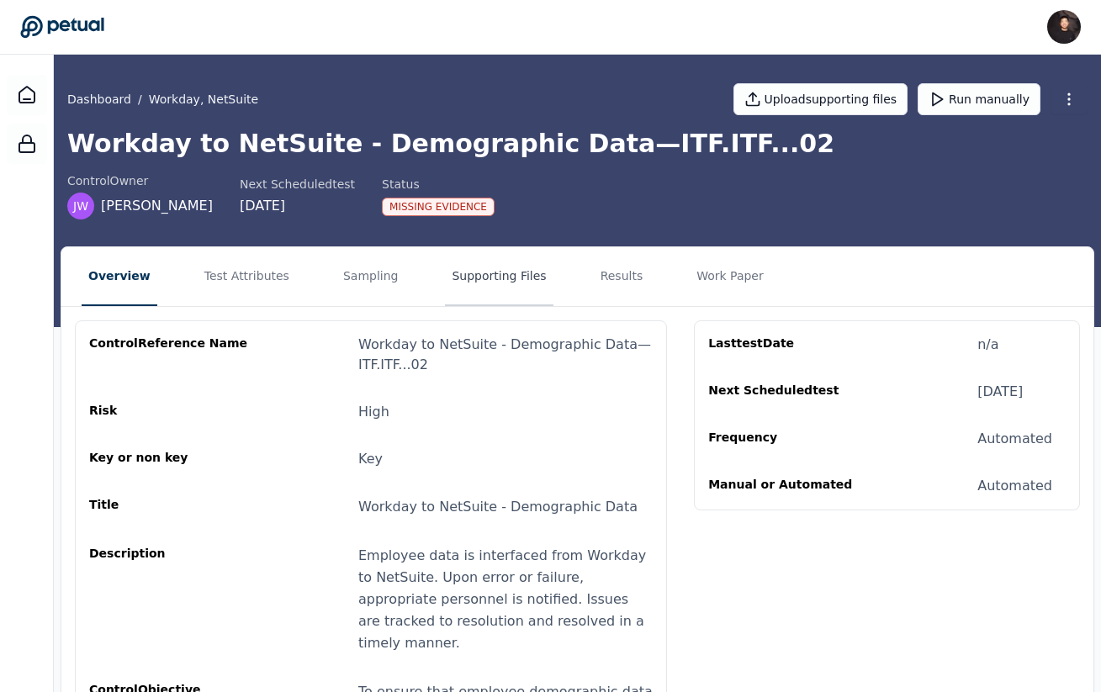
click at [479, 277] on button "Supporting Files" at bounding box center [499, 276] width 108 height 59
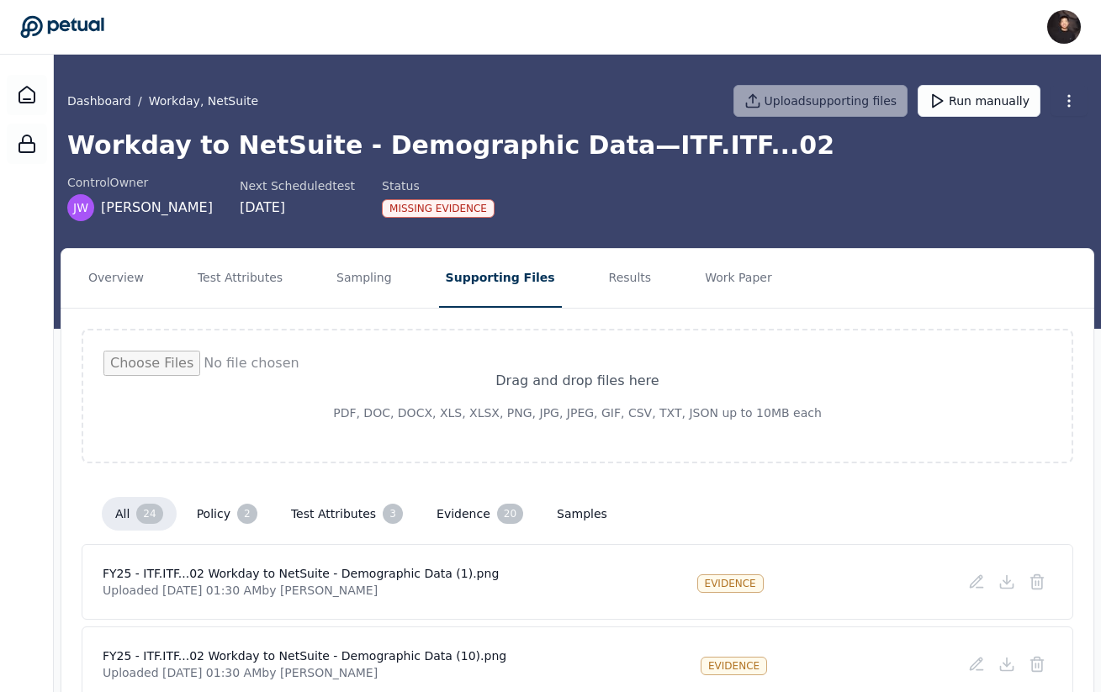
click at [607, 149] on h1 "Workday to NetSuite - Demographic Data — ITF.ITF...02" at bounding box center [577, 145] width 1021 height 30
copy h1 "ITF"
click at [205, 102] on button "Workday, NetSuite" at bounding box center [203, 101] width 109 height 17
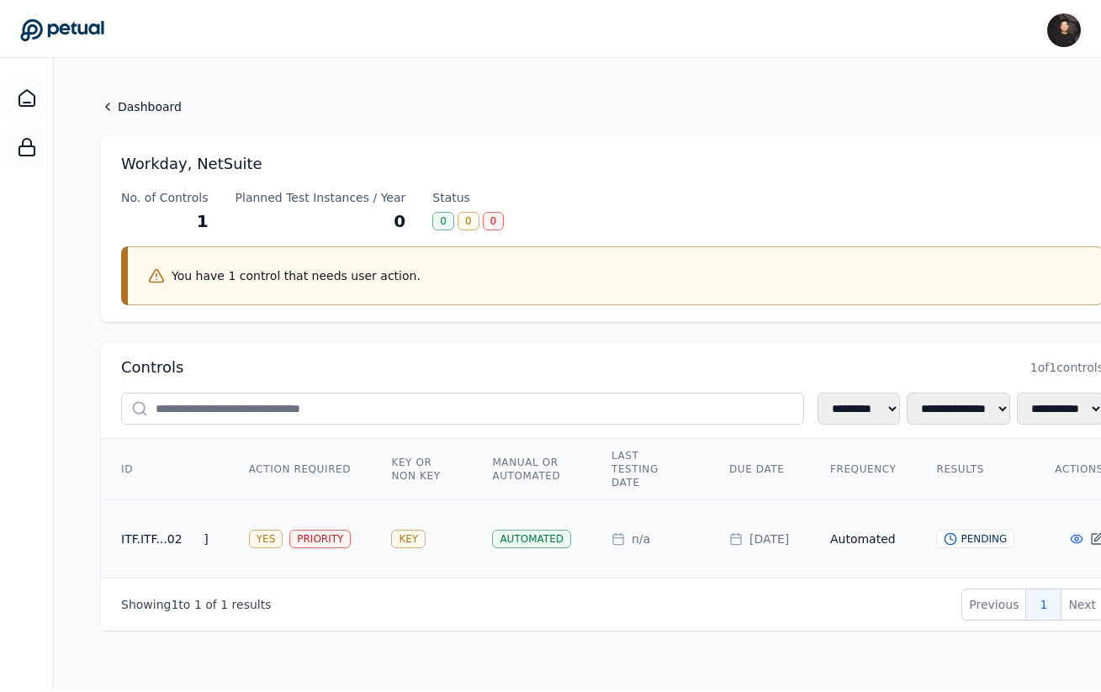
scroll to position [0, 461]
click at [441, 551] on td "KEY" at bounding box center [421, 536] width 101 height 78
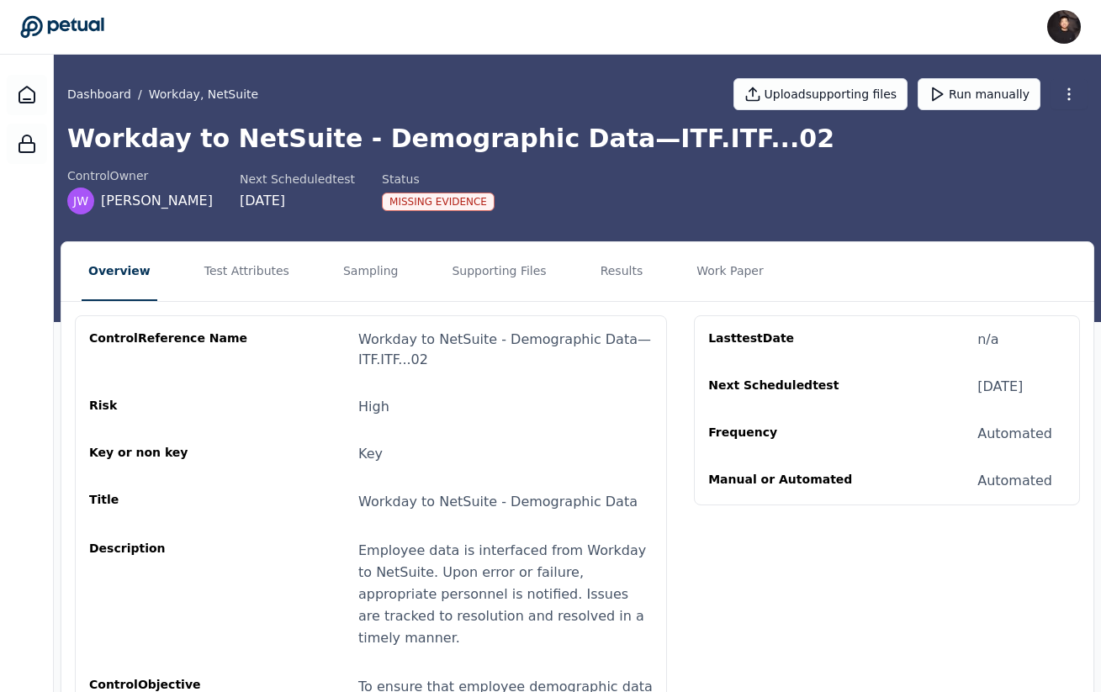
scroll to position [8, 0]
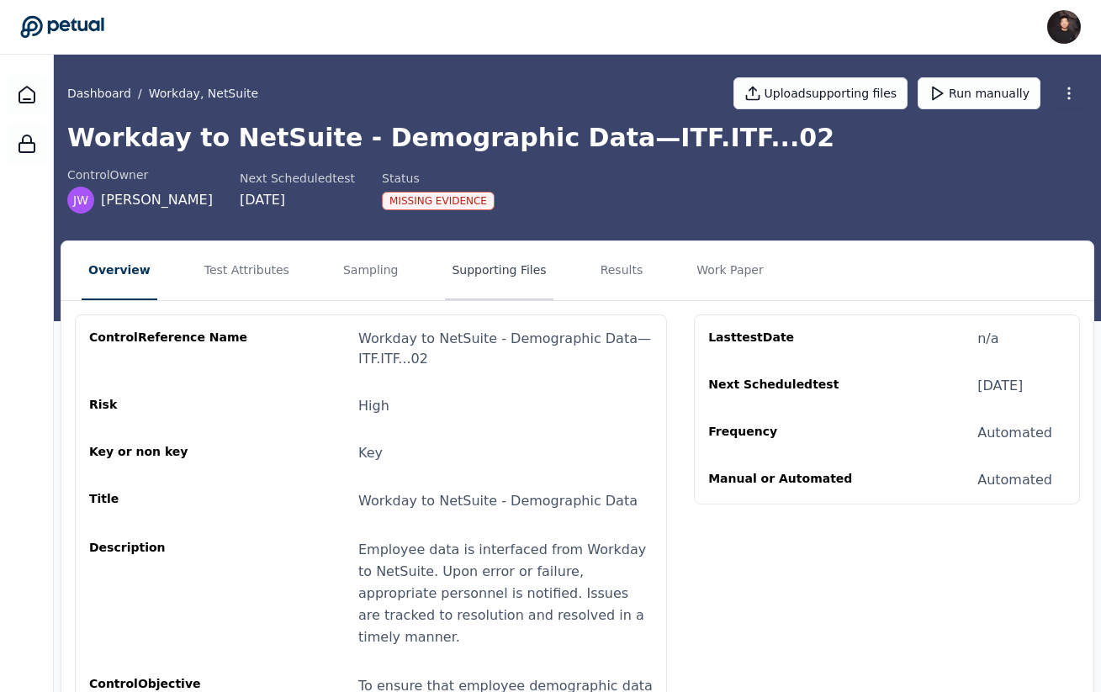
click at [501, 282] on button "Supporting Files" at bounding box center [499, 270] width 108 height 59
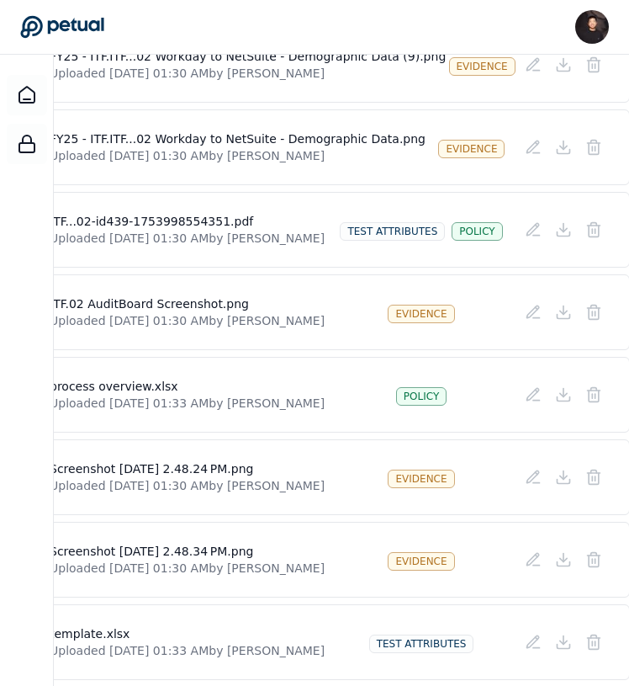
scroll to position [2035, 56]
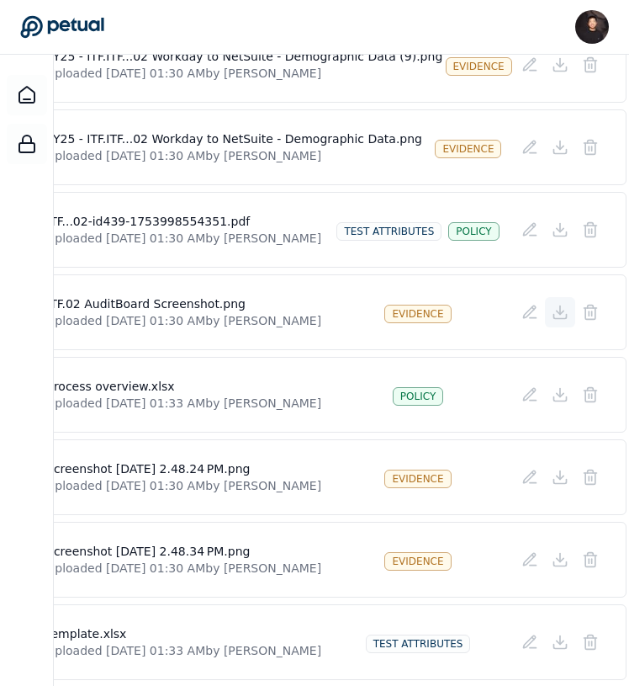
click at [554, 319] on icon at bounding box center [560, 317] width 13 height 4
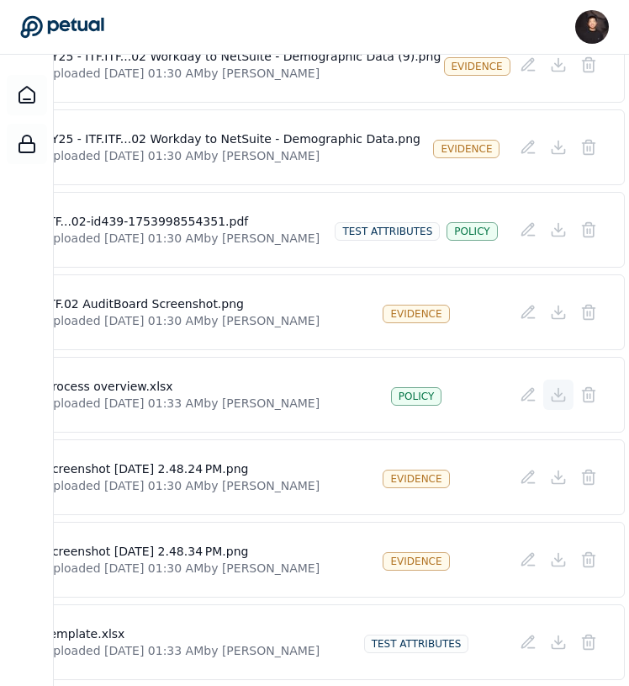
click at [552, 398] on icon at bounding box center [558, 399] width 13 height 4
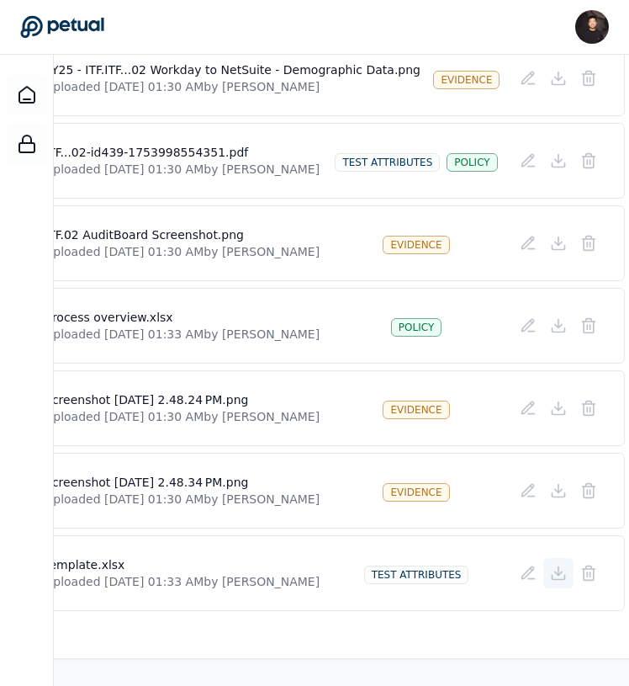
click at [550, 576] on icon at bounding box center [558, 573] width 17 height 17
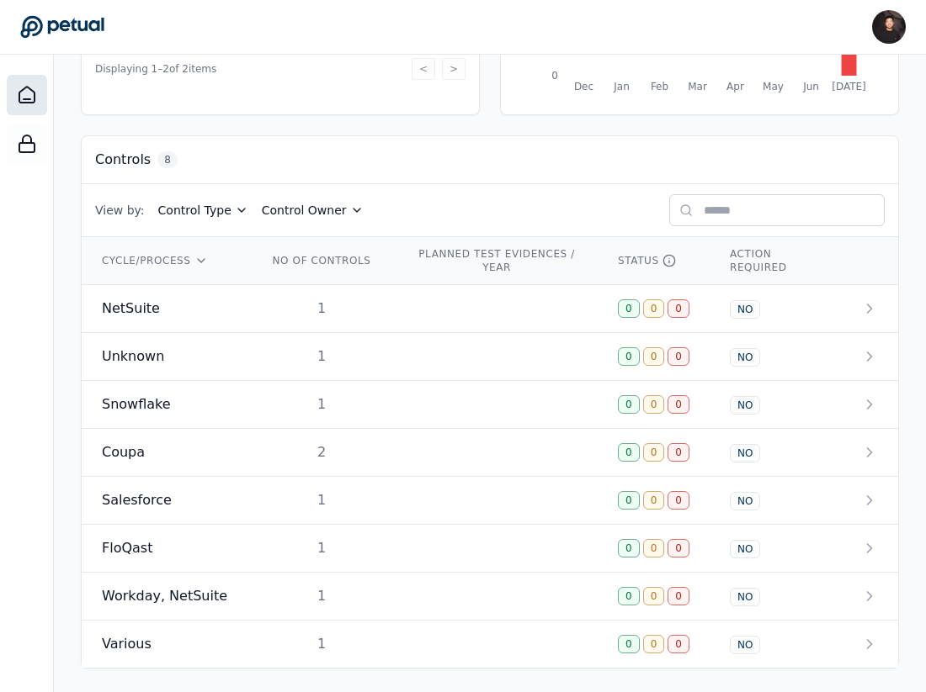
scroll to position [400, 0]
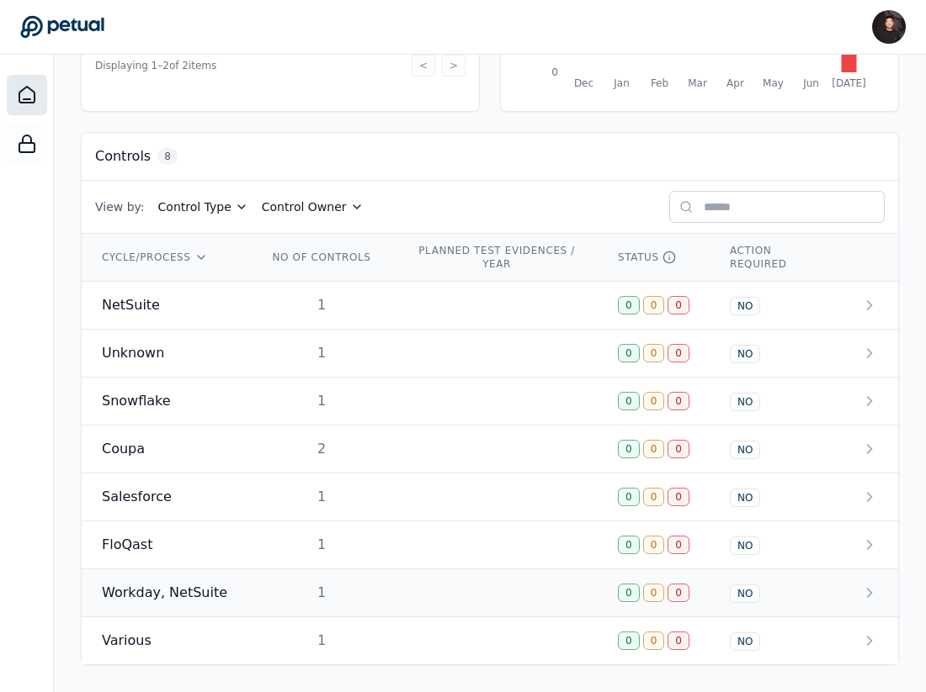
click at [162, 596] on span "Workday, NetSuite" at bounding box center [164, 593] width 125 height 20
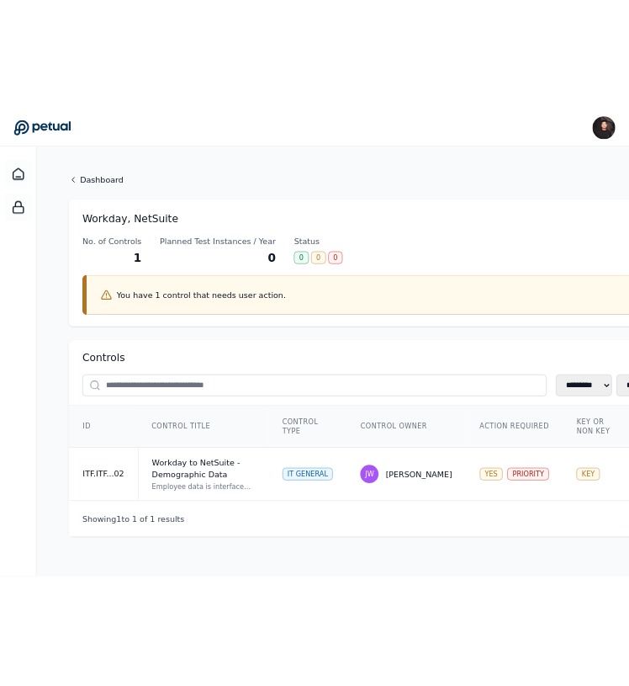
scroll to position [7, 0]
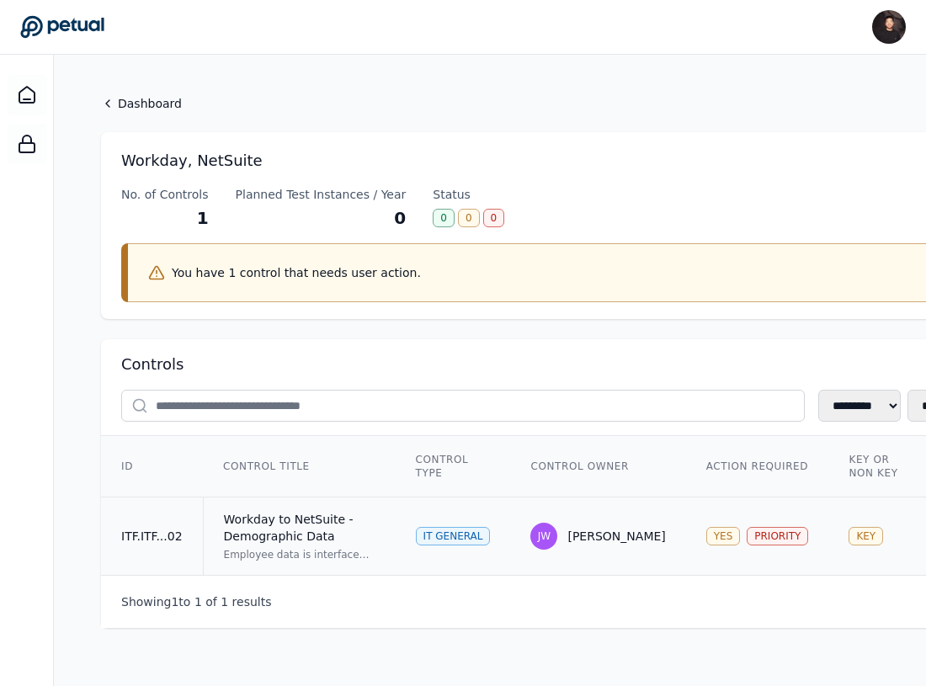
click at [182, 521] on td "ITF.ITF...02" at bounding box center [152, 536] width 102 height 78
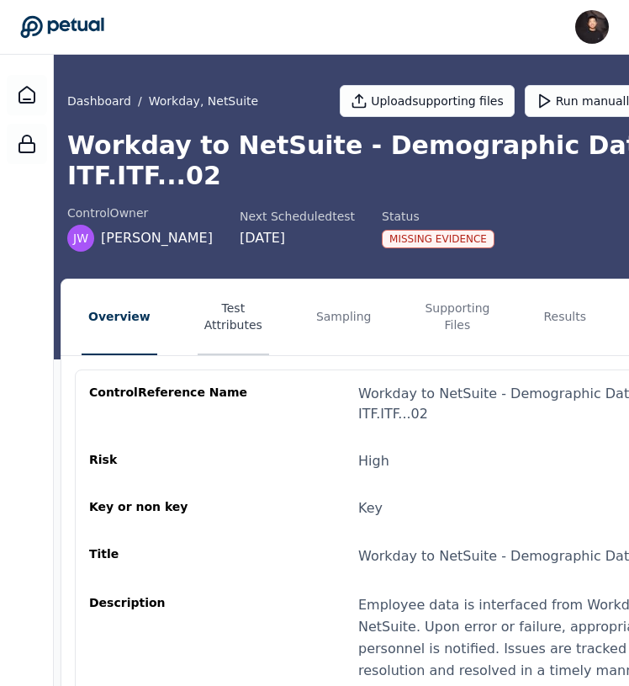
click at [241, 330] on button "Test Attributes" at bounding box center [234, 317] width 72 height 76
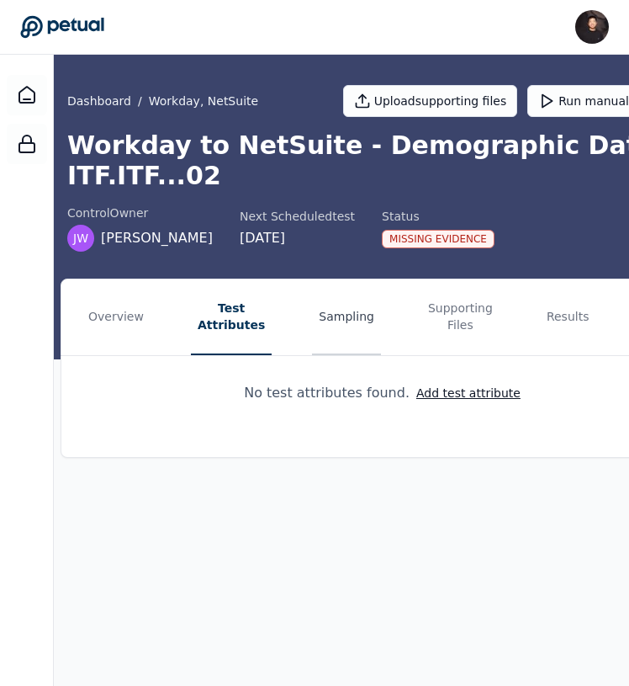
click at [312, 324] on button "Sampling" at bounding box center [346, 317] width 69 height 76
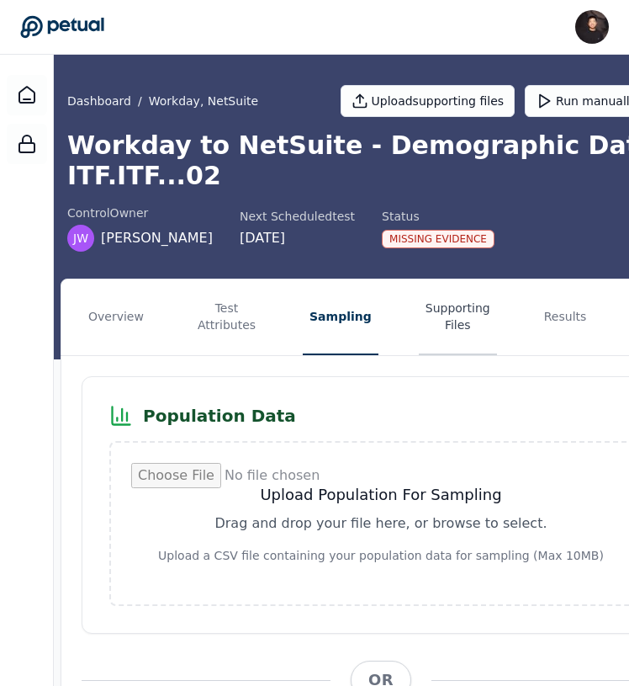
click at [438, 325] on button "Supporting Files" at bounding box center [458, 317] width 78 height 76
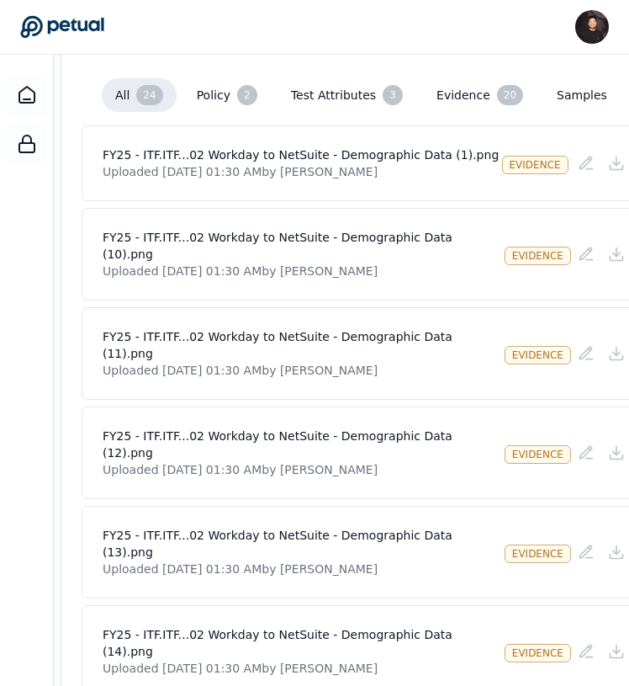
scroll to position [333, 0]
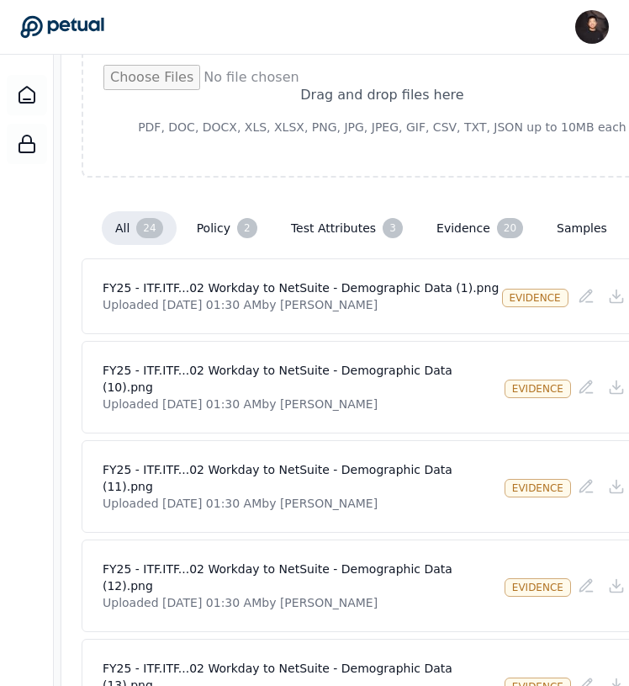
click at [560, 227] on button "samples" at bounding box center [582, 228] width 77 height 30
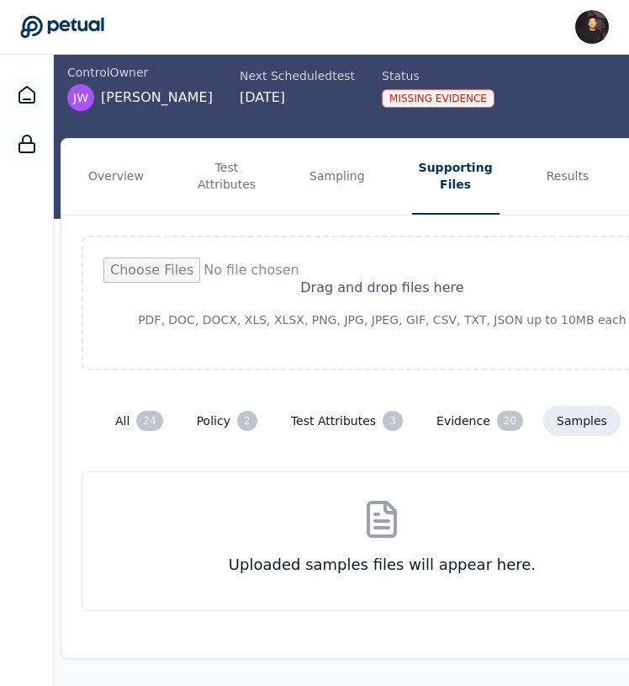
click at [430, 421] on button "evidence 20" at bounding box center [480, 421] width 114 height 34
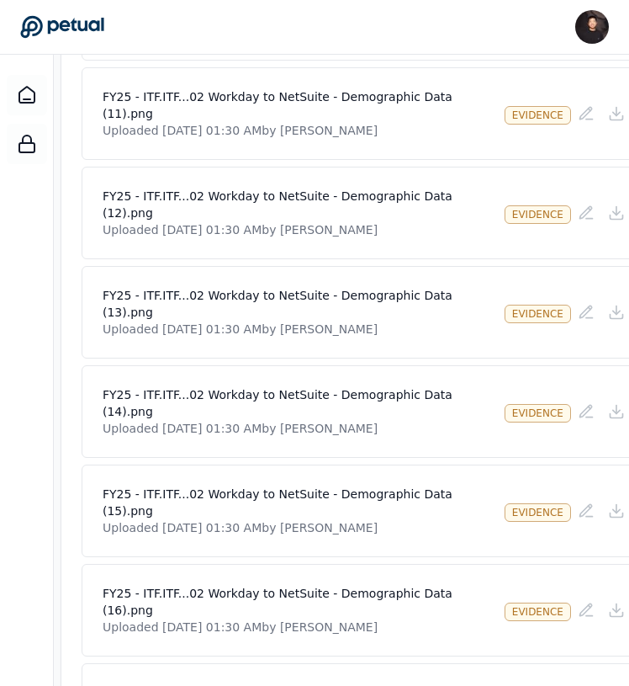
scroll to position [0, 0]
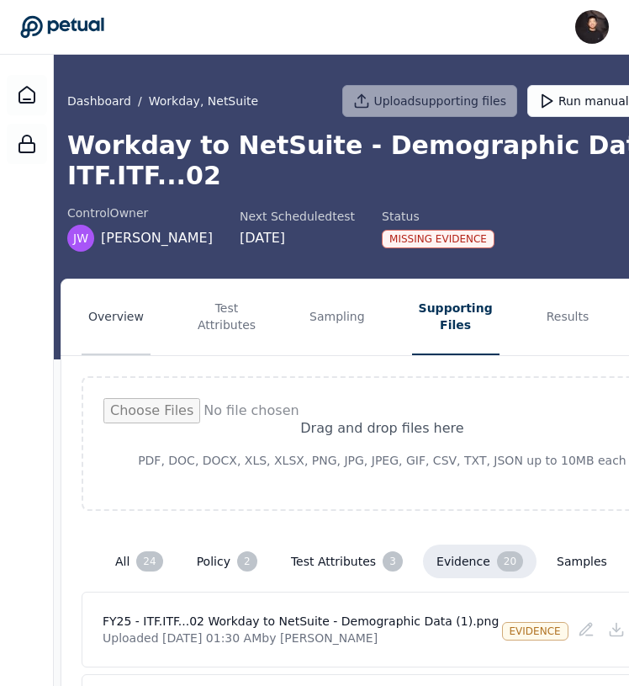
click at [111, 321] on button "Overview" at bounding box center [116, 317] width 69 height 76
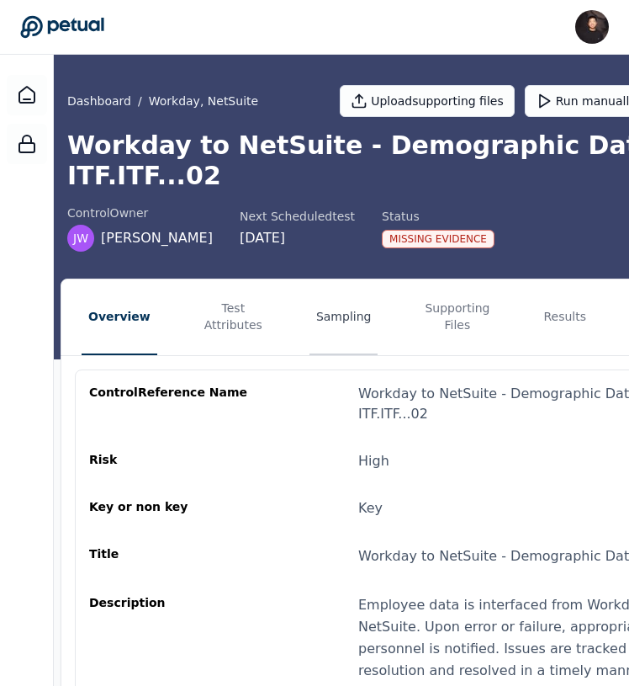
click at [348, 319] on button "Sampling" at bounding box center [344, 317] width 69 height 76
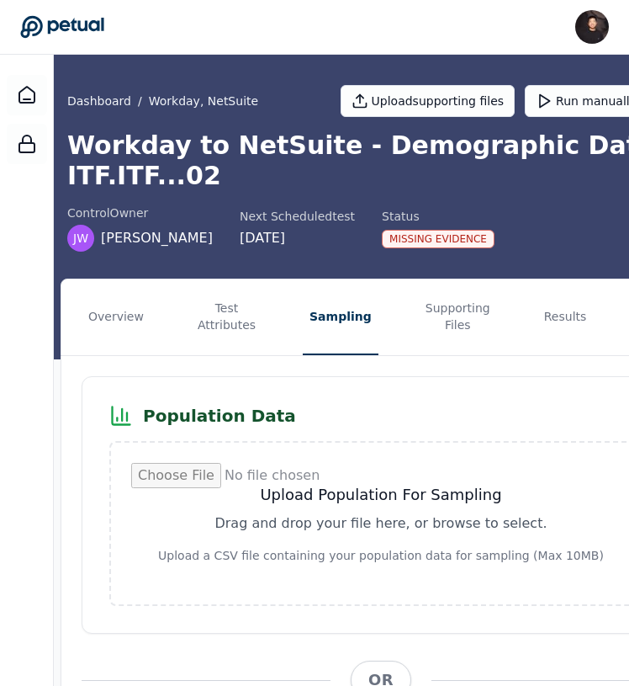
scroll to position [366, 0]
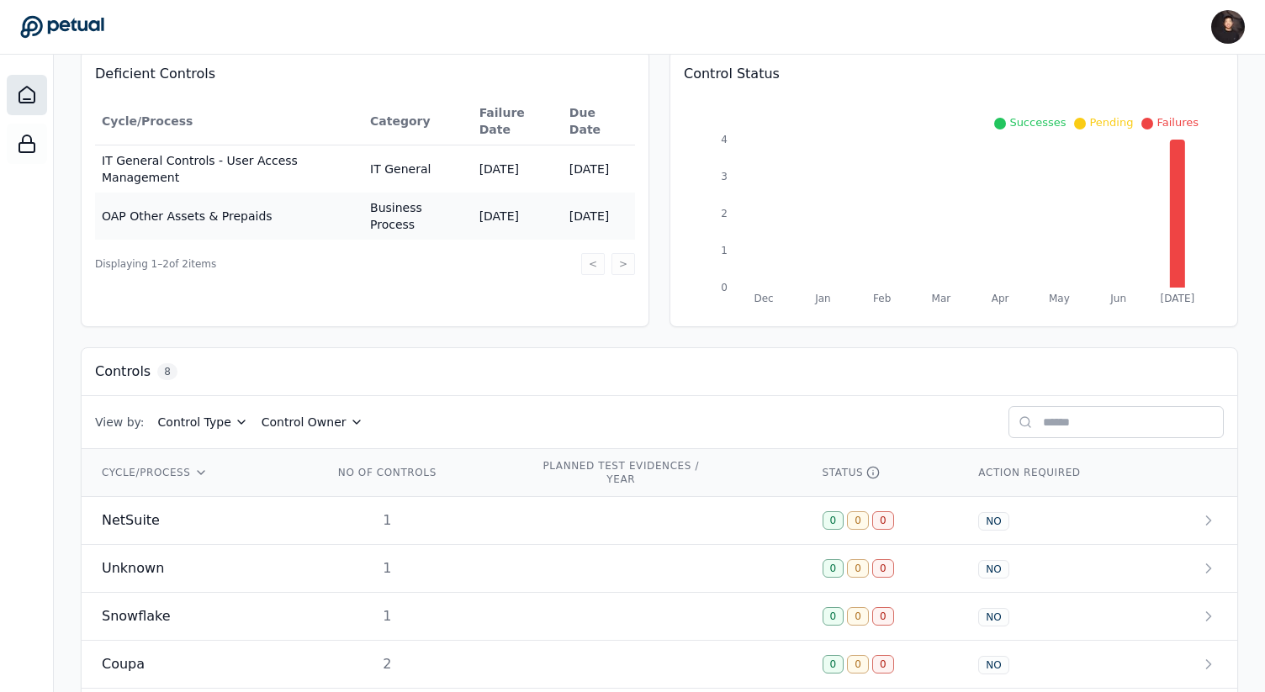
scroll to position [400, 0]
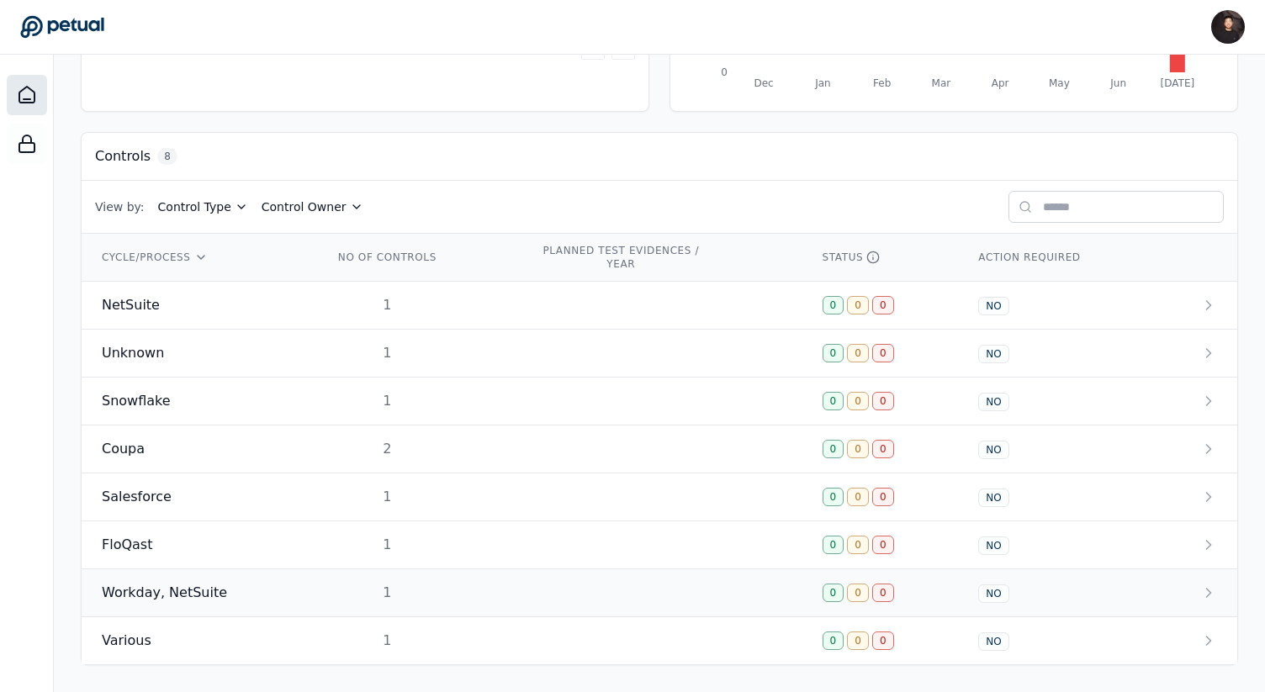
click at [176, 585] on span "Workday, NetSuite" at bounding box center [164, 593] width 125 height 20
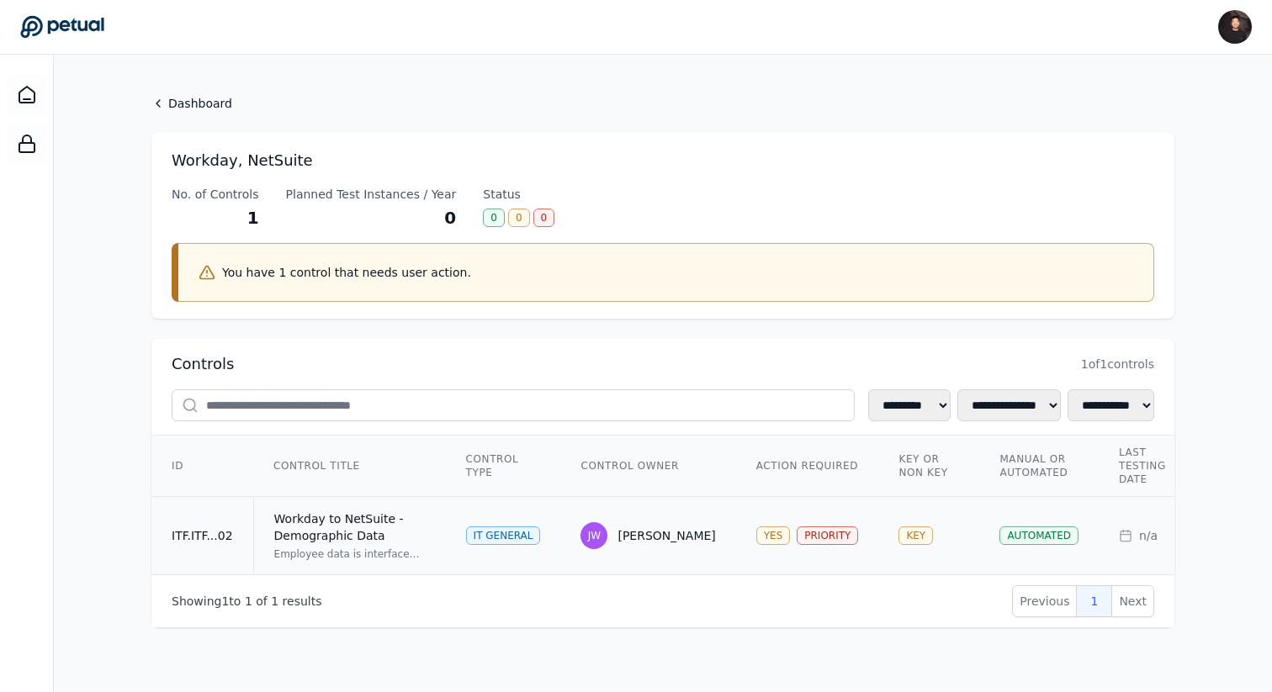
click at [272, 500] on td "Workday to NetSuite - Demographic Data Employee data is interfaced from Workday…" at bounding box center [349, 536] width 193 height 78
